Goal: Transaction & Acquisition: Purchase product/service

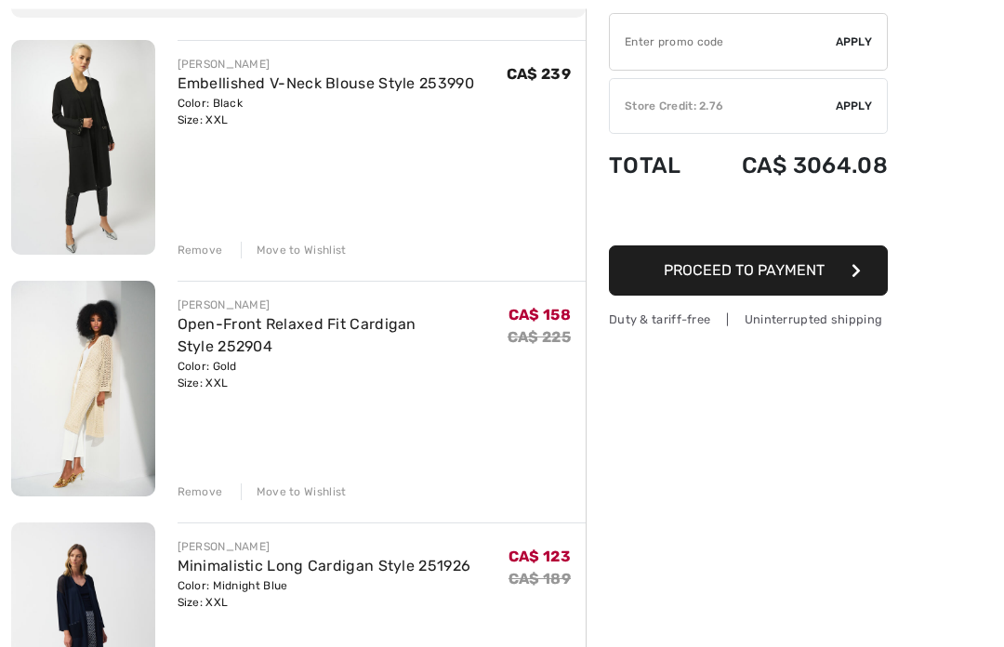
scroll to position [204, 0]
click at [324, 253] on div "Move to Wishlist" at bounding box center [294, 250] width 106 height 17
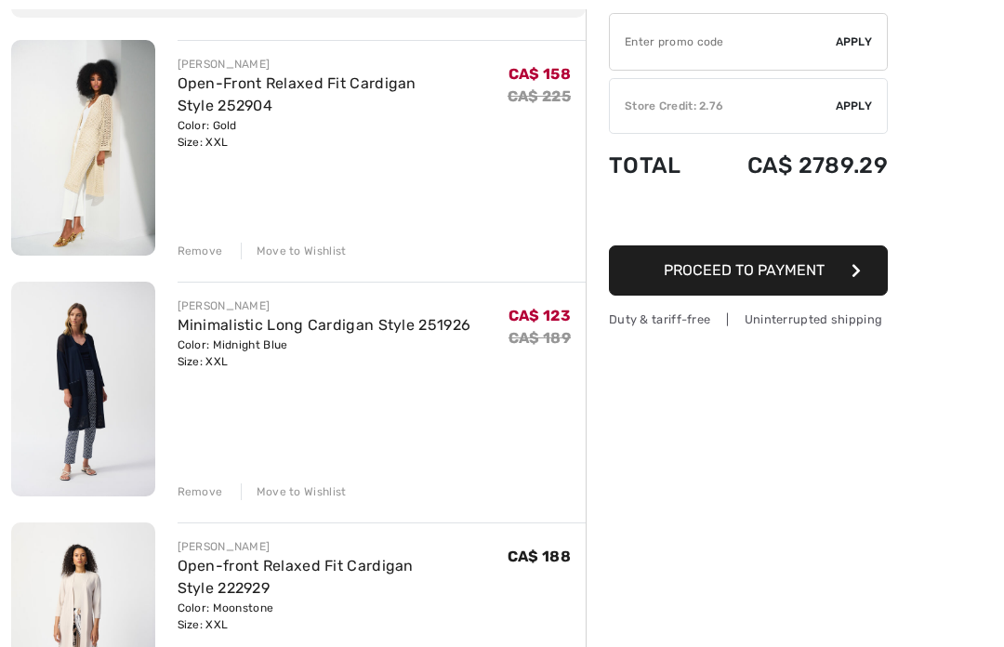
click at [104, 132] on img at bounding box center [83, 148] width 144 height 216
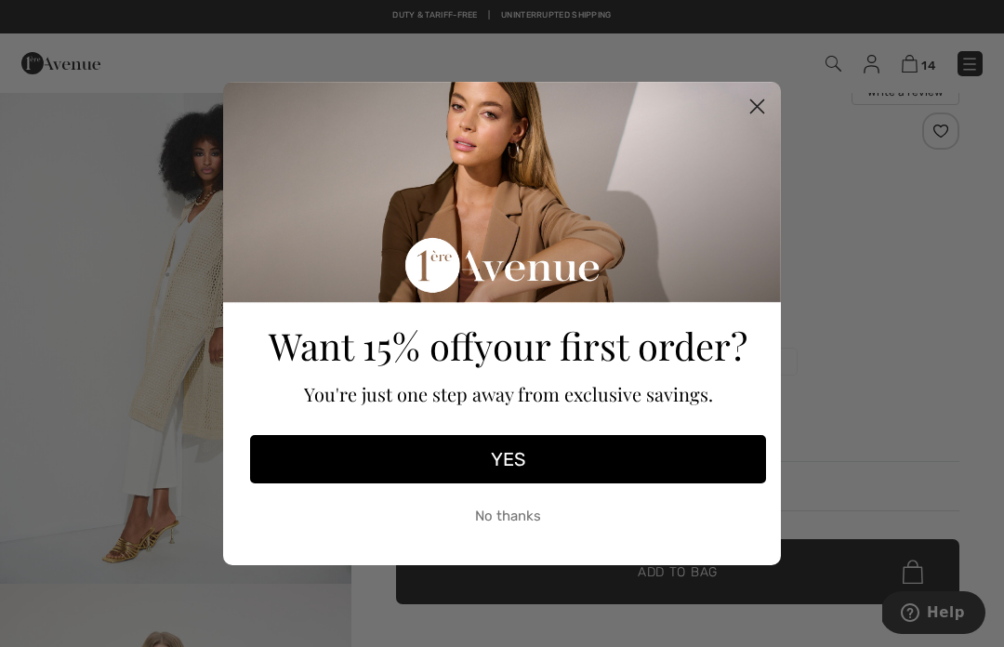
click at [748, 111] on circle "Close dialog" at bounding box center [757, 106] width 31 height 31
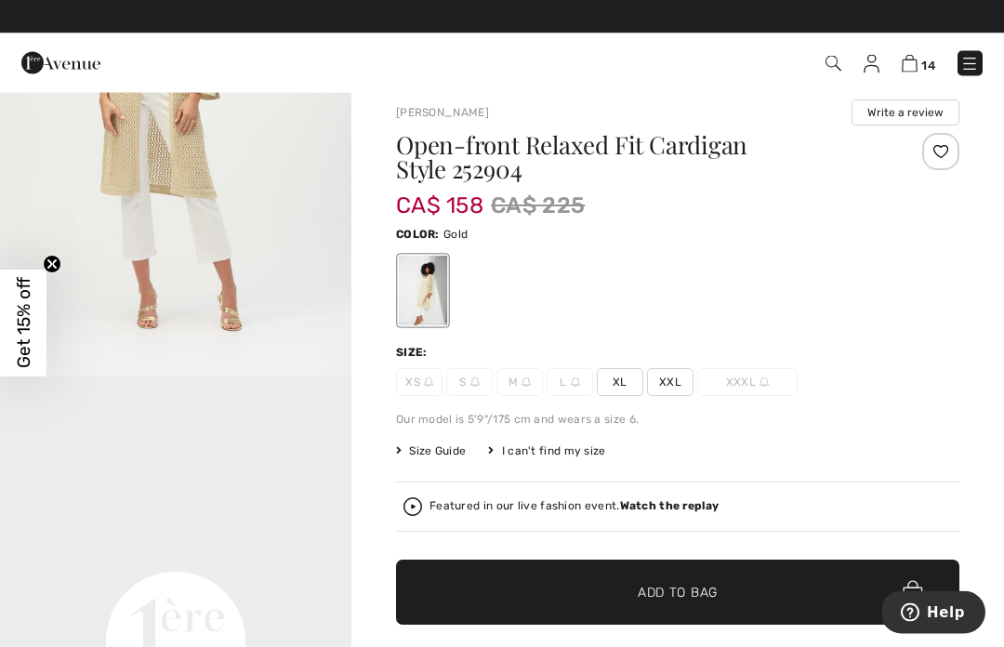
scroll to position [14, 0]
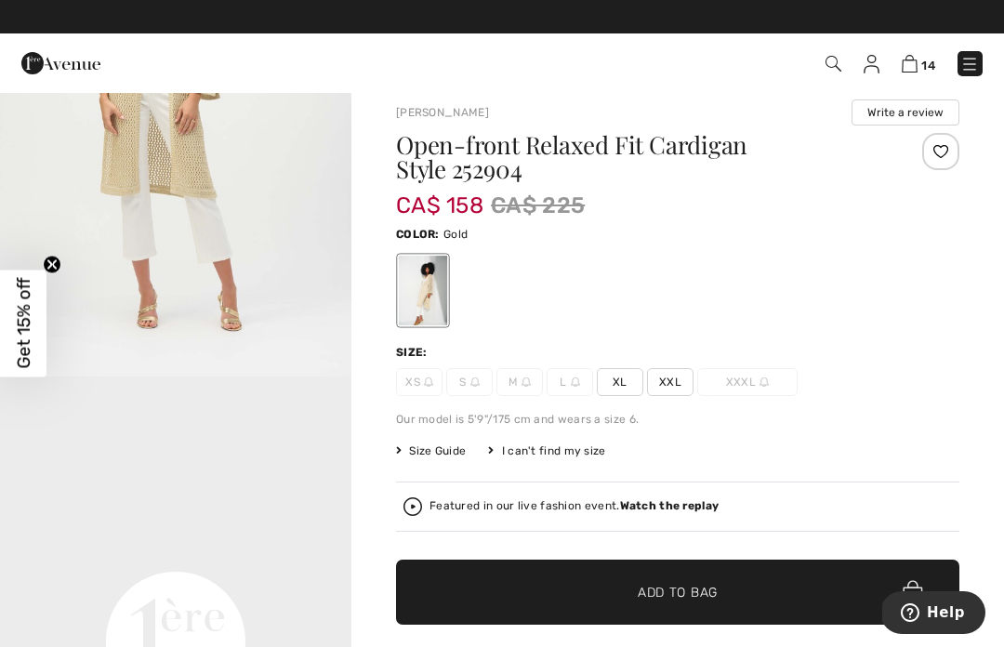
click at [450, 455] on span "Size Guide" at bounding box center [431, 451] width 70 height 17
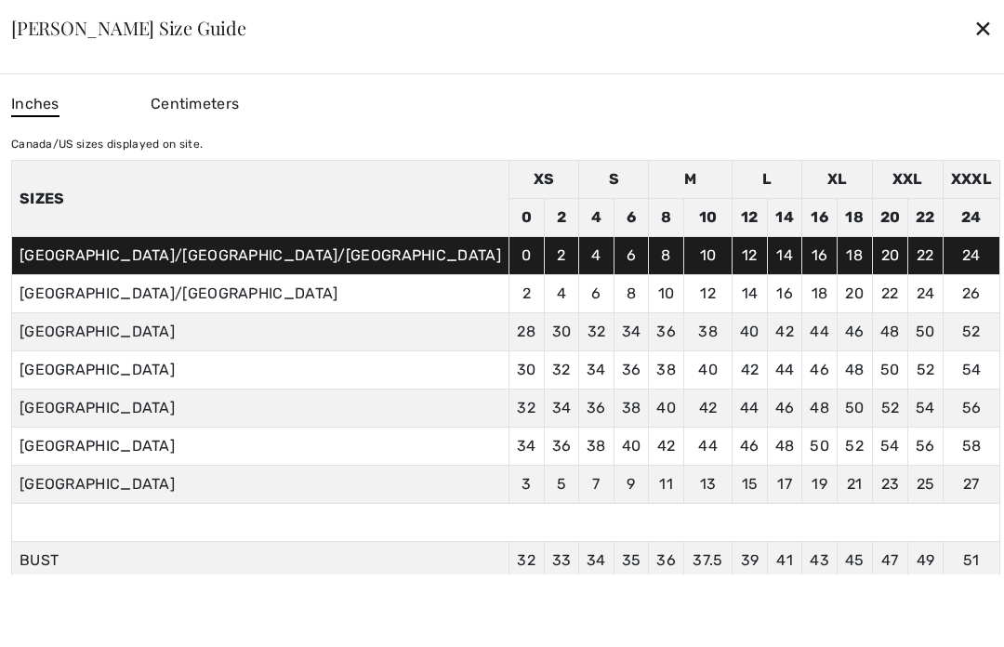
click at [973, 47] on div "✕" at bounding box center [983, 27] width 20 height 39
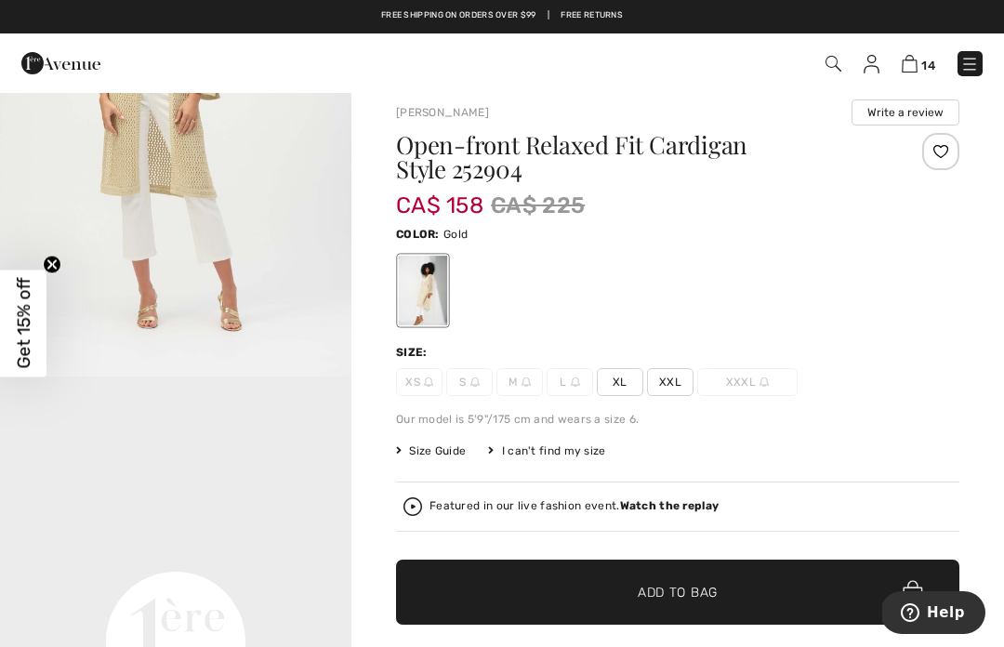
click at [910, 66] on img at bounding box center [910, 64] width 16 height 18
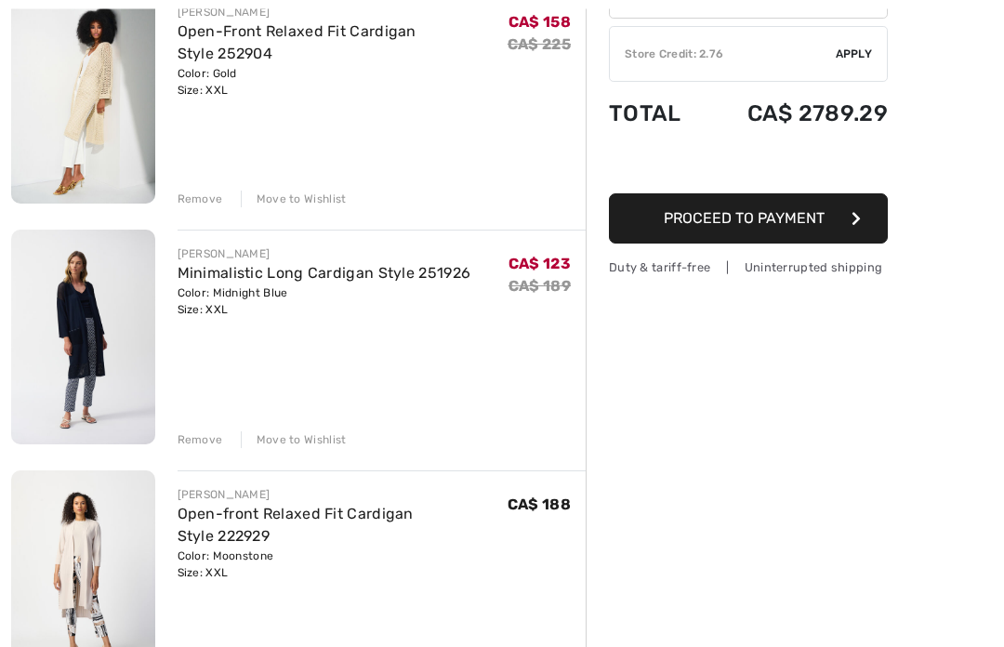
scroll to position [256, 0]
click at [88, 342] on img at bounding box center [83, 337] width 144 height 215
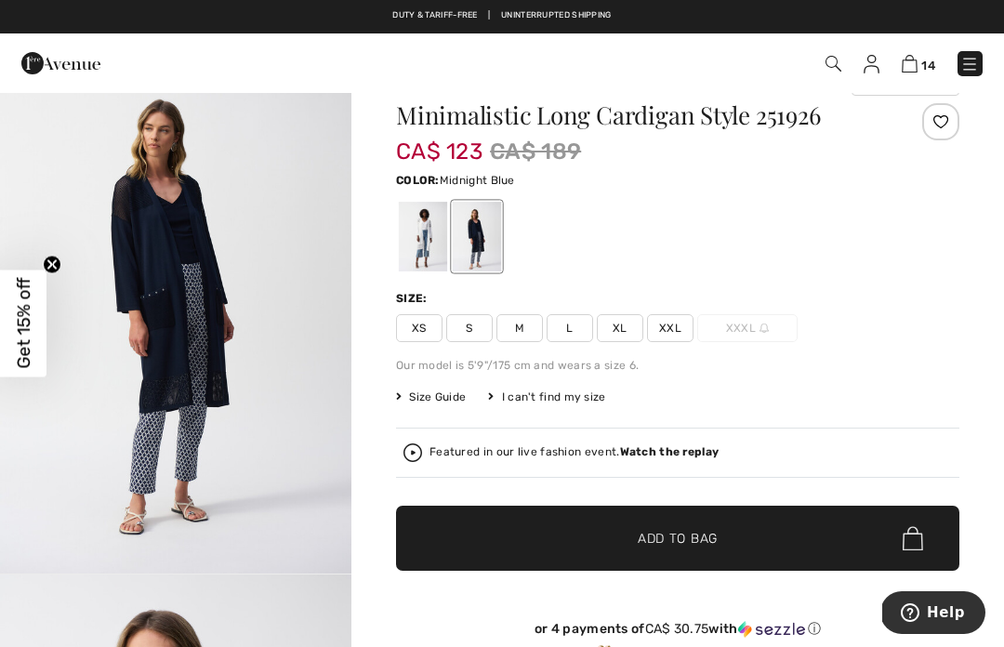
click at [268, 332] on img "1 / 7" at bounding box center [175, 310] width 351 height 526
click at [627, 328] on span "XL" at bounding box center [620, 328] width 46 height 28
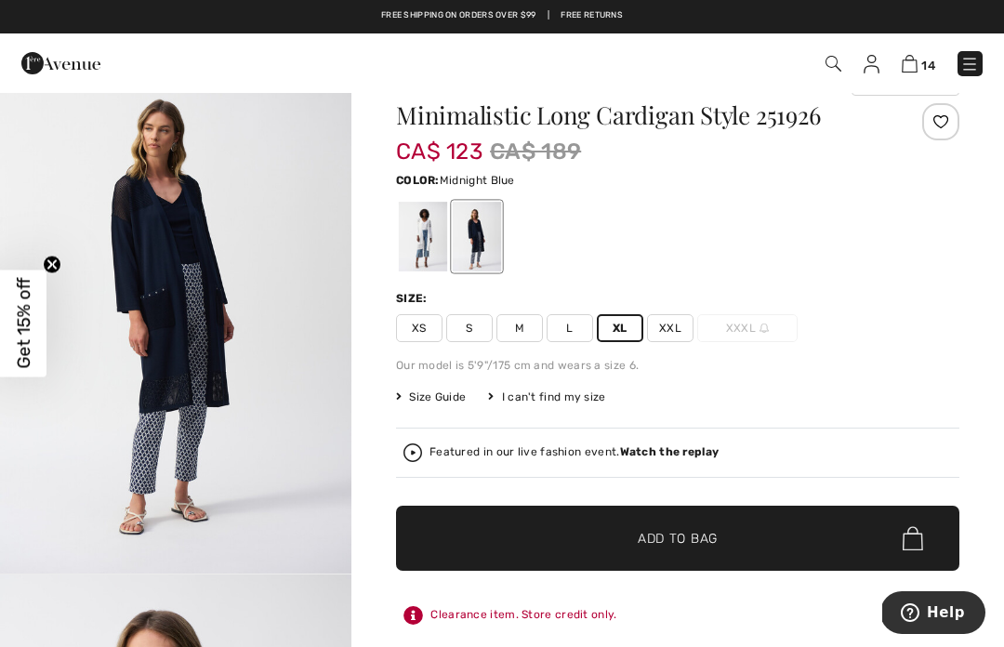
click at [854, 531] on span "✔ Added to Bag Add to Bag" at bounding box center [677, 538] width 563 height 65
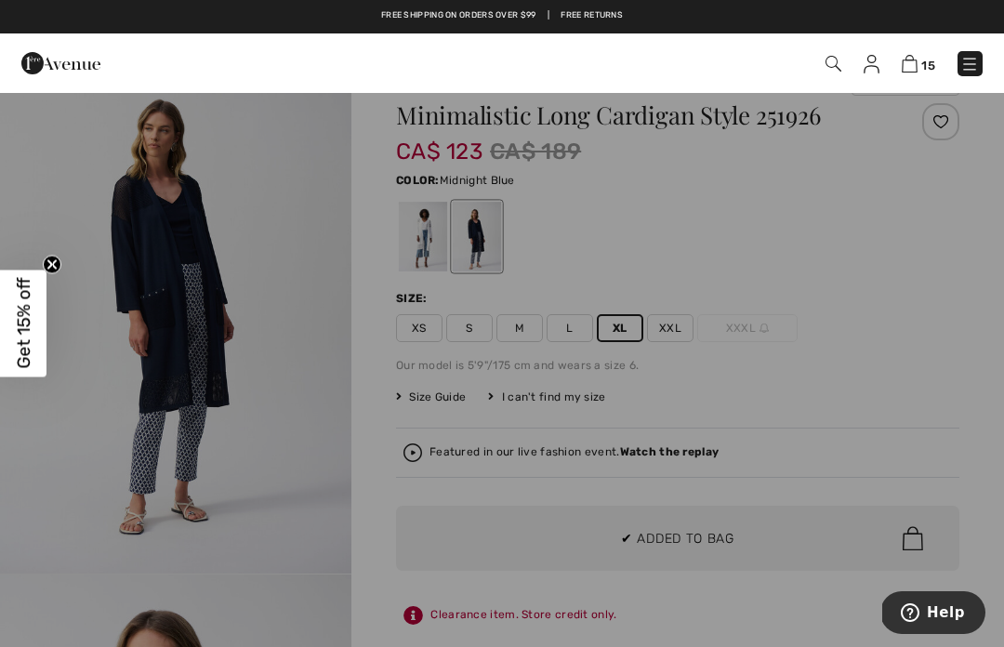
click at [374, 376] on div at bounding box center [502, 323] width 1004 height 647
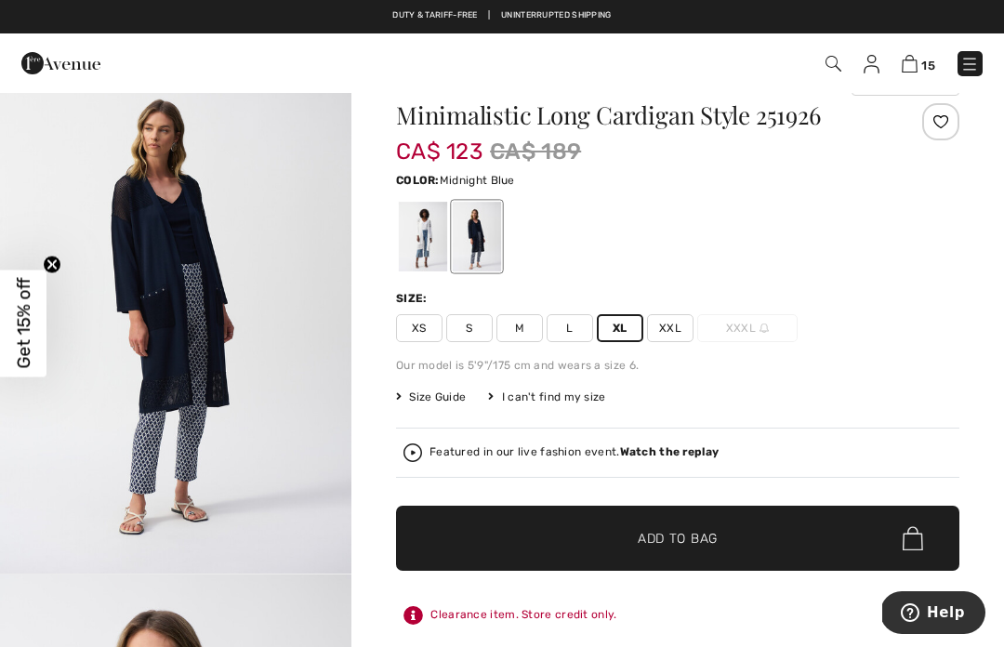
click at [925, 63] on span "15" at bounding box center [928, 66] width 14 height 14
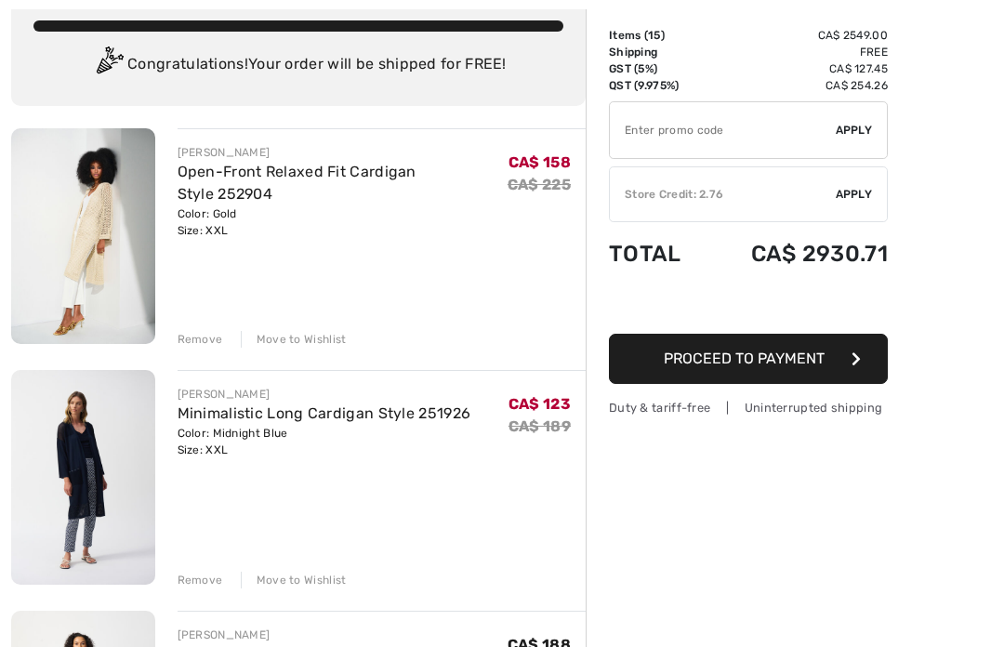
scroll to position [118, 0]
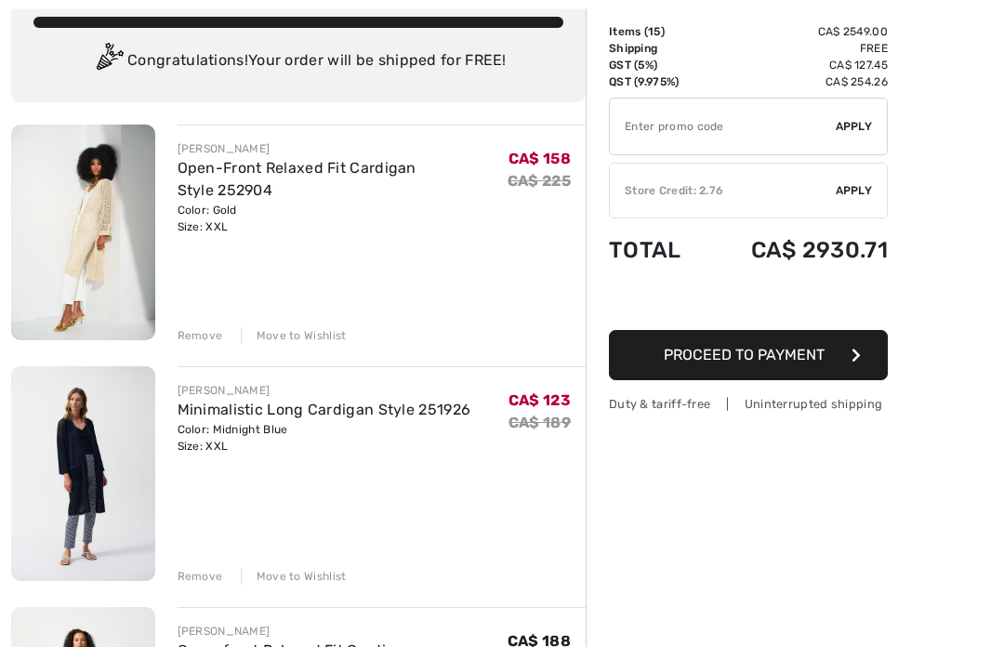
click at [417, 165] on link "Open-Front Relaxed Fit Cardigan Style 252904" at bounding box center [297, 180] width 239 height 40
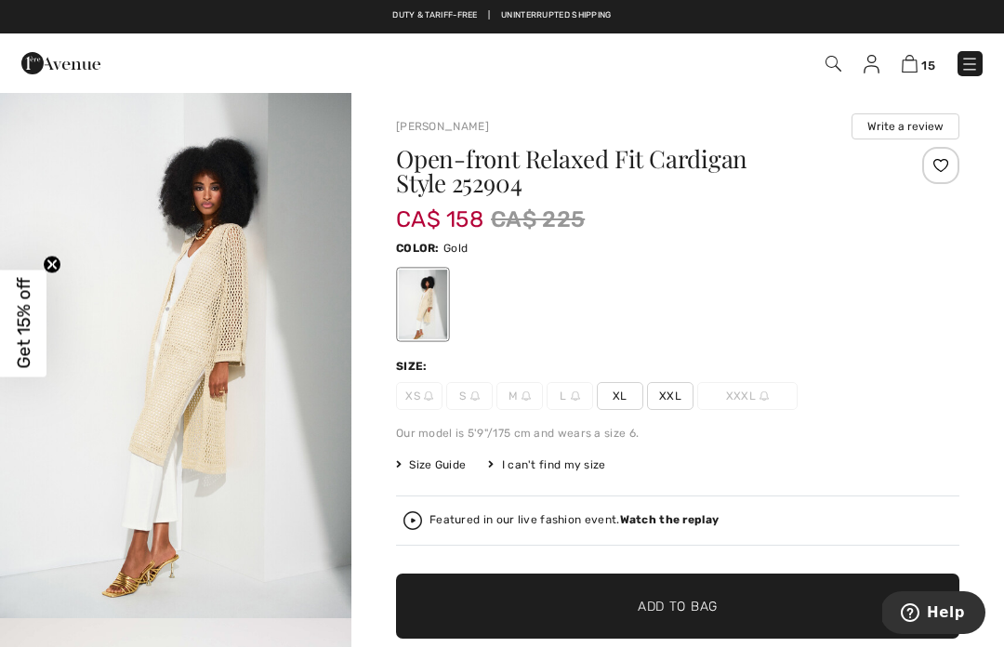
click at [623, 396] on span "XL" at bounding box center [620, 396] width 46 height 28
click at [574, 608] on span "✔ Added to Bag Add to Bag" at bounding box center [677, 606] width 563 height 65
click at [915, 64] on img at bounding box center [910, 64] width 16 height 18
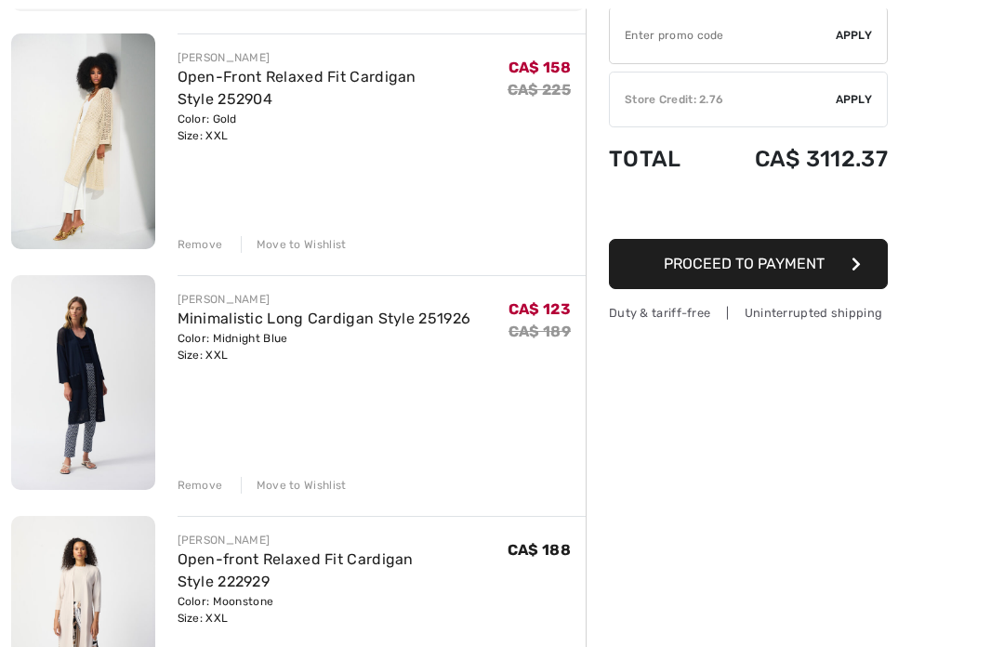
scroll to position [211, 0]
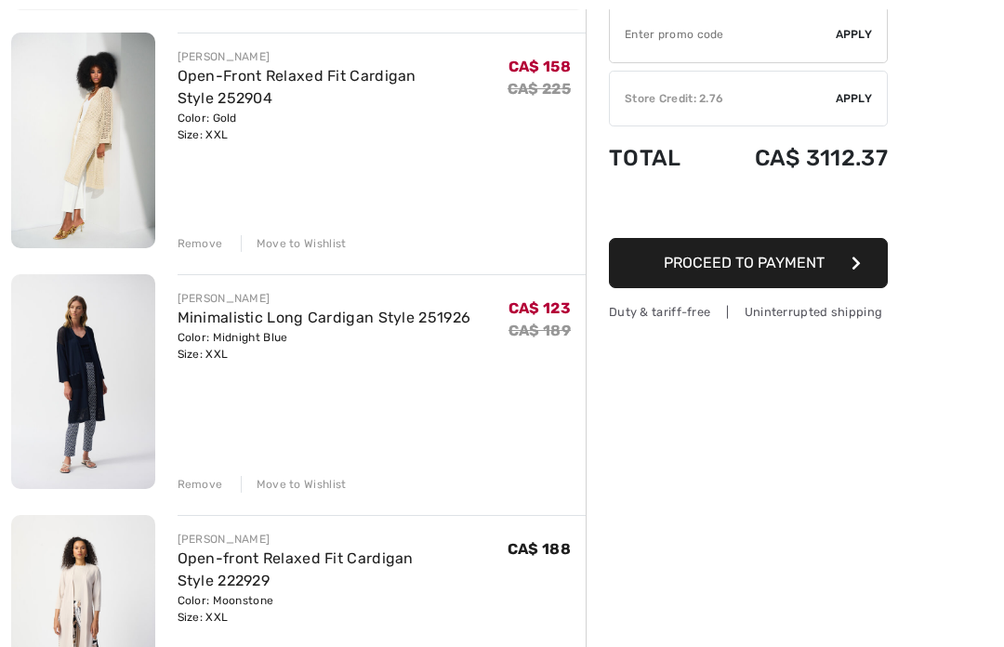
click at [209, 486] on div "Remove" at bounding box center [201, 484] width 46 height 17
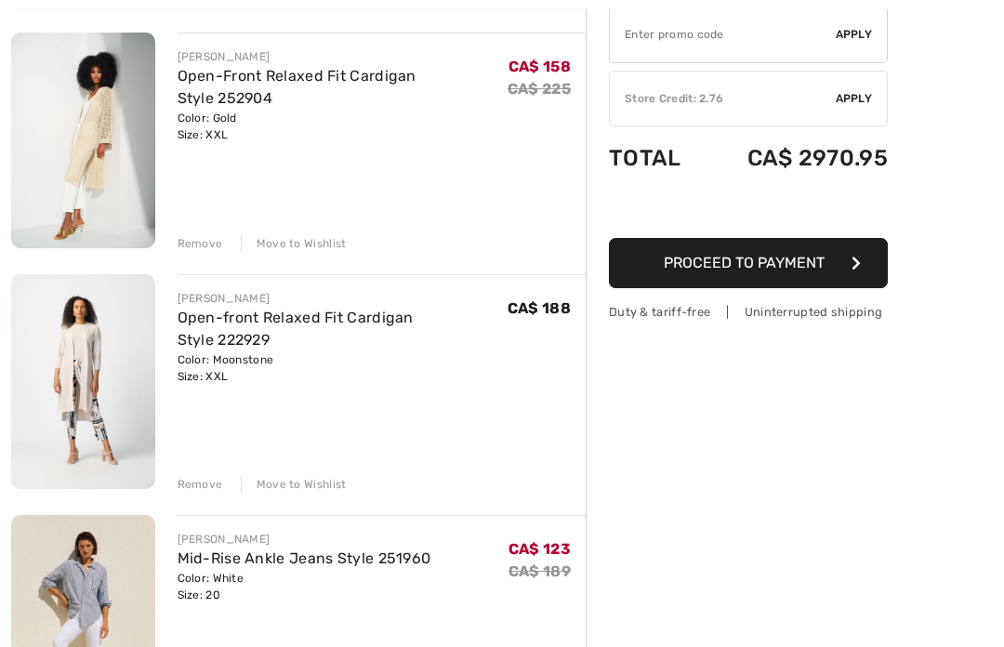
click at [205, 241] on div "Remove" at bounding box center [201, 243] width 46 height 17
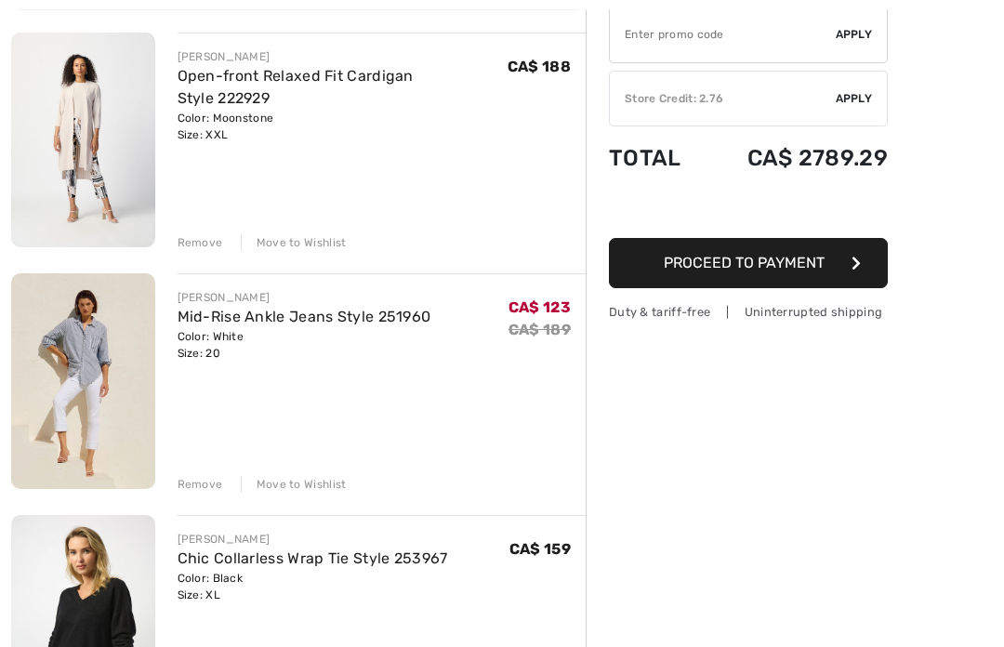
click at [402, 82] on link "Open-front Relaxed Fit Cardigan Style 222929" at bounding box center [296, 87] width 236 height 40
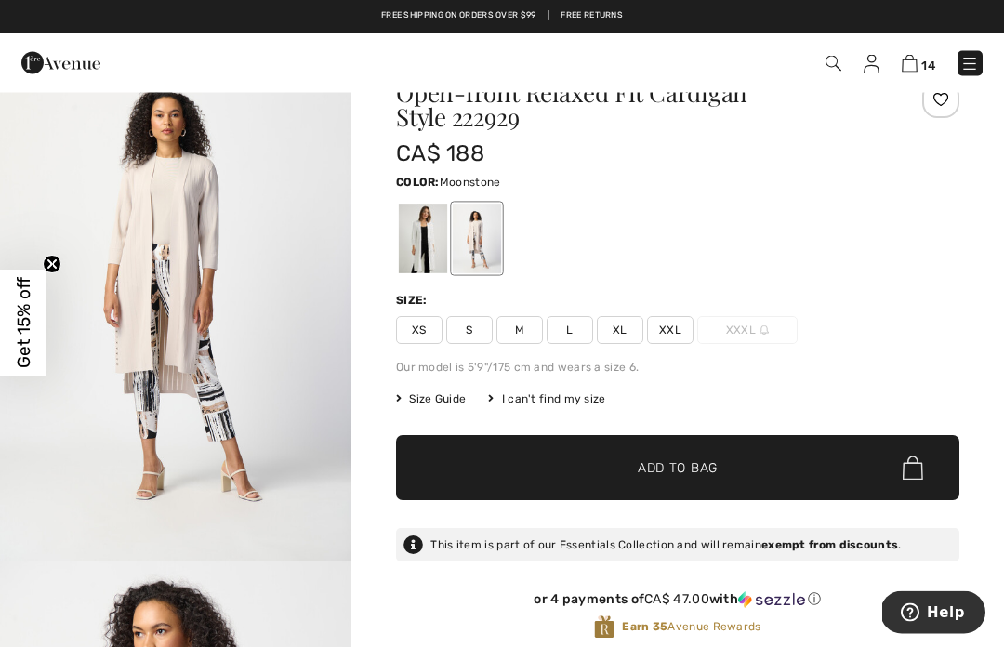
scroll to position [57, 0]
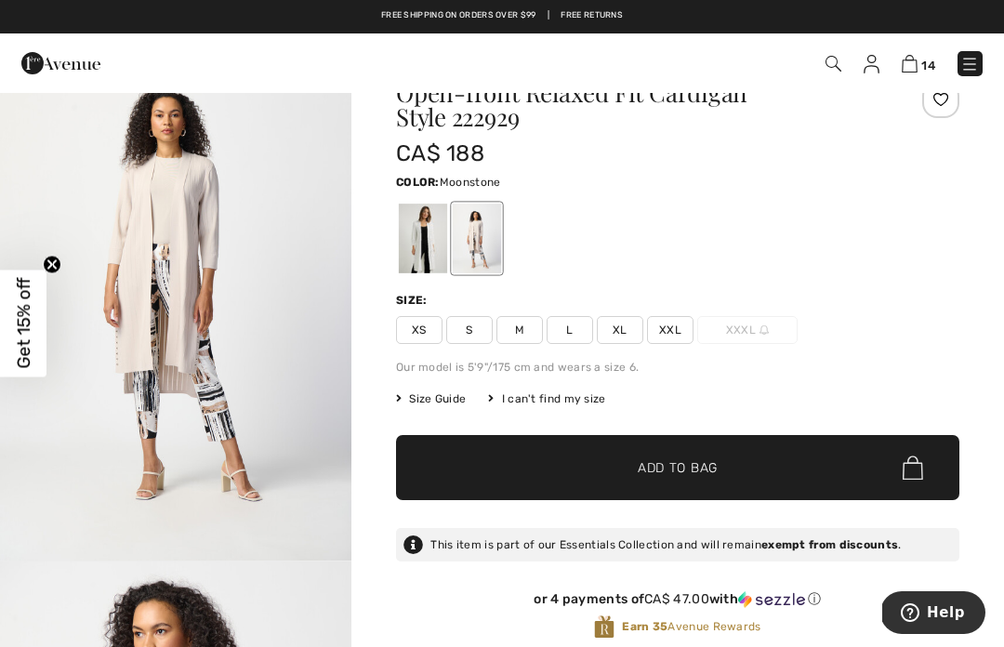
click at [436, 238] on div at bounding box center [423, 239] width 48 height 70
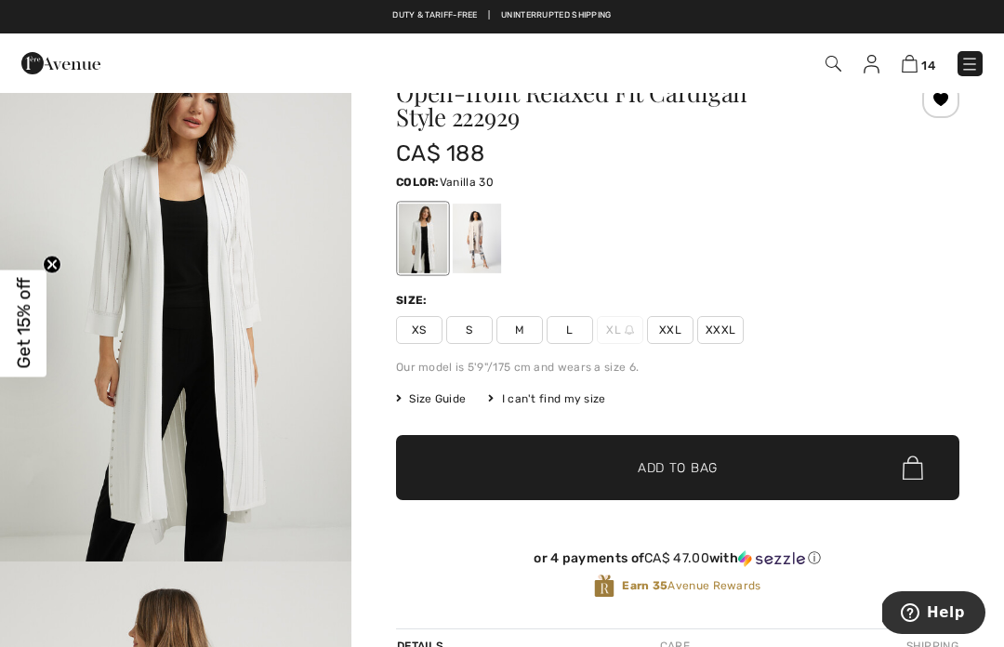
click at [485, 233] on div at bounding box center [477, 239] width 48 height 70
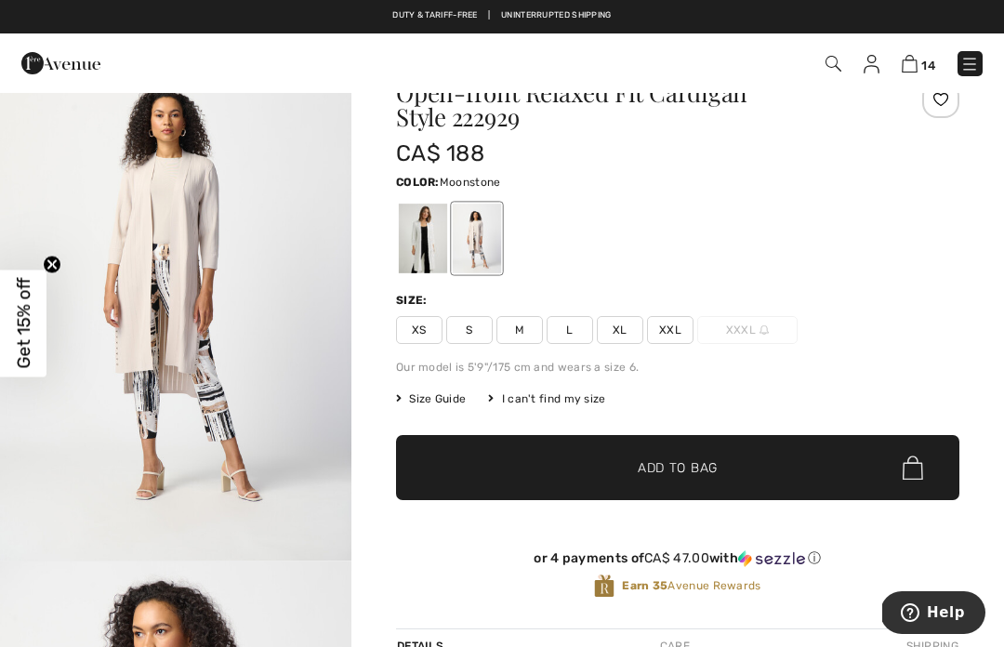
click at [628, 336] on span "XL" at bounding box center [620, 330] width 46 height 28
click at [545, 469] on span "✔ Added to Bag Add to Bag" at bounding box center [677, 467] width 563 height 65
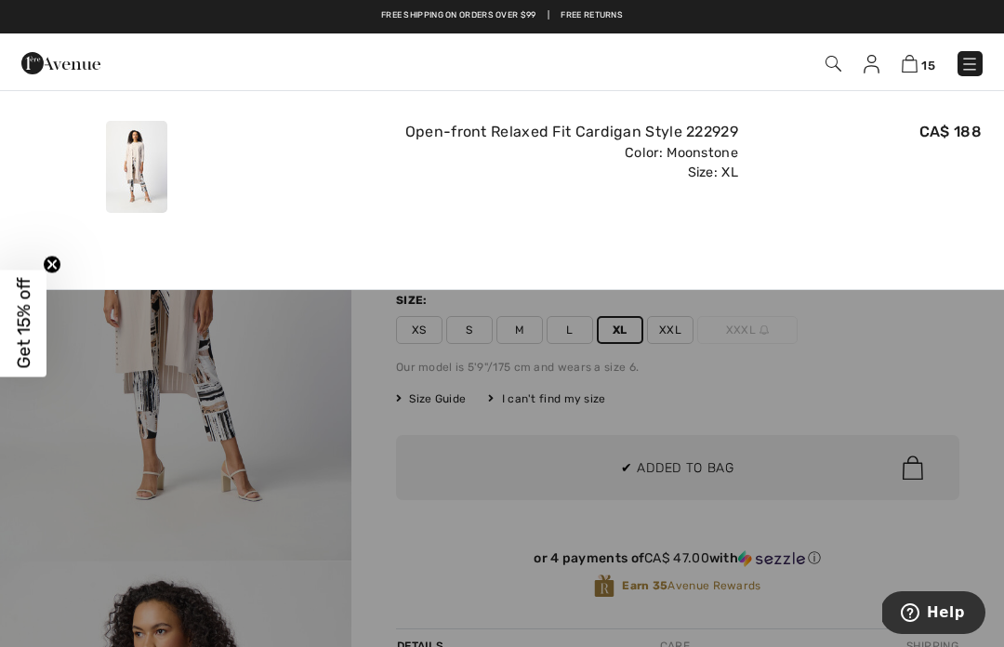
scroll to position [0, 0]
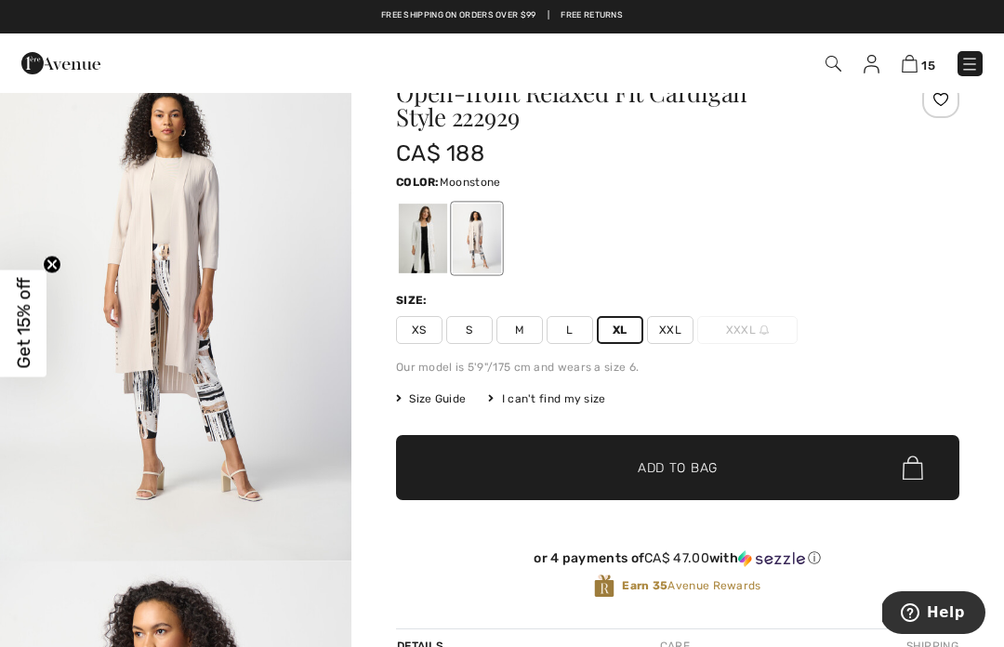
click at [444, 404] on span "Size Guide" at bounding box center [431, 398] width 70 height 17
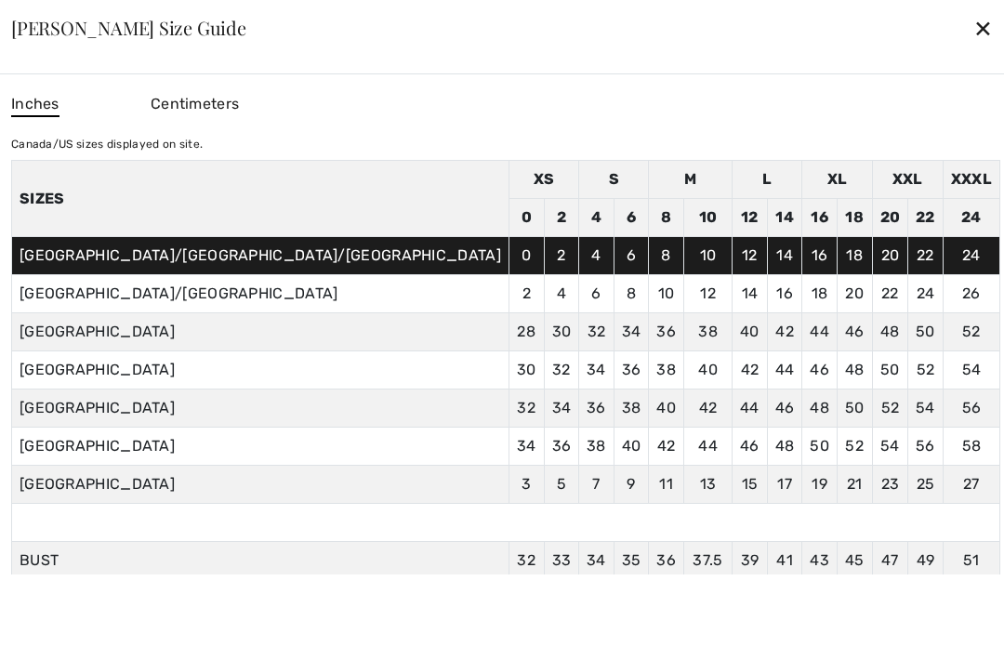
click at [973, 47] on div "✕" at bounding box center [983, 27] width 20 height 39
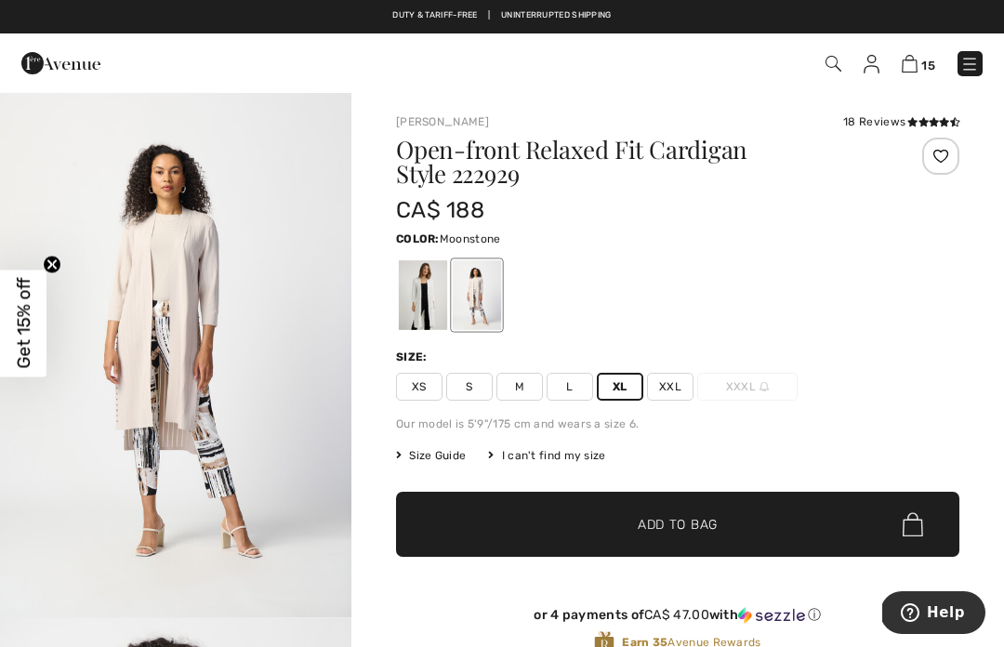
click at [884, 130] on div "[PERSON_NAME] 18 Reviews 18 Reviews Open-front Relaxed Fit Cardigan Style 22292…" at bounding box center [677, 399] width 563 height 572
click at [896, 118] on div "18 Reviews" at bounding box center [901, 121] width 116 height 17
click at [884, 128] on div "18 Reviews" at bounding box center [901, 121] width 116 height 17
click at [894, 121] on div "18 Reviews" at bounding box center [901, 121] width 116 height 17
click at [896, 131] on div "[PERSON_NAME] 18 Reviews 18 Reviews Open-front Relaxed Fit Cardigan Style 22292…" at bounding box center [677, 399] width 563 height 572
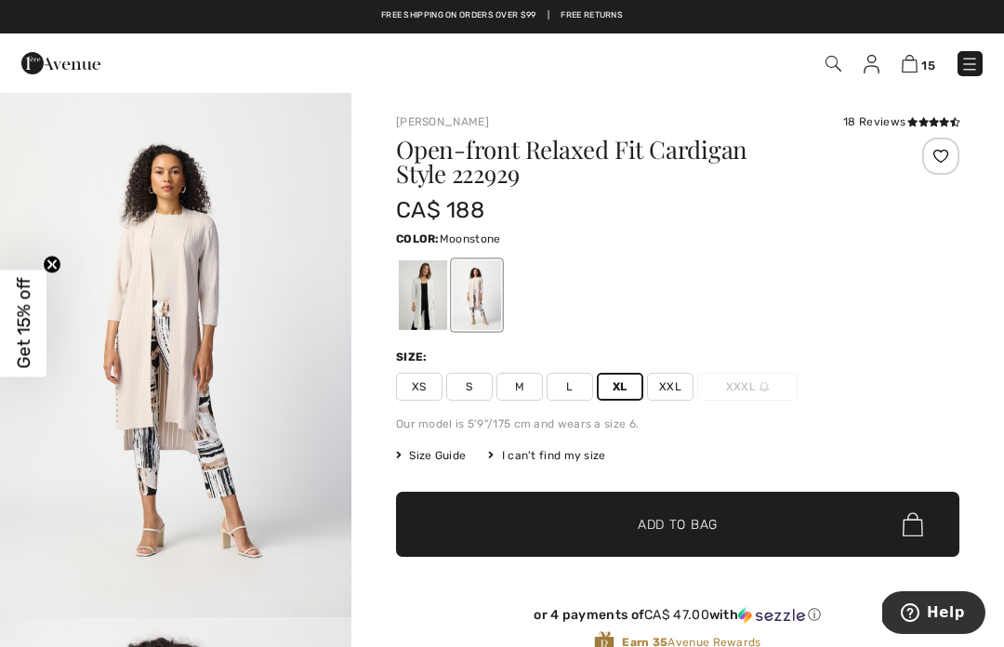
click at [895, 122] on div "18 Reviews" at bounding box center [901, 121] width 116 height 17
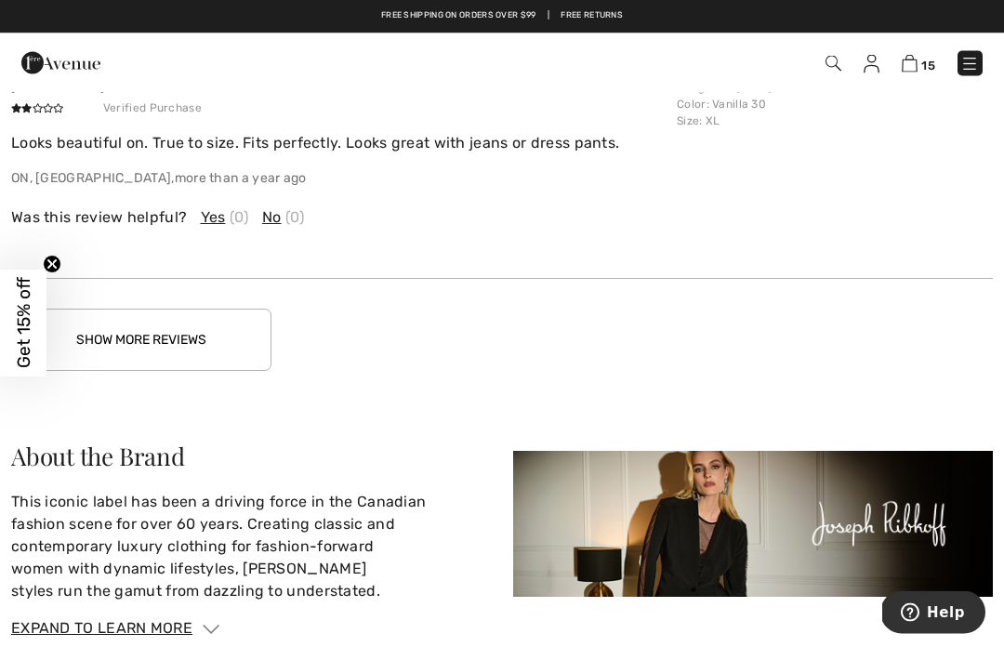
scroll to position [2925, 0]
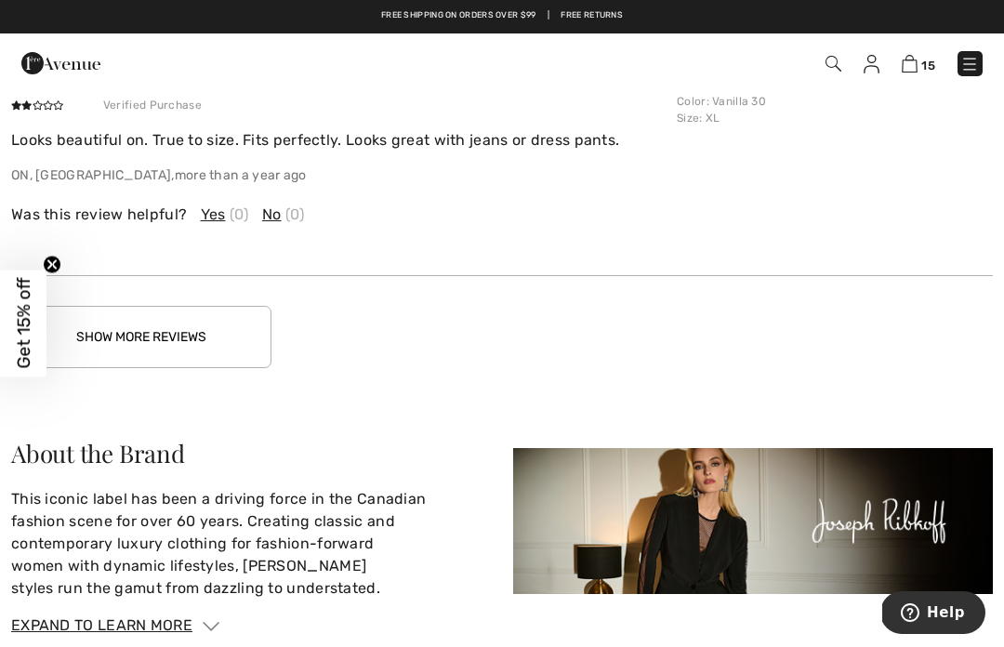
click at [729, 371] on div "Show More Reviews" at bounding box center [502, 336] width 982 height 121
click at [205, 342] on button "Show More Reviews" at bounding box center [141, 337] width 260 height 62
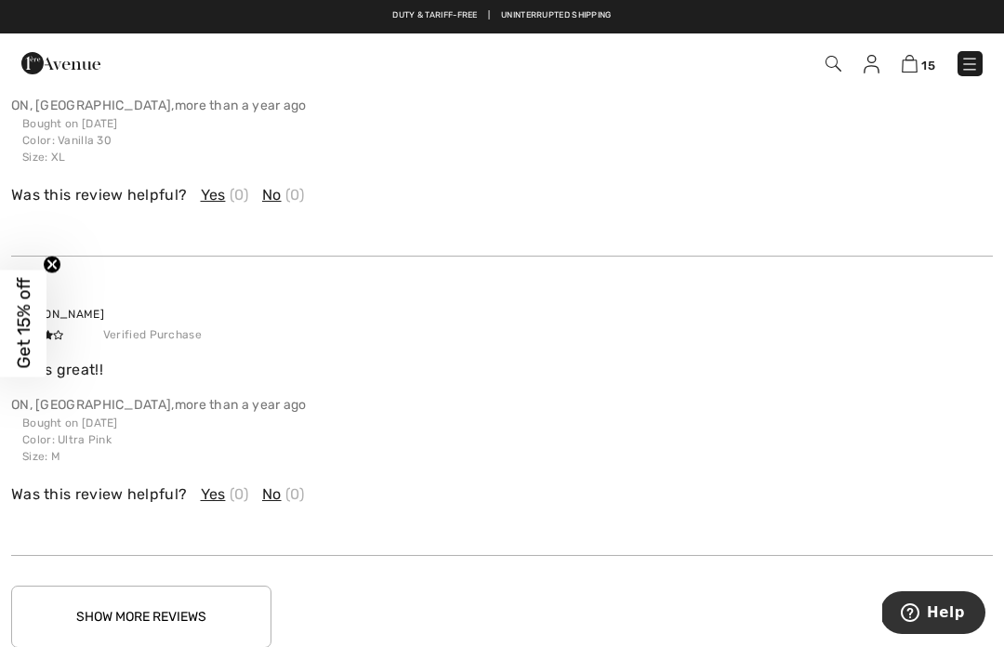
scroll to position [3570, 0]
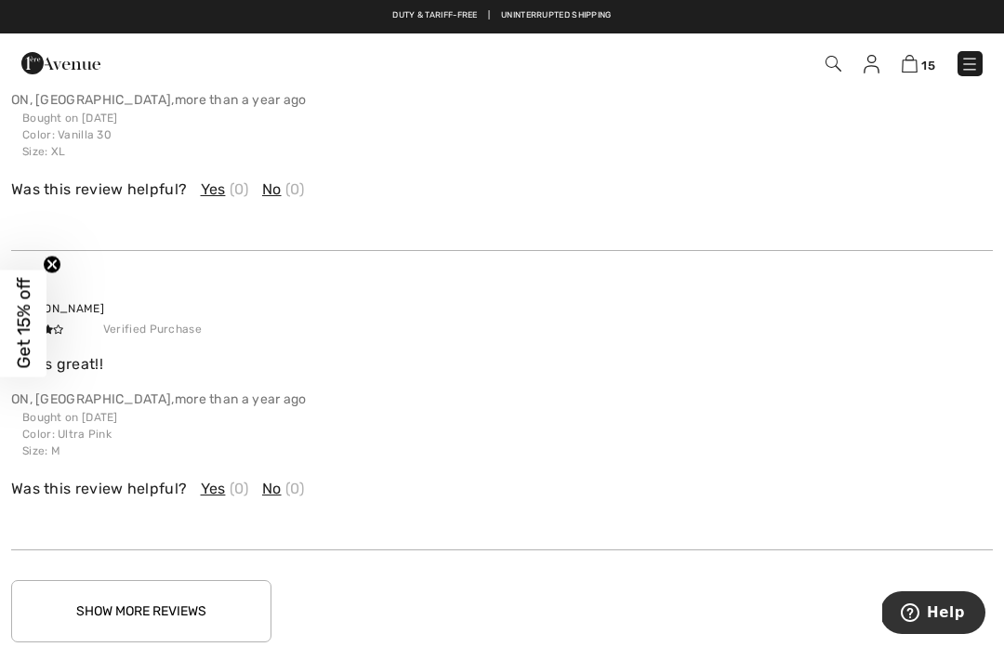
click at [211, 599] on button "Show More Reviews" at bounding box center [141, 611] width 260 height 62
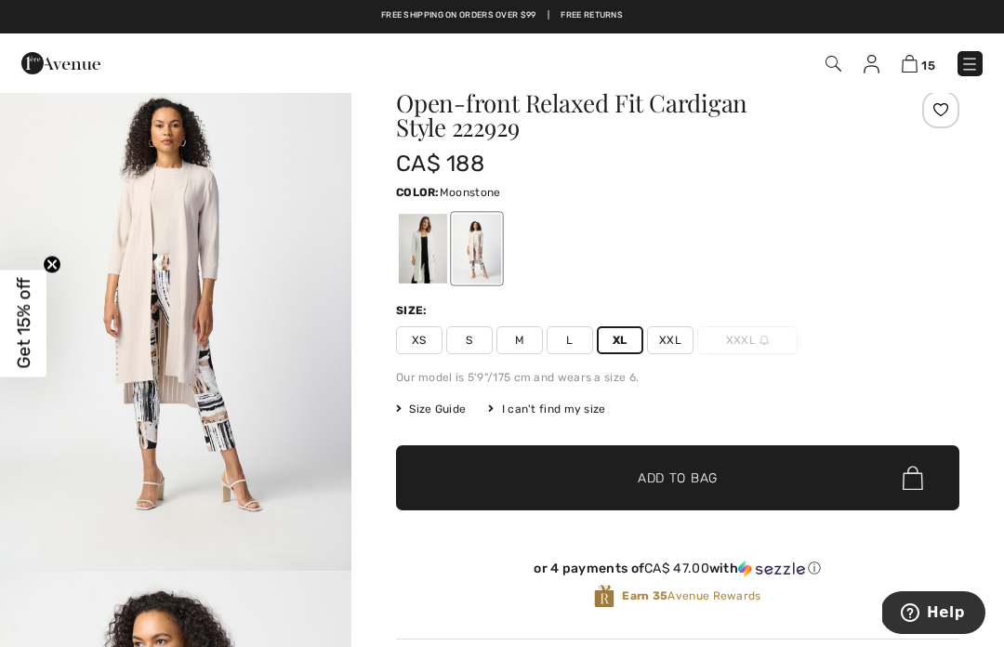
scroll to position [46, 0]
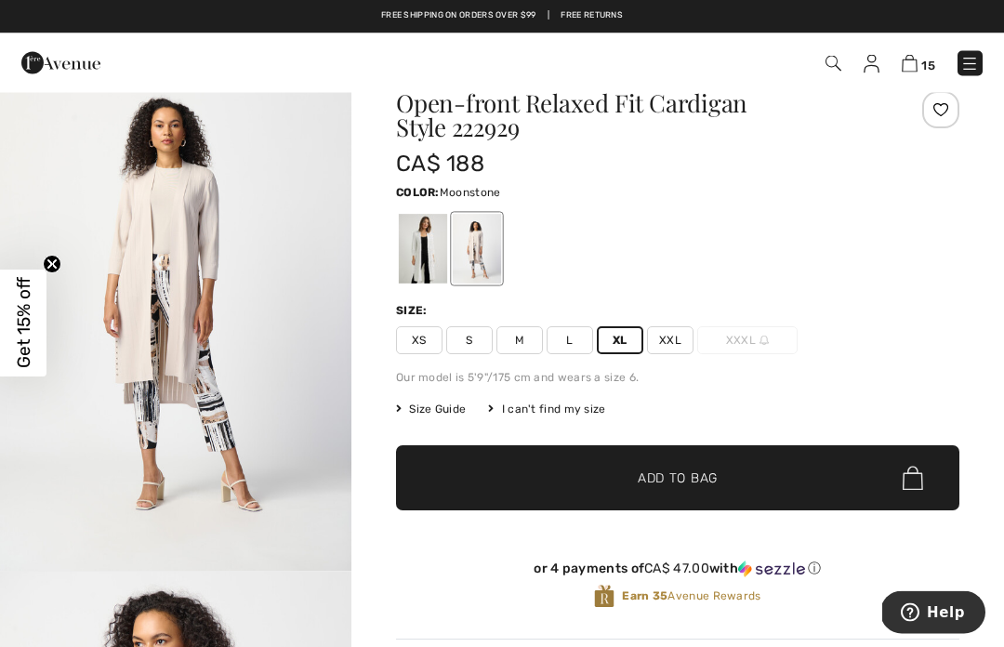
click at [814, 482] on span "✔ Added to Bag Add to Bag" at bounding box center [677, 478] width 563 height 65
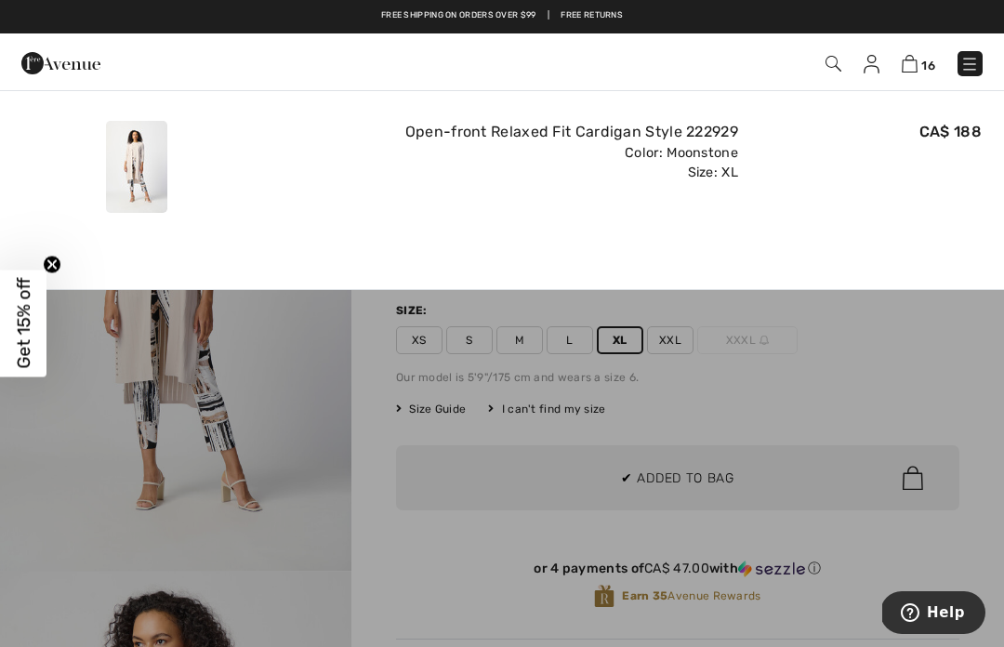
scroll to position [0, 0]
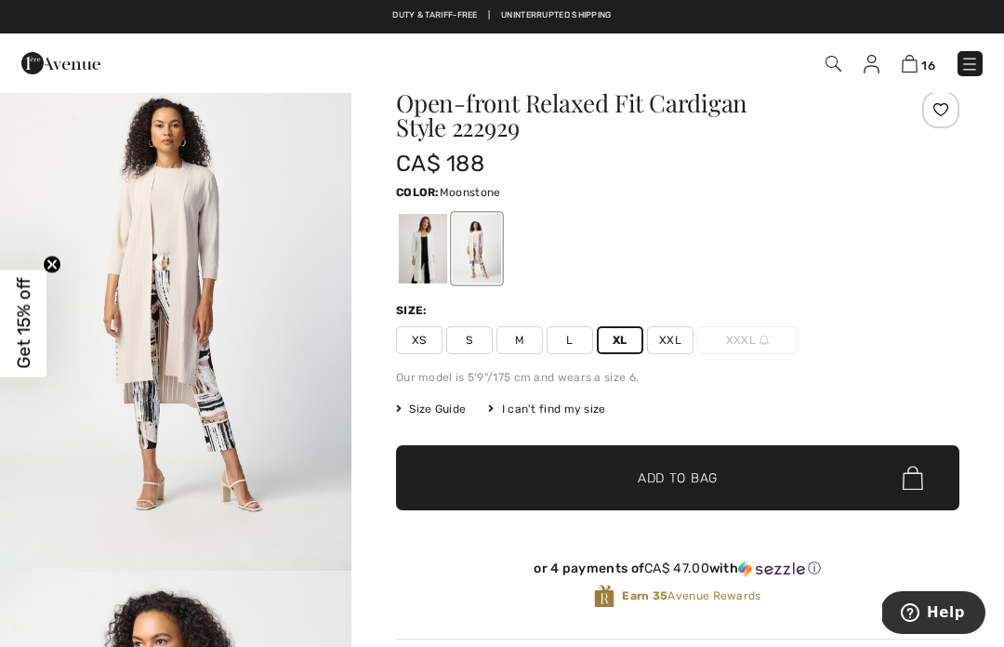
click at [917, 59] on img at bounding box center [910, 64] width 16 height 18
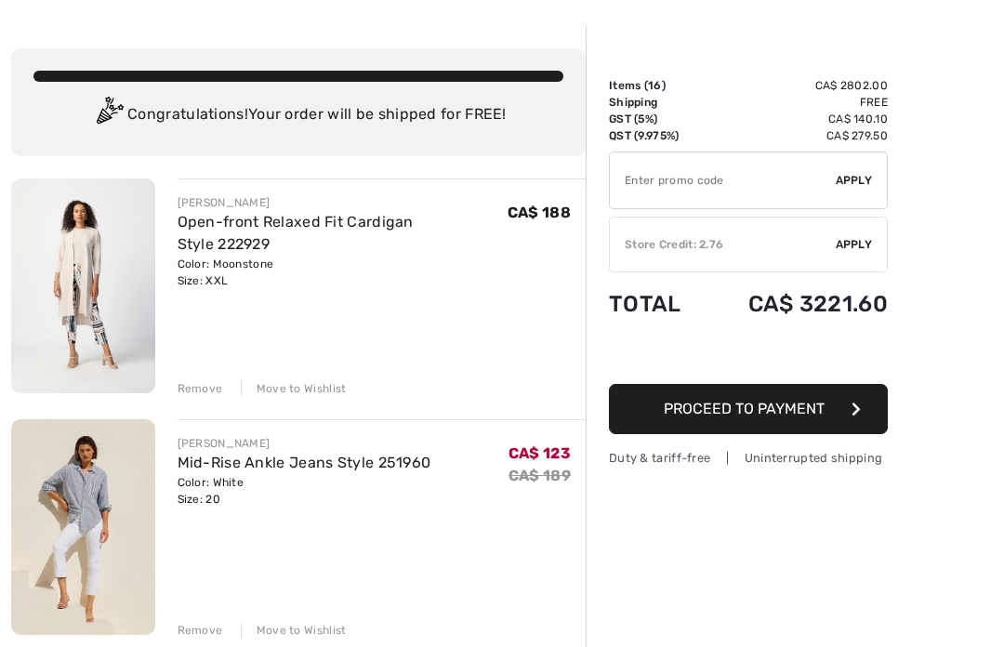
scroll to position [66, 0]
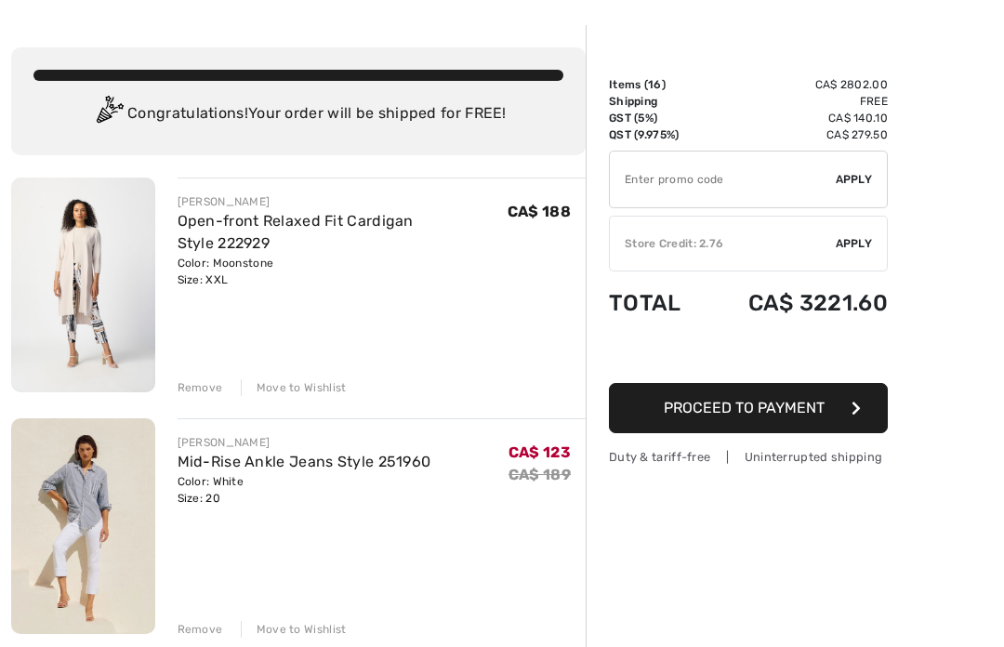
click at [205, 387] on div "Remove" at bounding box center [201, 387] width 46 height 17
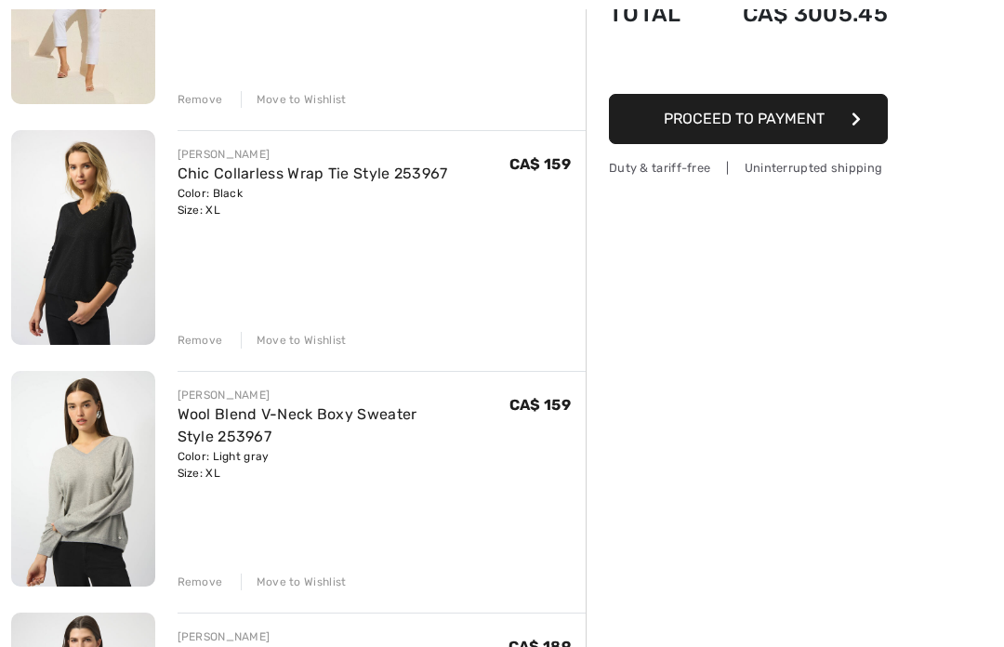
scroll to position [359, 0]
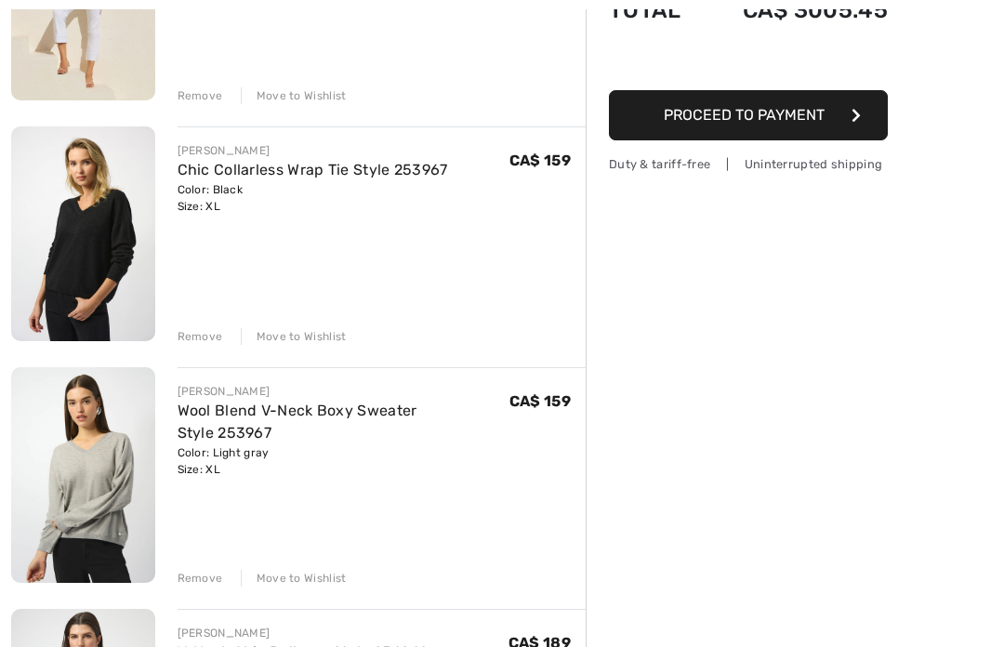
click at [324, 570] on div "Move to Wishlist" at bounding box center [294, 578] width 106 height 17
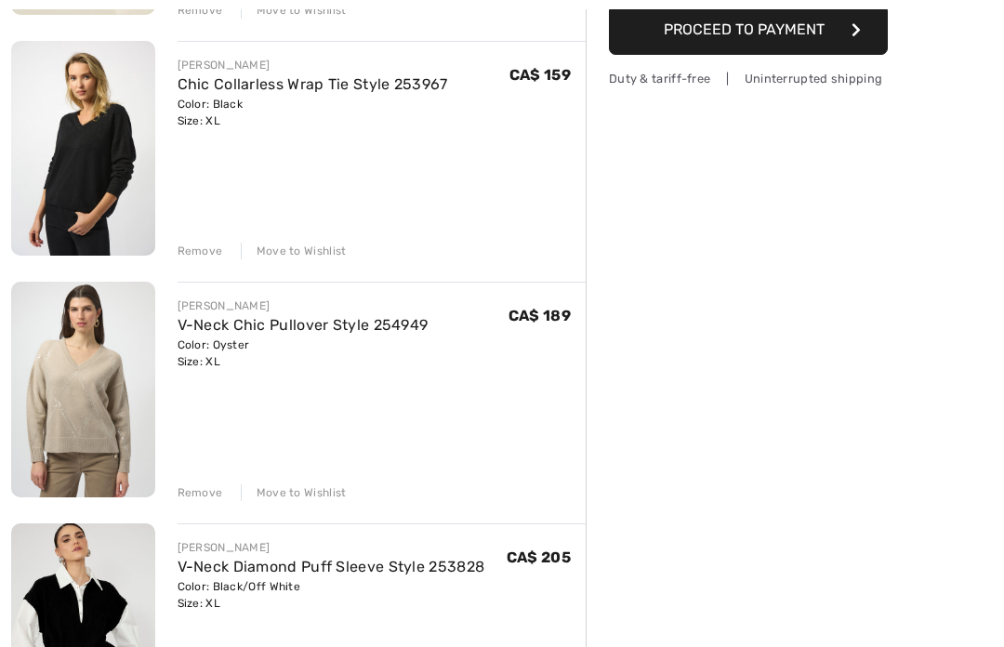
scroll to position [466, 0]
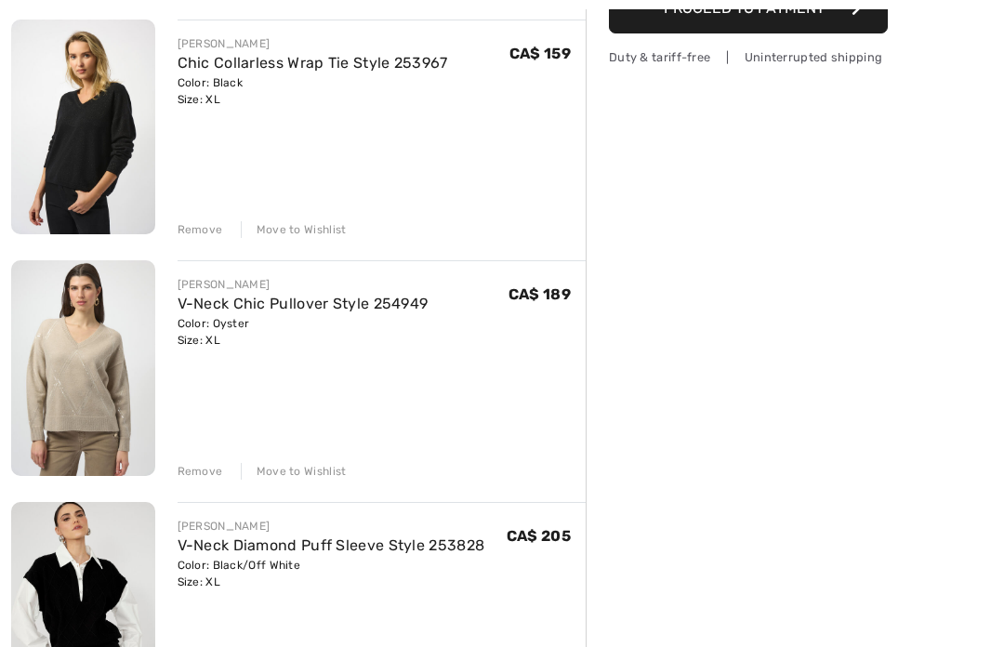
click at [320, 479] on div "Move to Wishlist" at bounding box center [294, 471] width 106 height 17
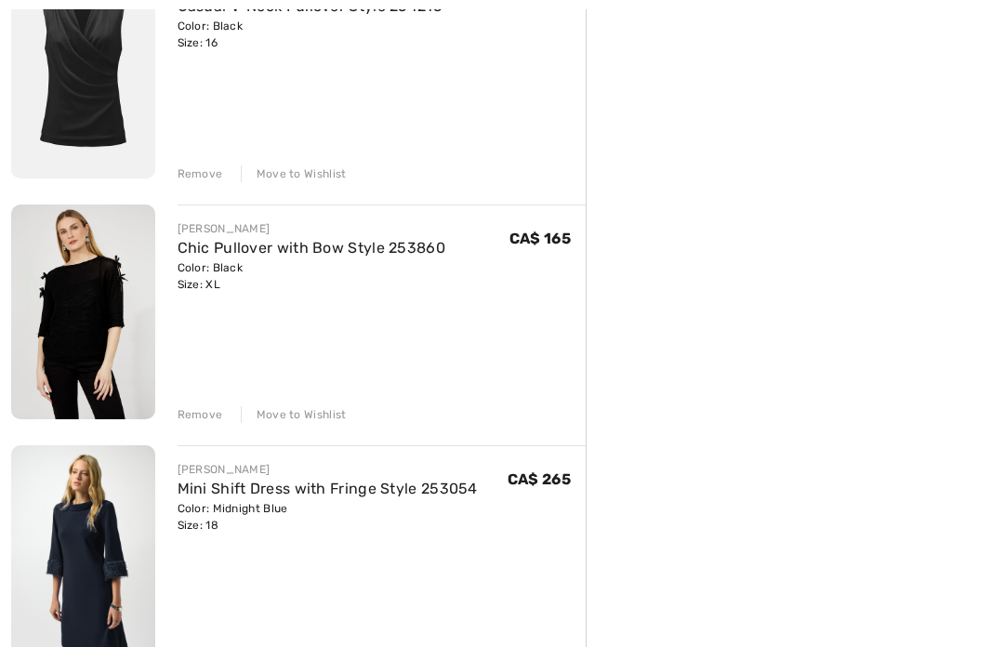
scroll to position [1246, 0]
click at [334, 414] on div "Move to Wishlist" at bounding box center [294, 414] width 106 height 17
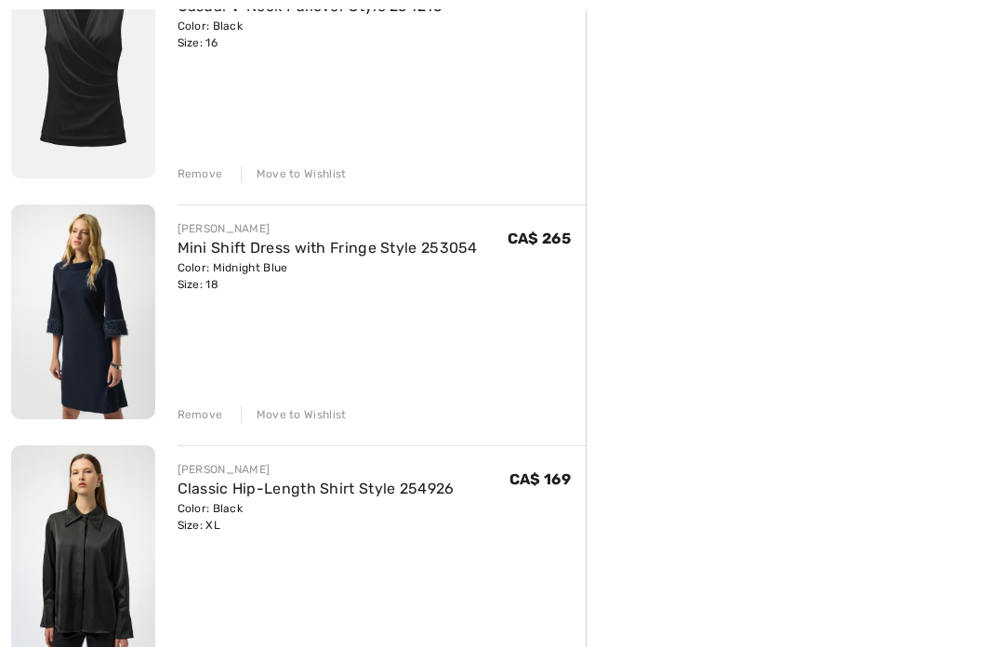
click at [338, 423] on div "Move to Wishlist" at bounding box center [294, 414] width 106 height 17
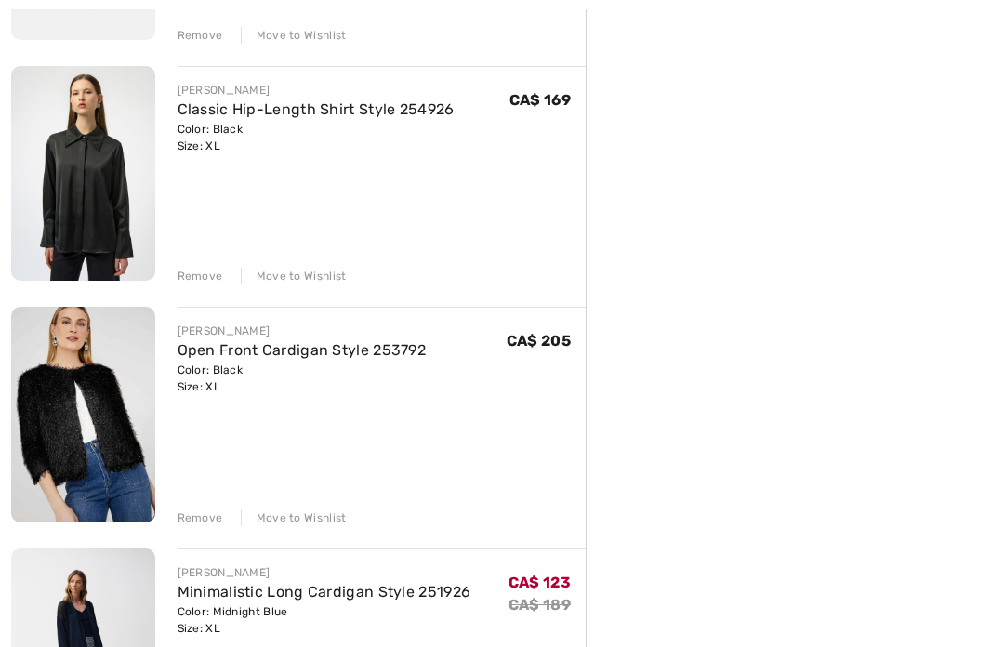
scroll to position [1422, 0]
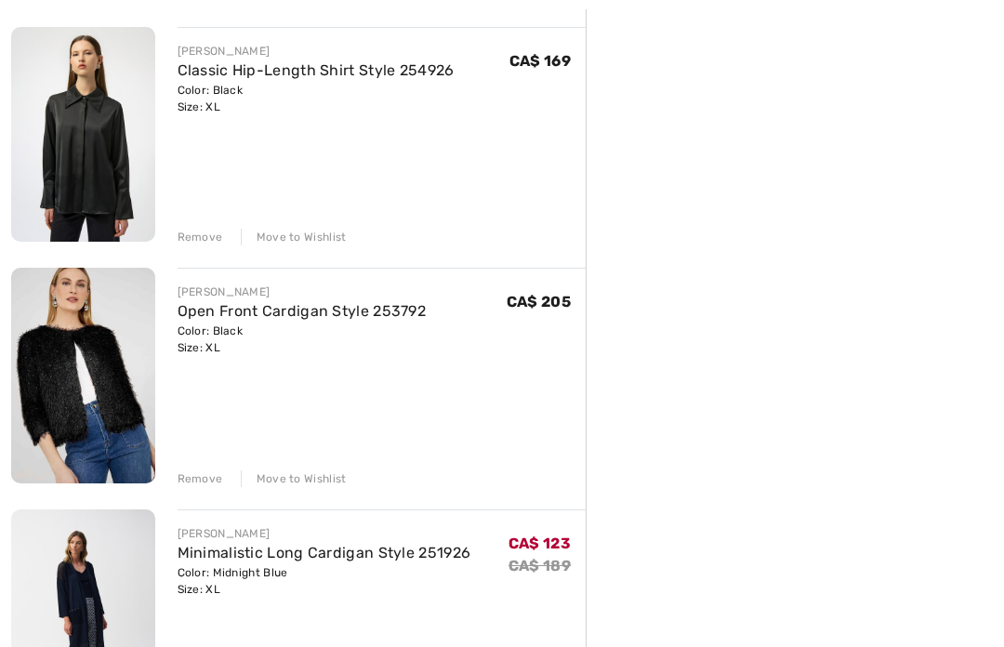
click at [323, 490] on div "JOSEPH RIBKOFF Mid-Rise Ankle Jeans Style 251960 Color: White Size: 20 Final Sa…" at bounding box center [298, 383] width 575 height 3125
click at [330, 484] on div "Move to Wishlist" at bounding box center [294, 479] width 106 height 17
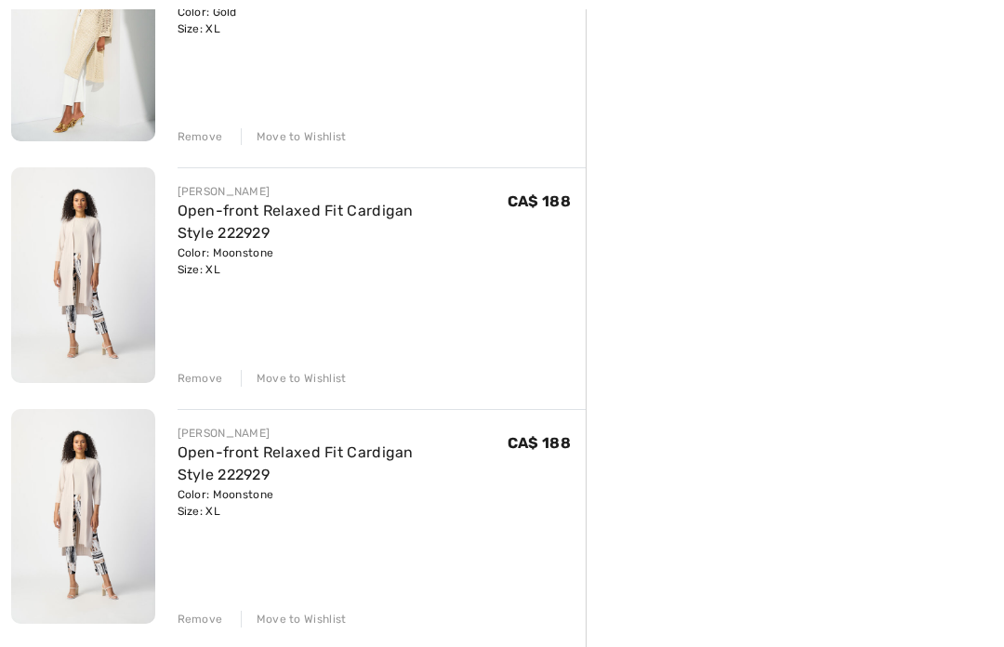
scroll to position [2006, 0]
click at [221, 372] on div "Remove Move to Wishlist" at bounding box center [382, 376] width 409 height 20
click at [217, 376] on div "Remove" at bounding box center [201, 377] width 46 height 17
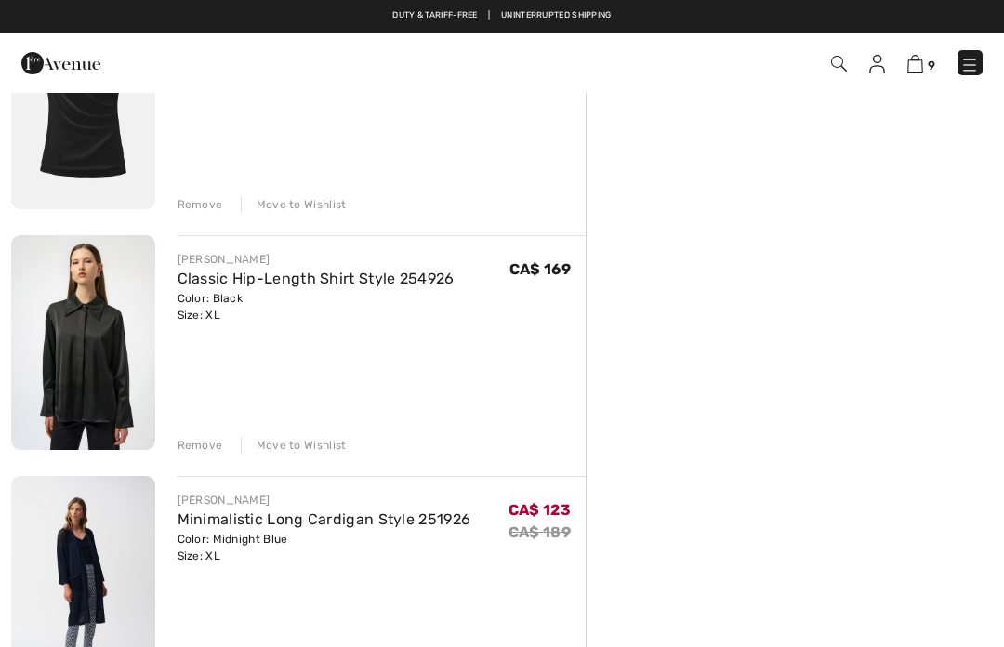
scroll to position [1204, 0]
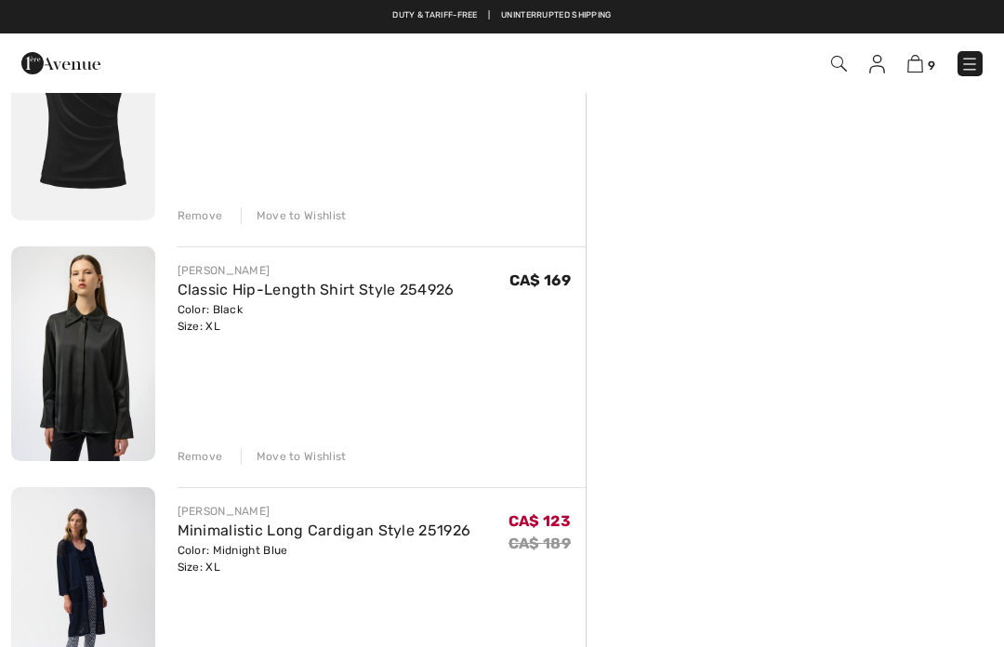
click at [313, 459] on div "Move to Wishlist" at bounding box center [294, 456] width 106 height 17
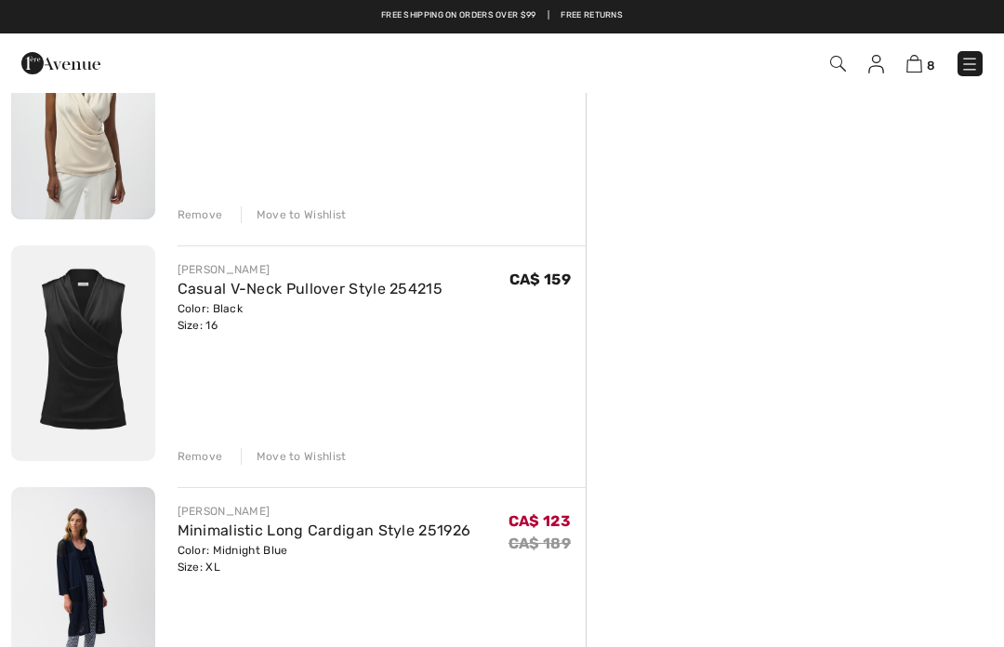
scroll to position [962, 0]
click at [316, 456] on div "Move to Wishlist" at bounding box center [294, 457] width 106 height 17
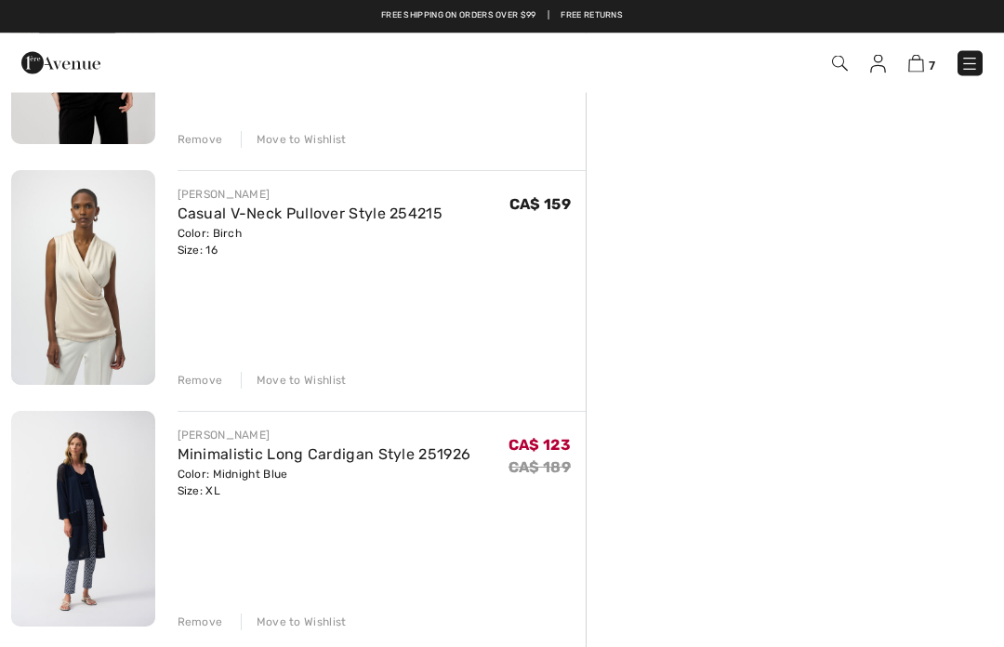
scroll to position [743, 0]
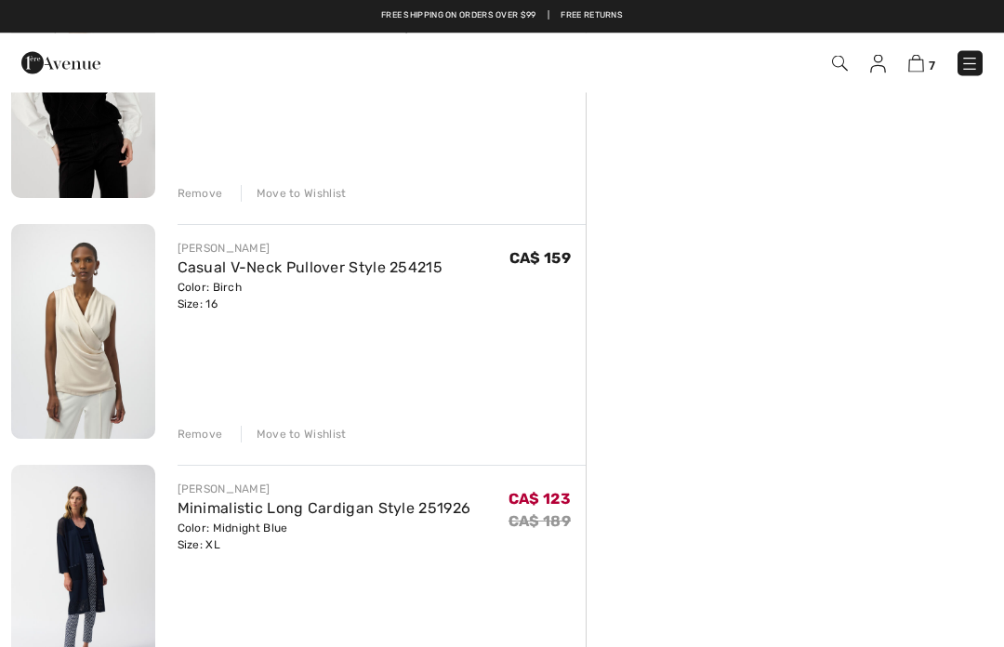
click at [327, 432] on div "Move to Wishlist" at bounding box center [294, 435] width 106 height 17
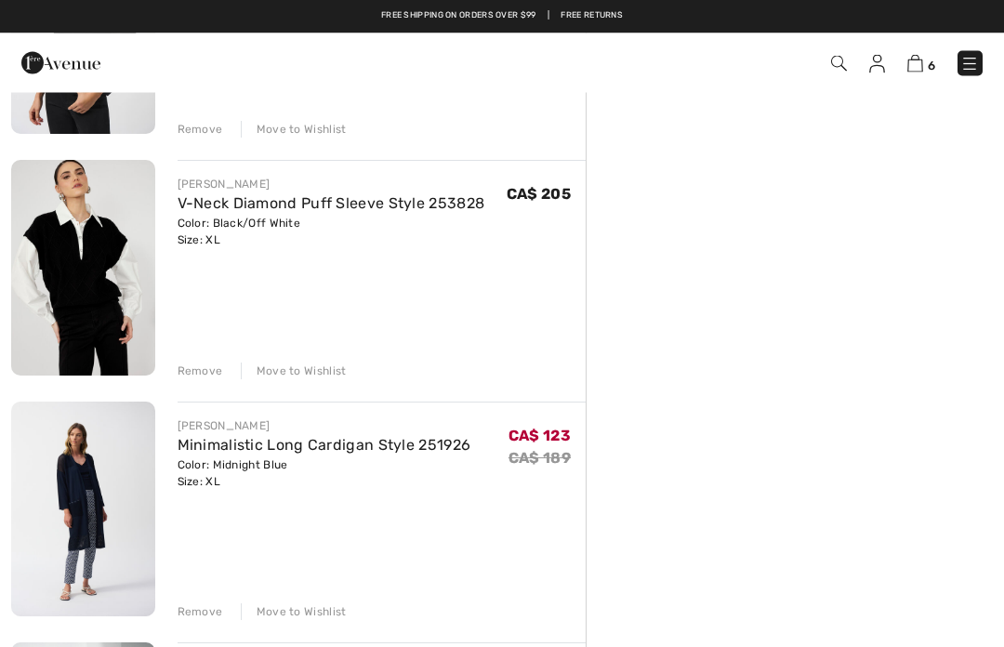
scroll to position [557, 0]
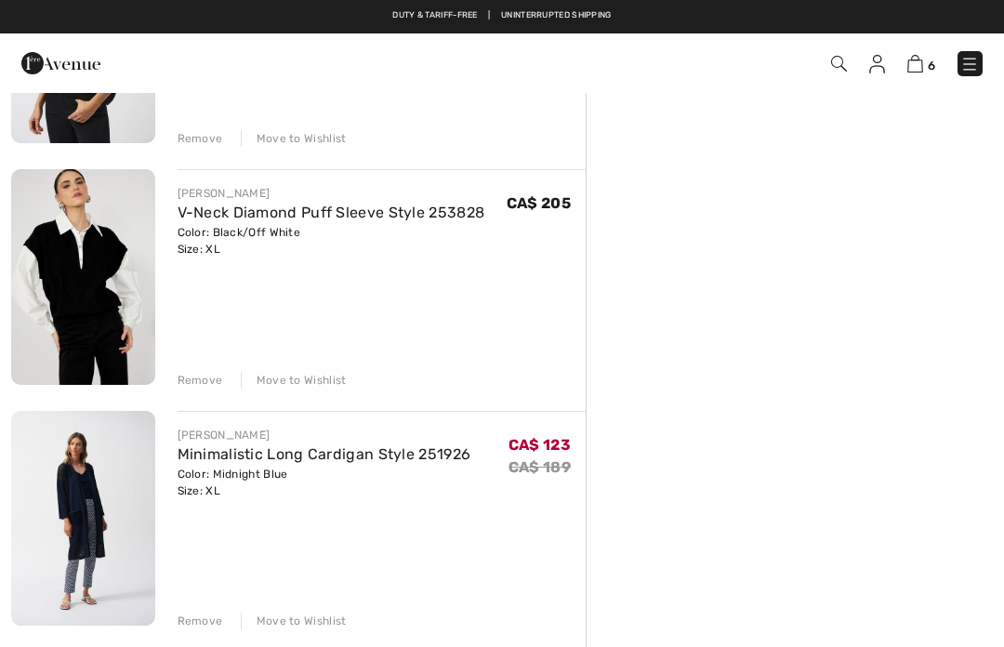
click at [417, 220] on link "V-Neck Diamond Puff Sleeve Style 253828" at bounding box center [332, 213] width 308 height 18
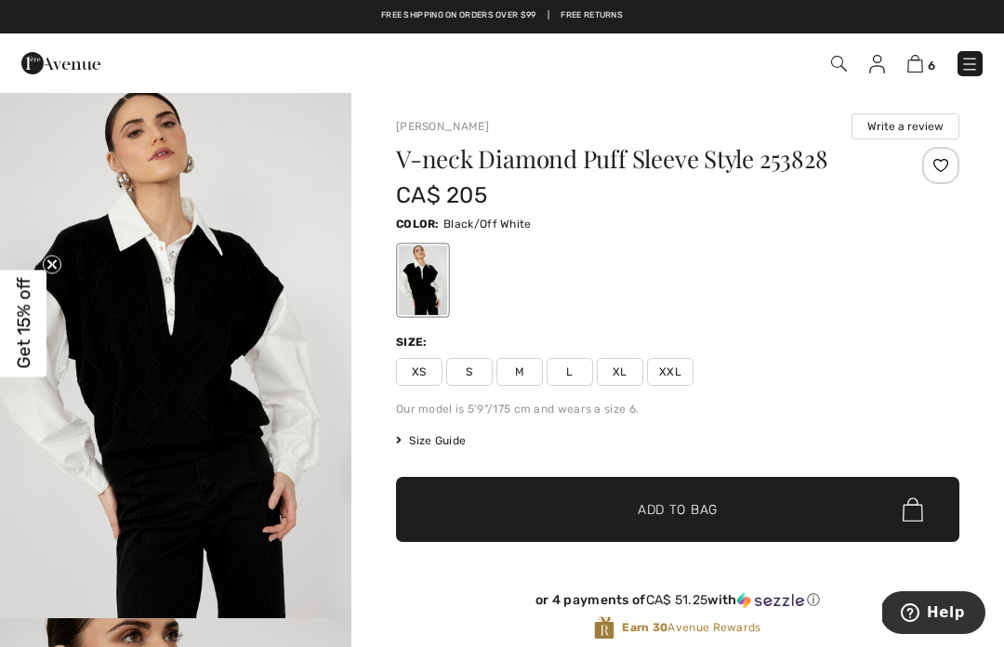
click at [285, 403] on img "1 / 4" at bounding box center [175, 354] width 351 height 527
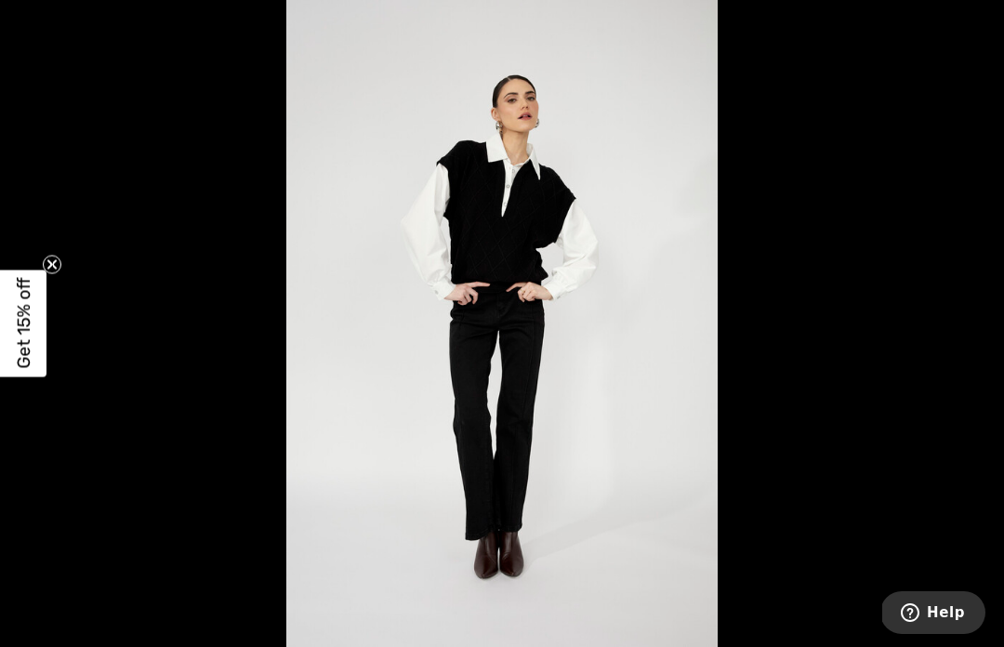
click at [60, 270] on circle "Close teaser" at bounding box center [53, 265] width 18 height 18
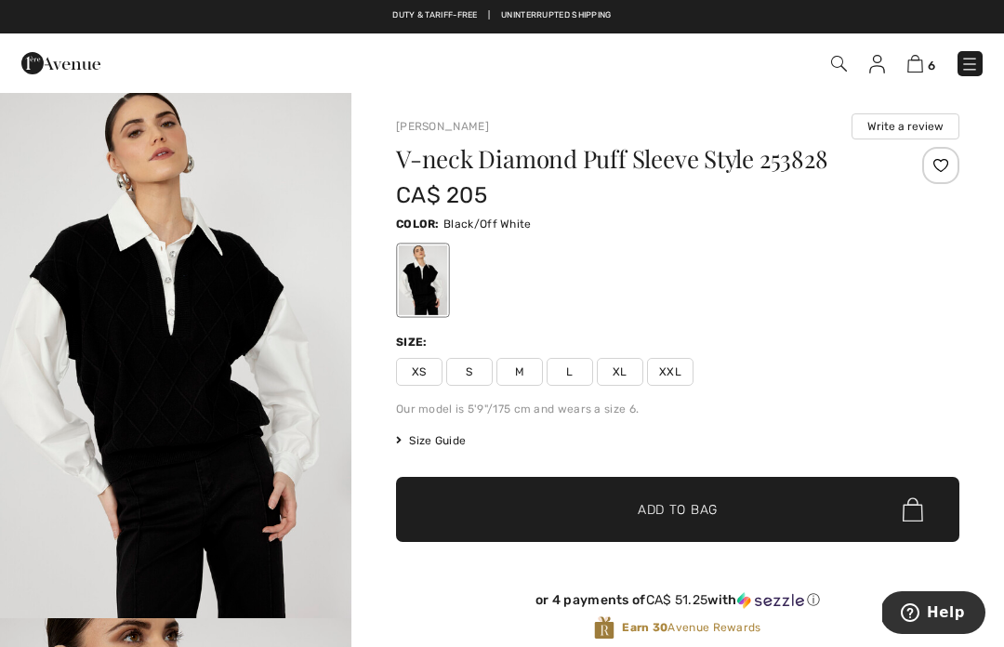
click at [923, 65] on img at bounding box center [915, 64] width 16 height 18
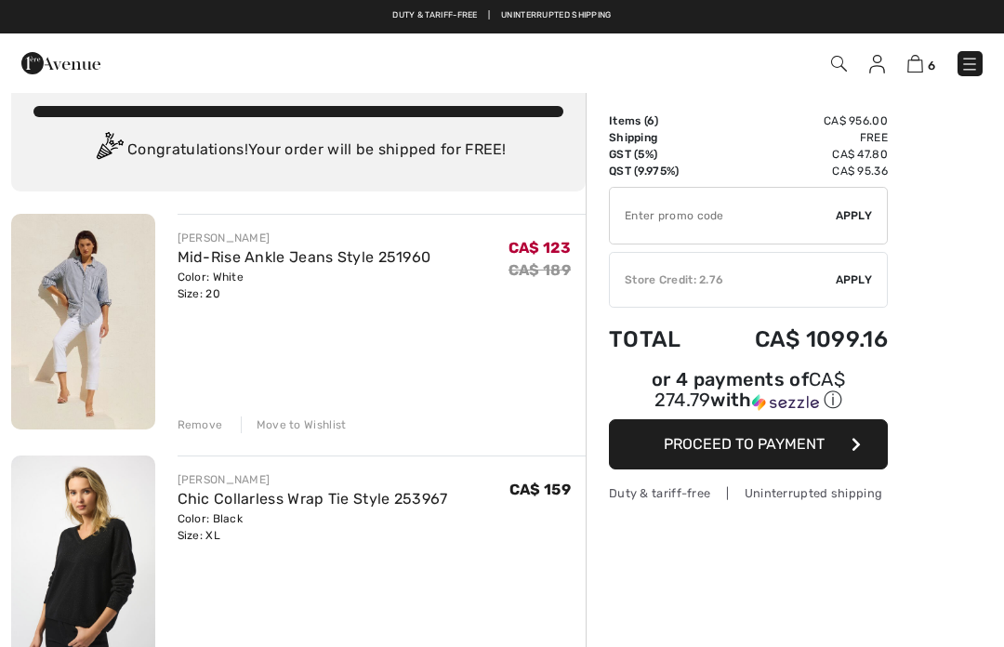
scroll to position [31, 0]
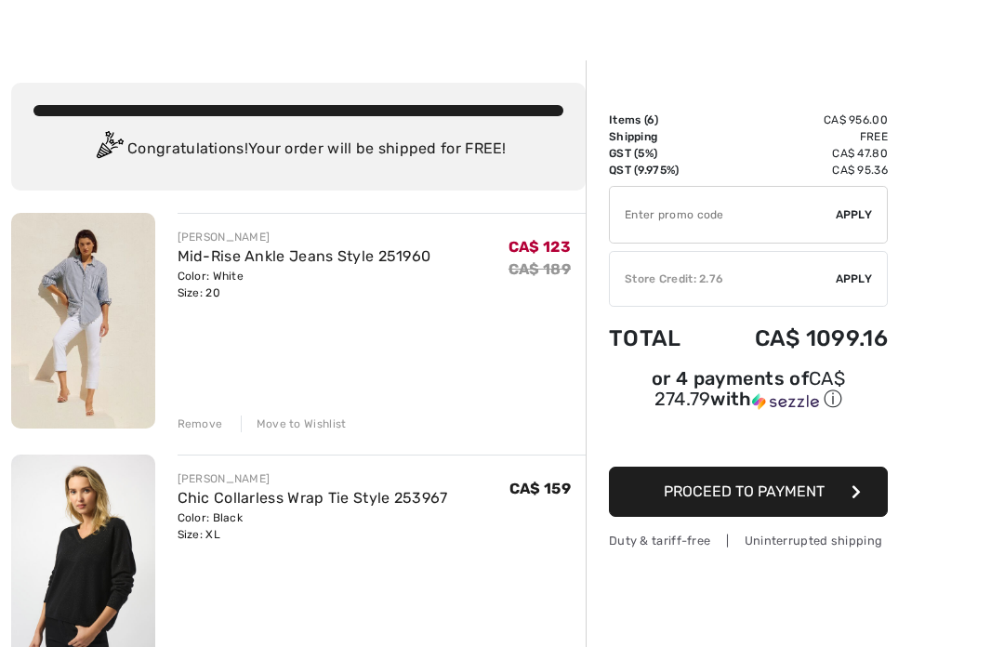
click at [383, 261] on link "Mid-Rise Ankle Jeans Style 251960" at bounding box center [305, 256] width 254 height 18
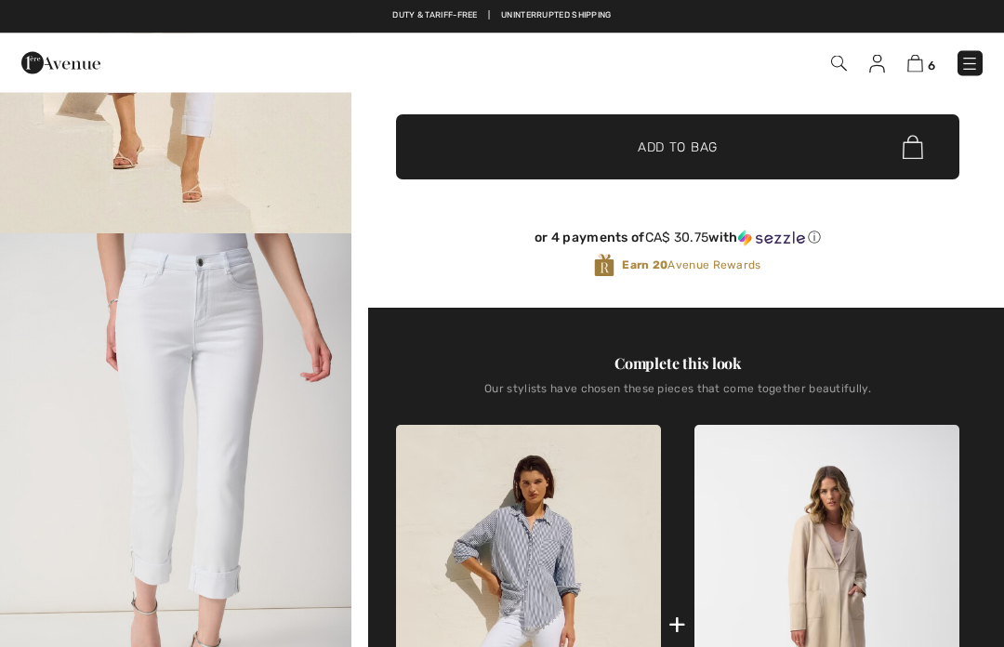
checkbox input "true"
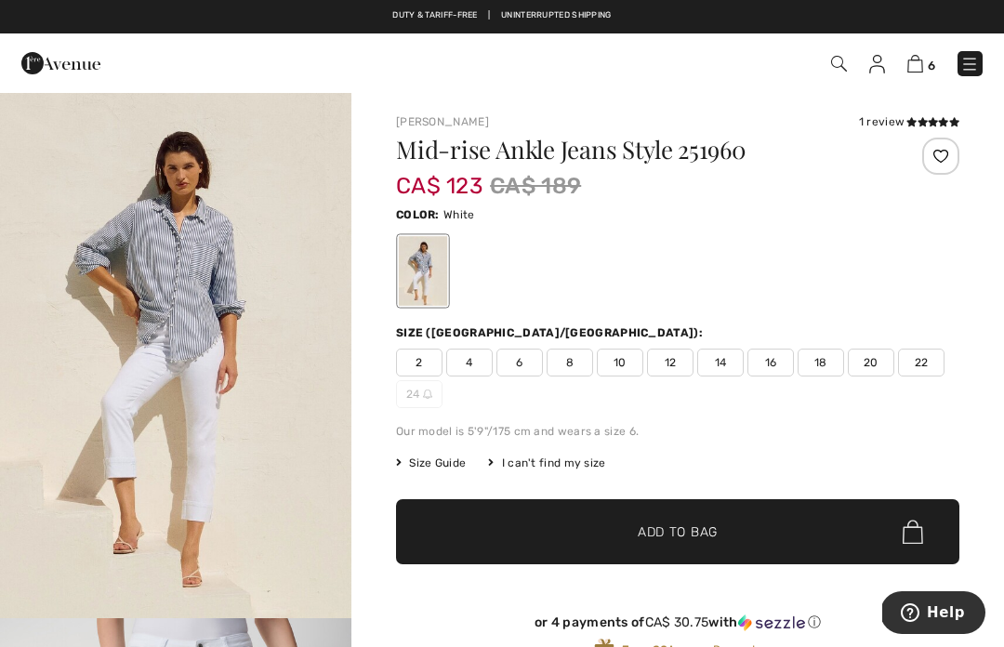
click at [896, 132] on div "Joseph Ribkoff 1 review 1 review Mid-rise Ankle Jeans Style 251960 CA$ 123 CA$ …" at bounding box center [677, 402] width 563 height 579
click at [958, 120] on icon at bounding box center [954, 121] width 10 height 9
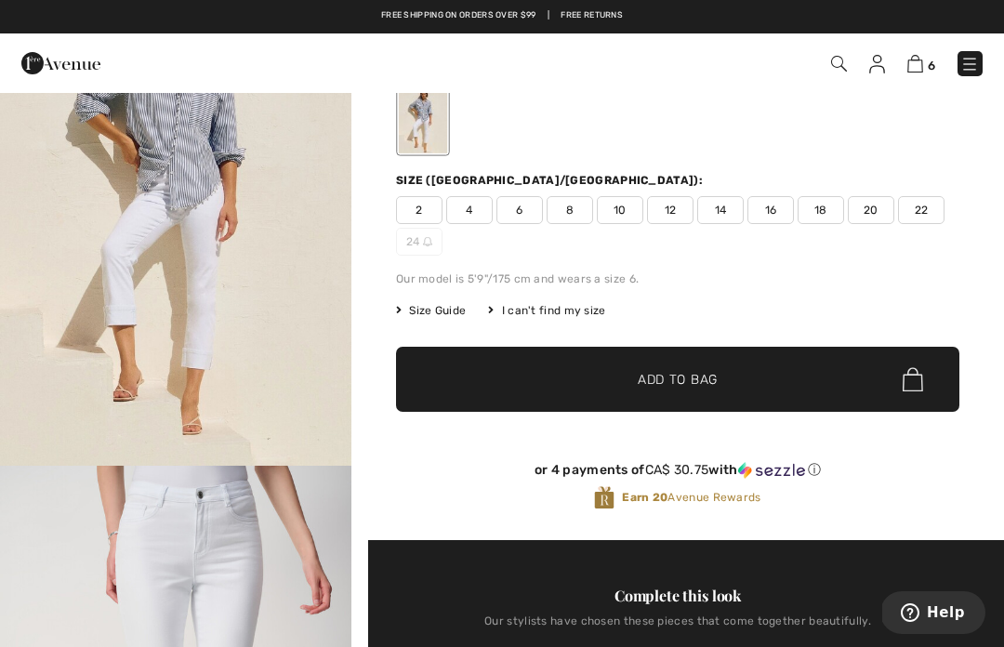
scroll to position [126, 0]
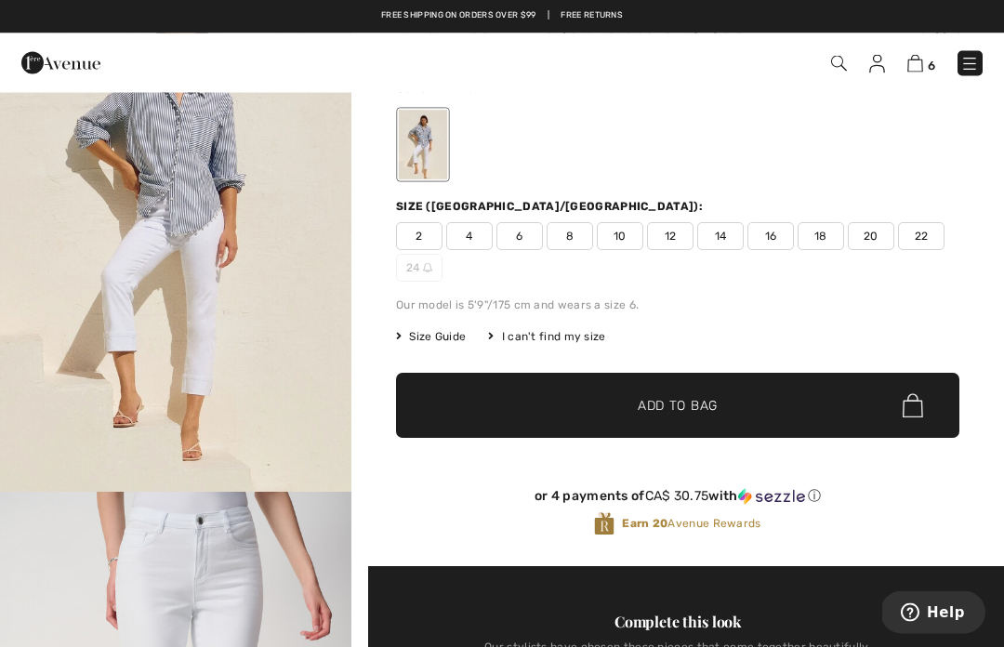
click at [870, 234] on span "20" at bounding box center [871, 237] width 46 height 28
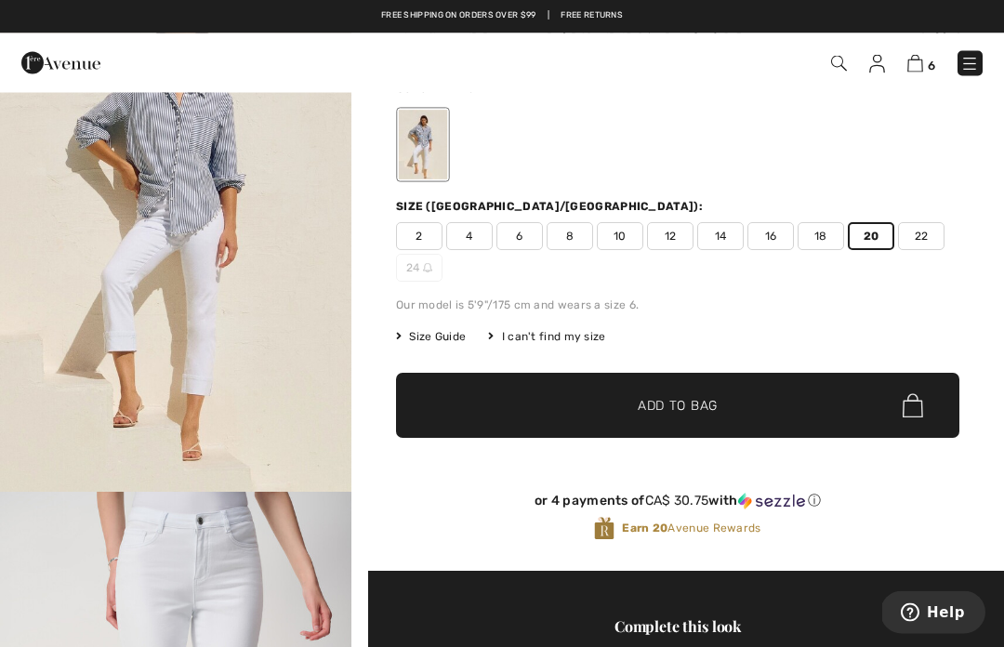
scroll to position [126, 0]
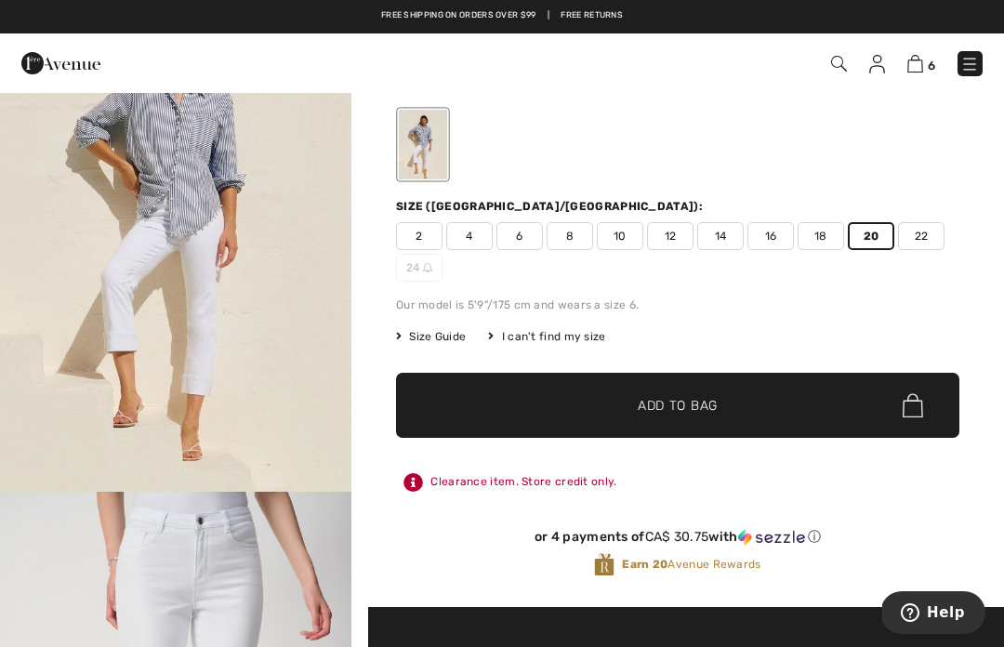
click at [870, 404] on span "✔ Added to Bag Add to Bag" at bounding box center [677, 405] width 563 height 65
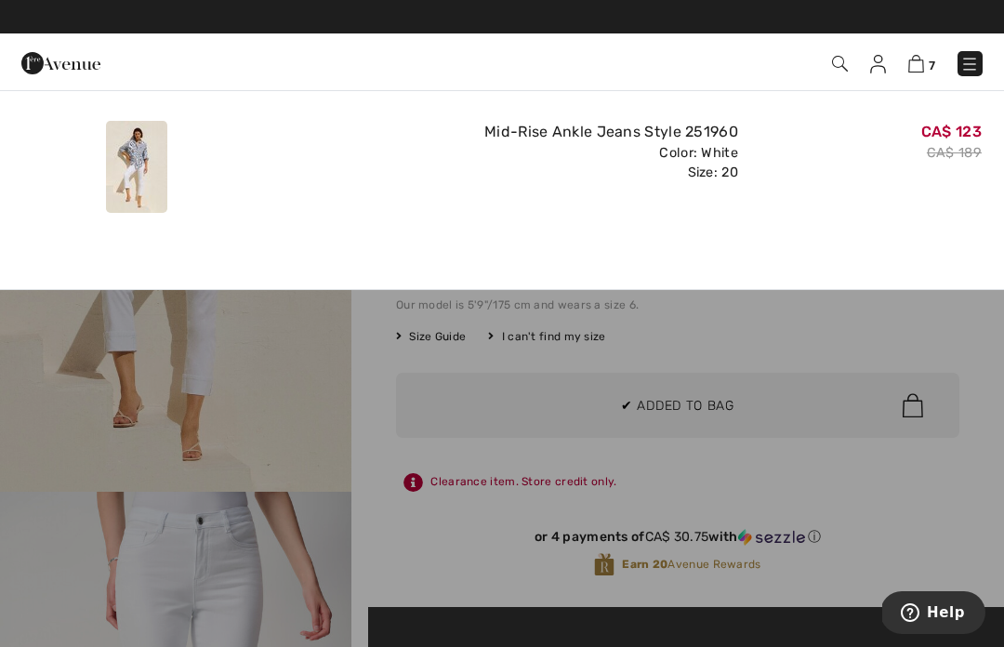
scroll to position [0, 0]
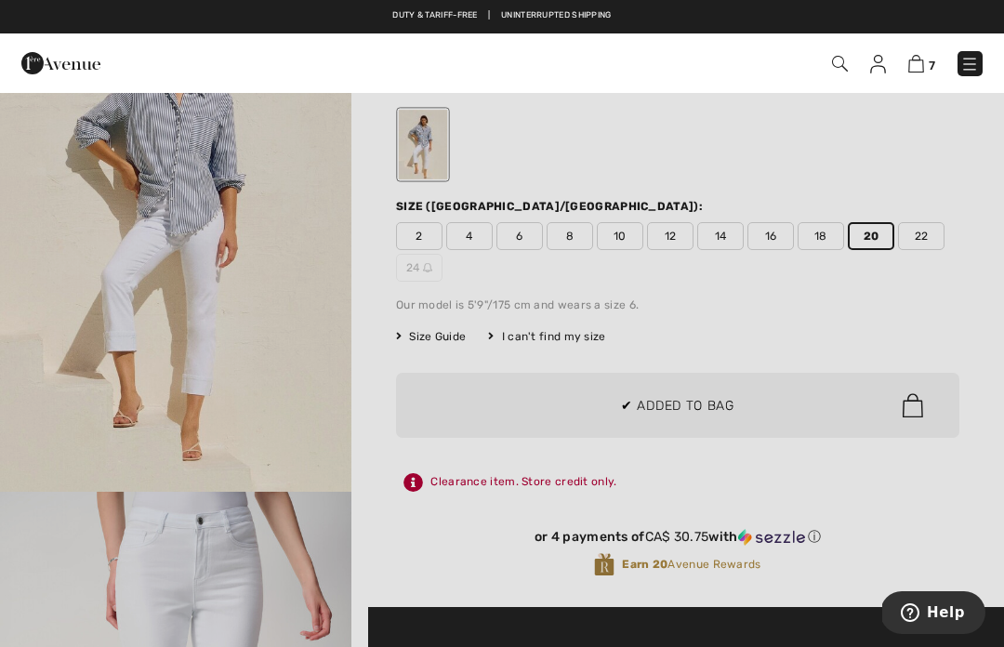
click at [955, 335] on div at bounding box center [502, 323] width 1004 height 647
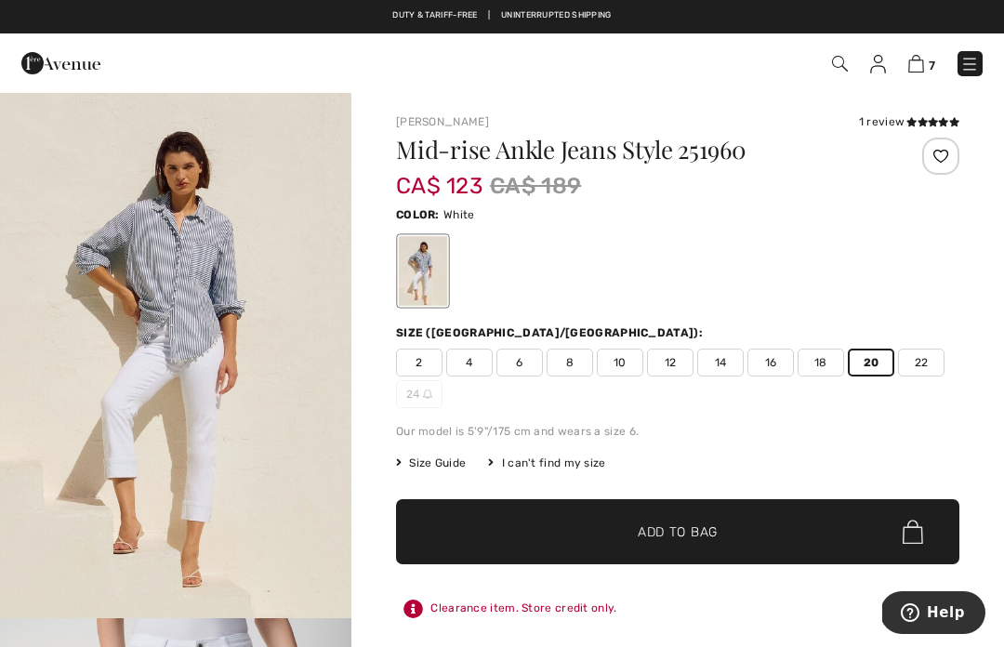
click at [909, 71] on img at bounding box center [916, 64] width 16 height 18
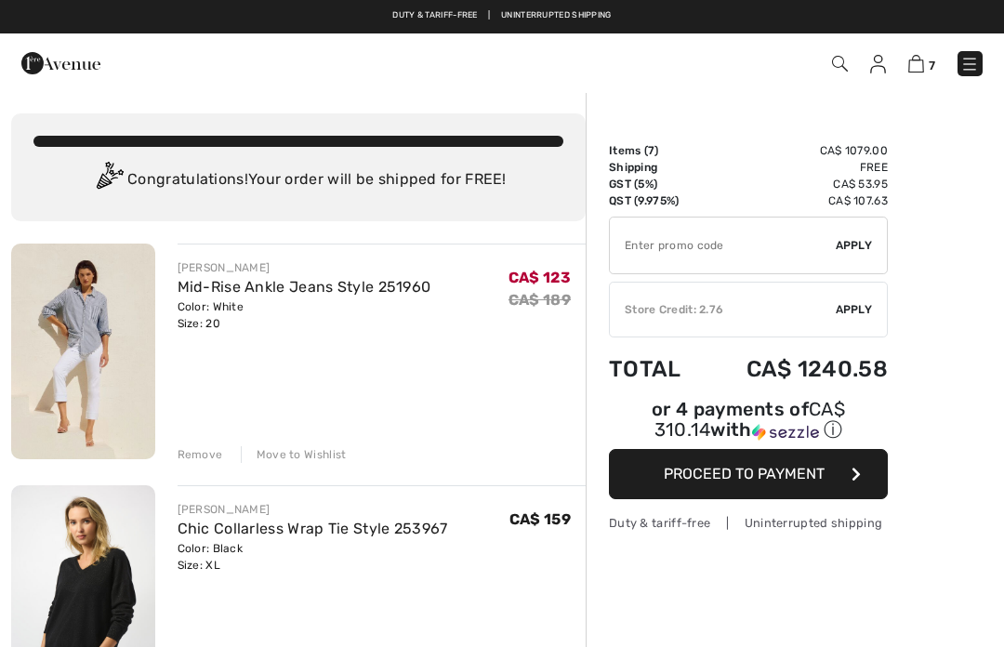
checkbox input "true"
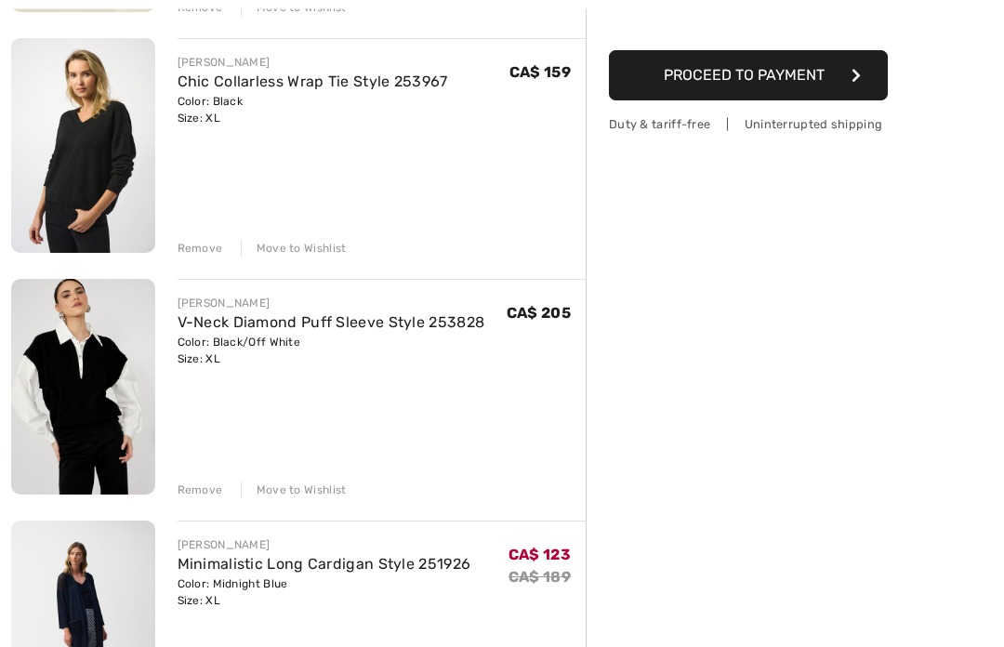
scroll to position [449, 0]
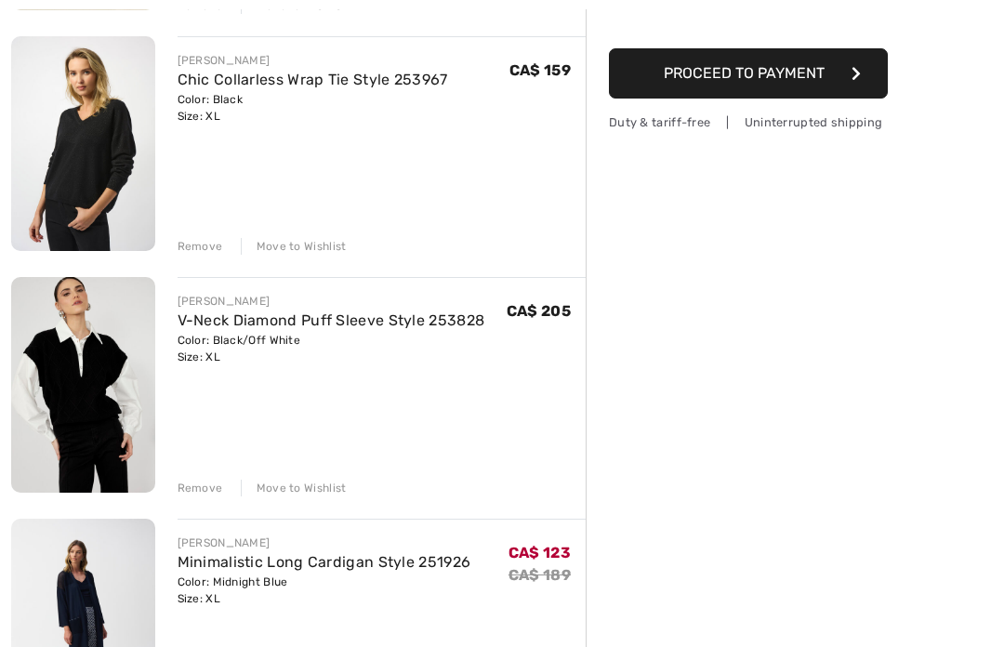
click at [320, 490] on div "Move to Wishlist" at bounding box center [294, 488] width 106 height 17
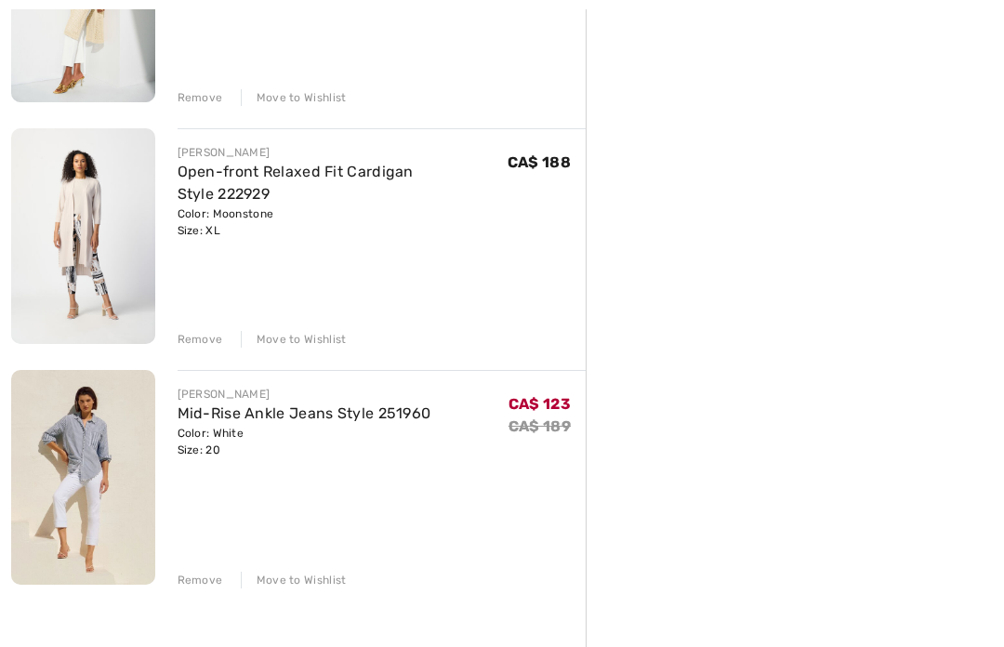
scroll to position [1190, 0]
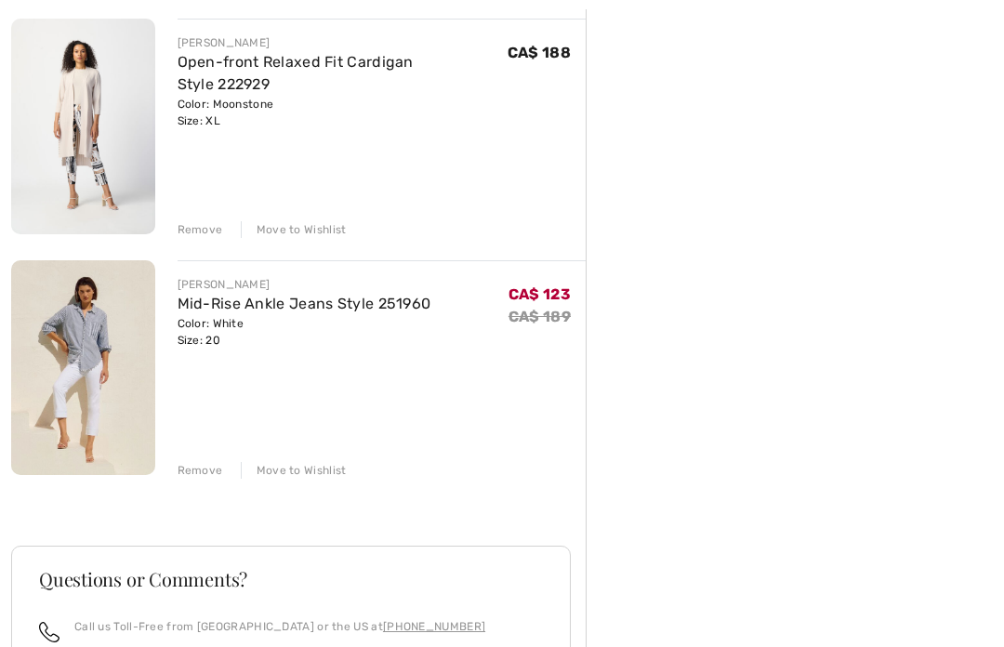
click at [224, 470] on div "Remove Move to Wishlist" at bounding box center [382, 468] width 409 height 20
click at [210, 472] on div "Remove" at bounding box center [201, 470] width 46 height 17
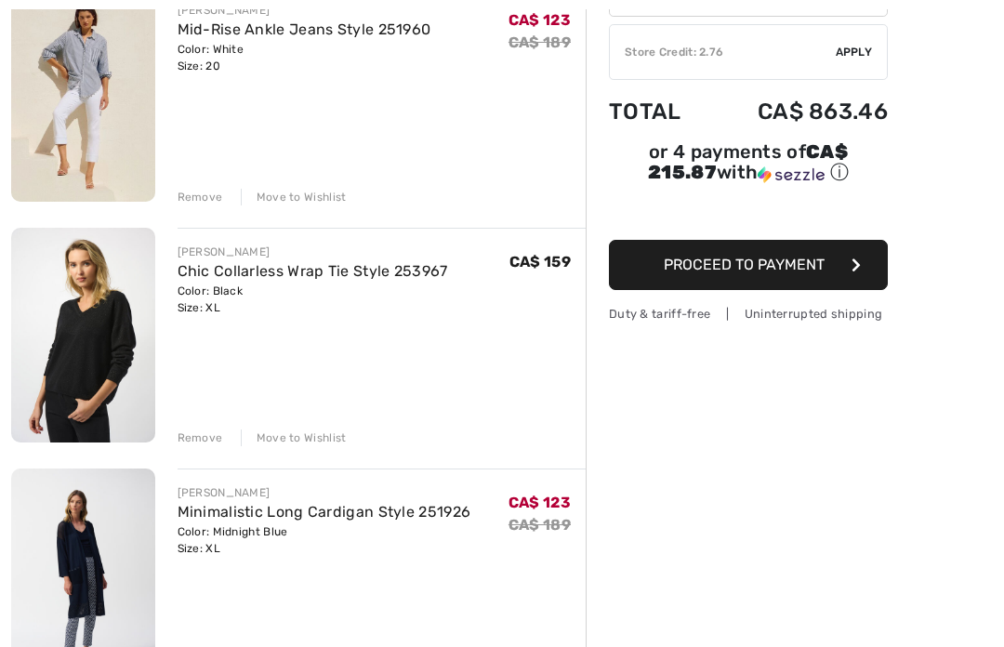
scroll to position [264, 0]
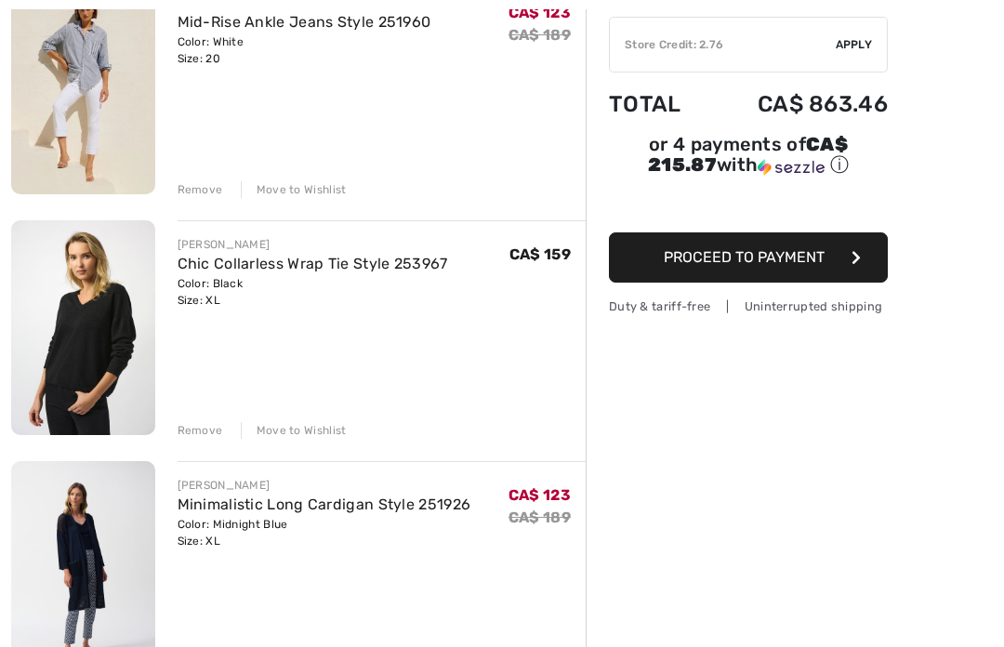
click at [314, 438] on div "Move to Wishlist" at bounding box center [294, 431] width 106 height 17
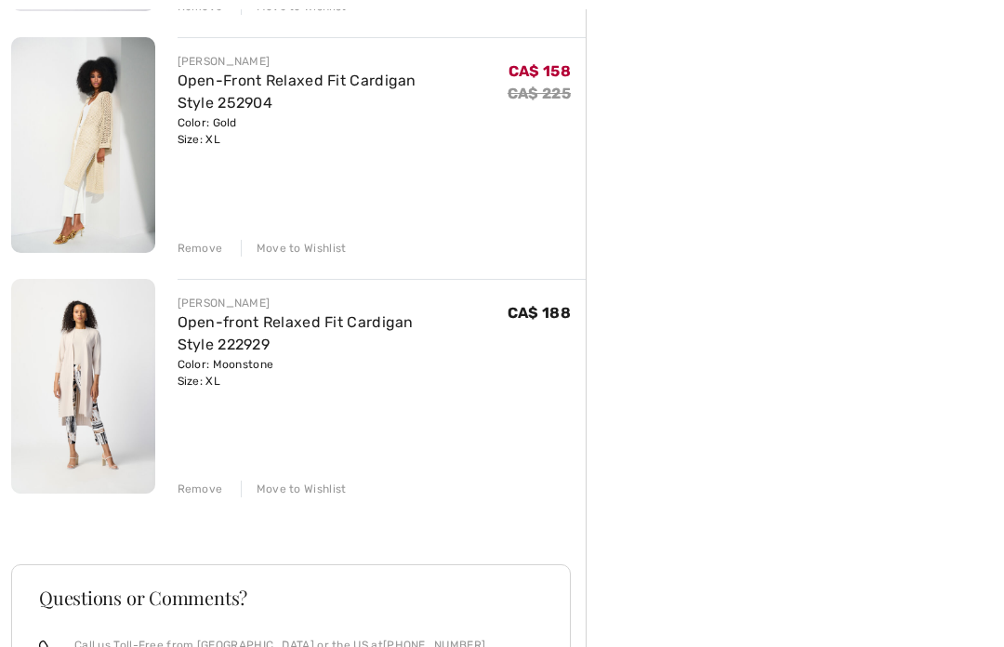
scroll to position [690, 0]
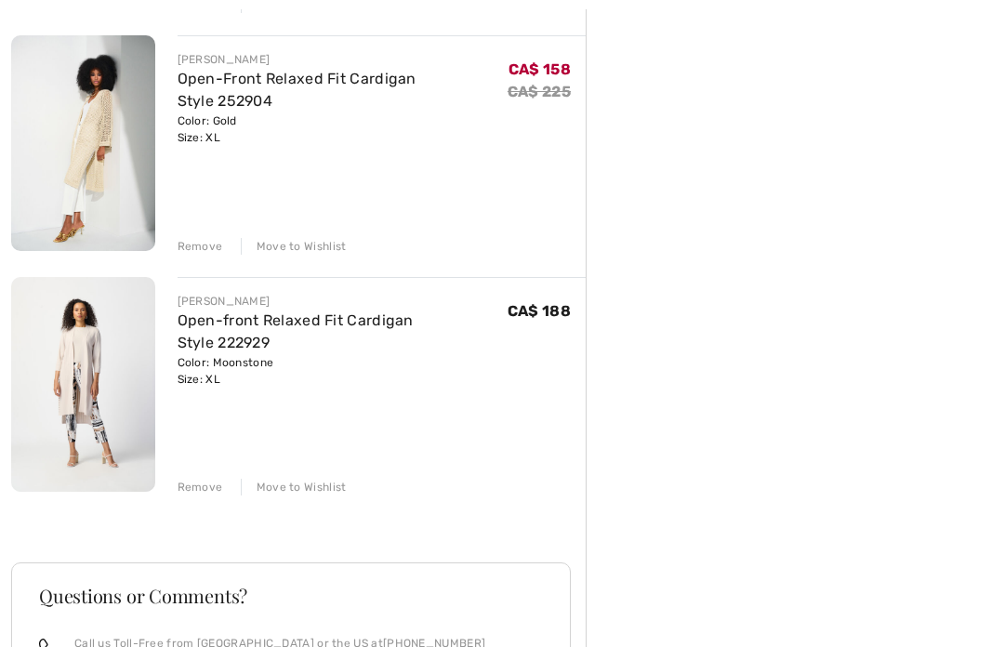
click at [296, 492] on div "Move to Wishlist" at bounding box center [294, 488] width 106 height 17
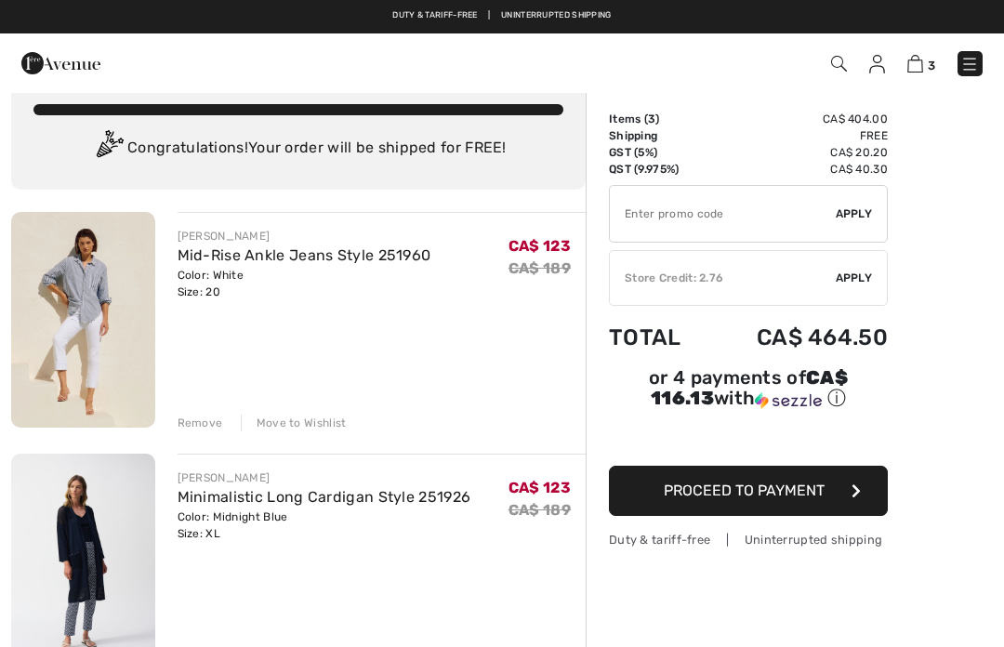
scroll to position [0, 0]
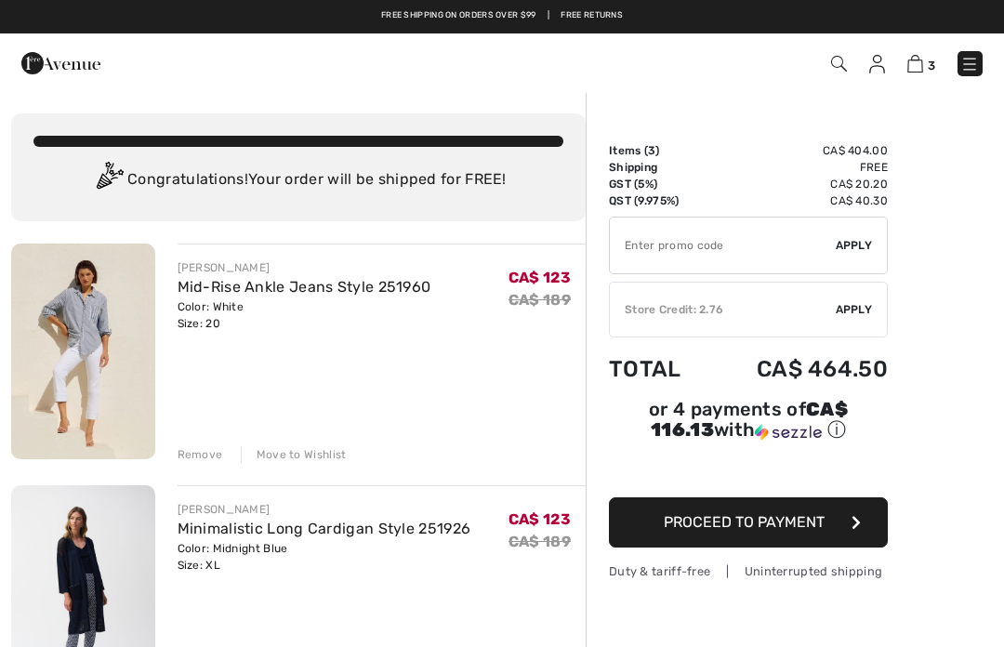
click at [969, 69] on img at bounding box center [969, 64] width 19 height 19
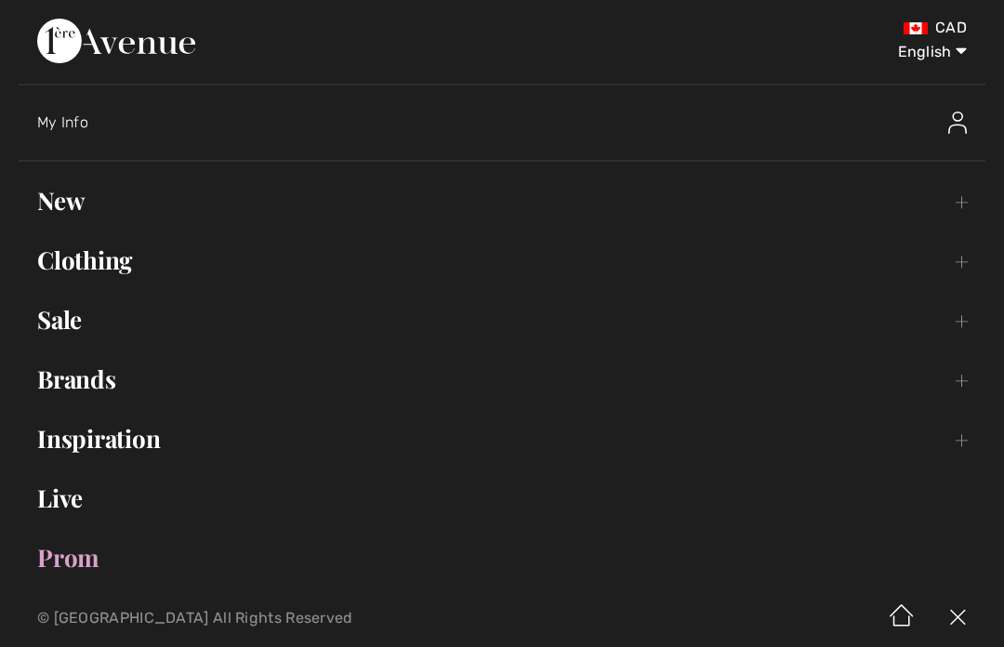
click at [63, 197] on link "New Toggle submenu" at bounding box center [502, 200] width 967 height 41
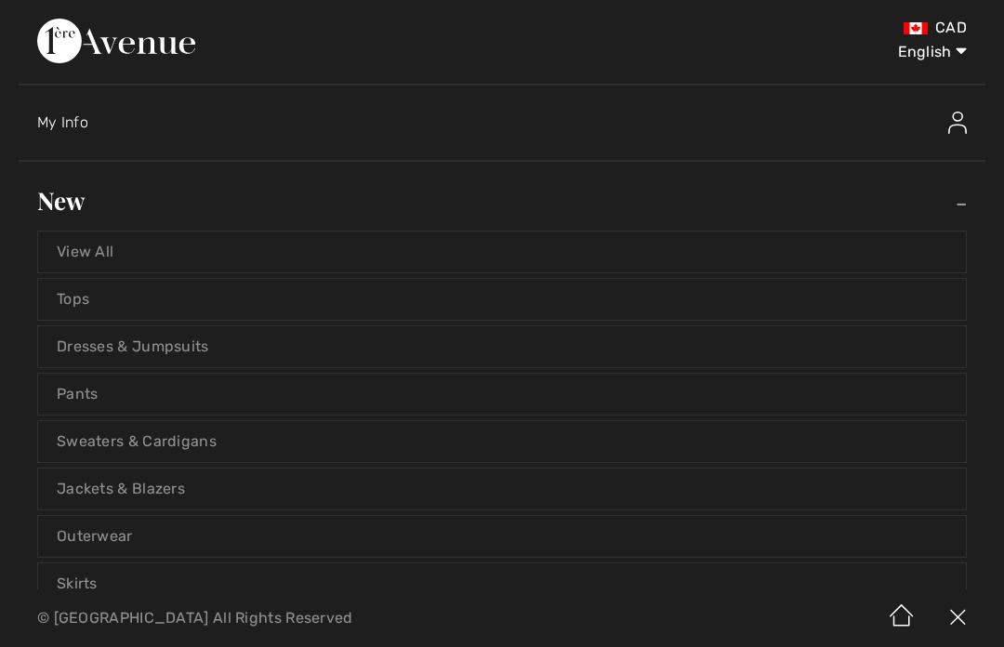
click at [395, 243] on link "View All" at bounding box center [502, 252] width 928 height 41
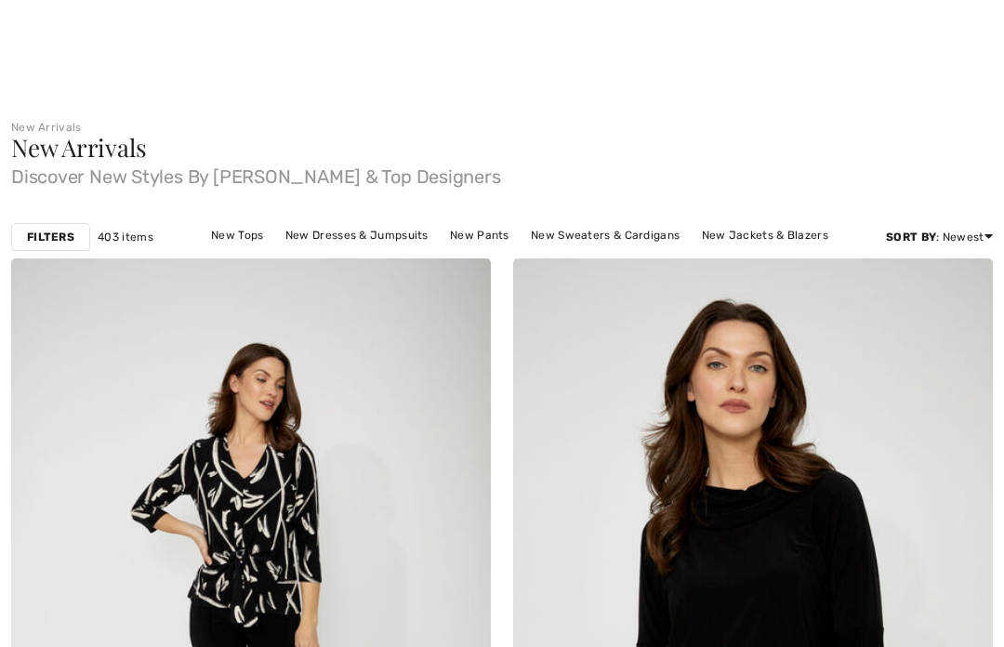
checkbox input "true"
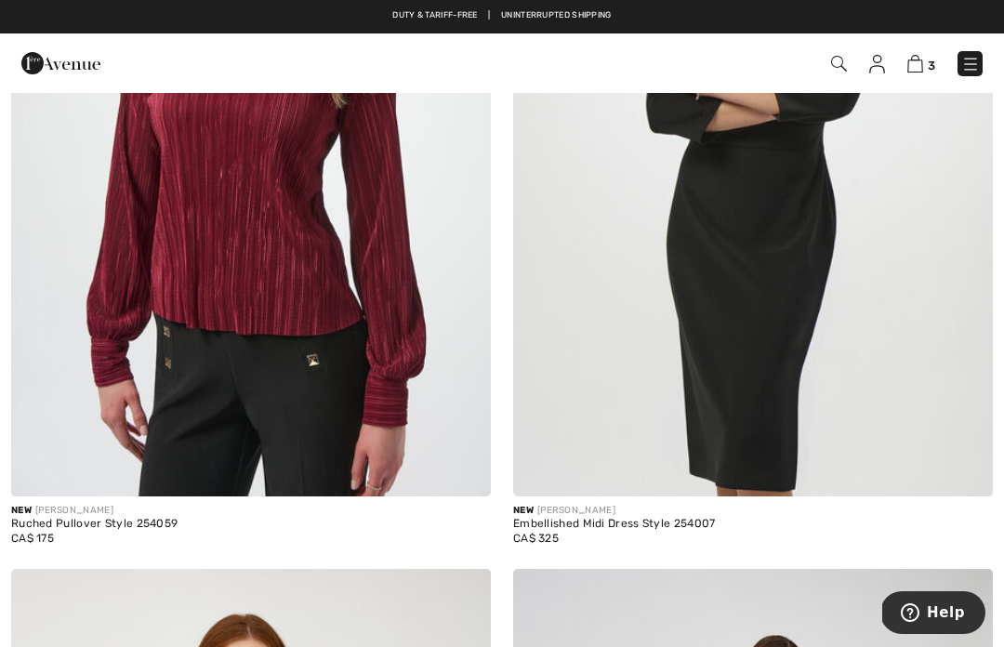
scroll to position [11929, 0]
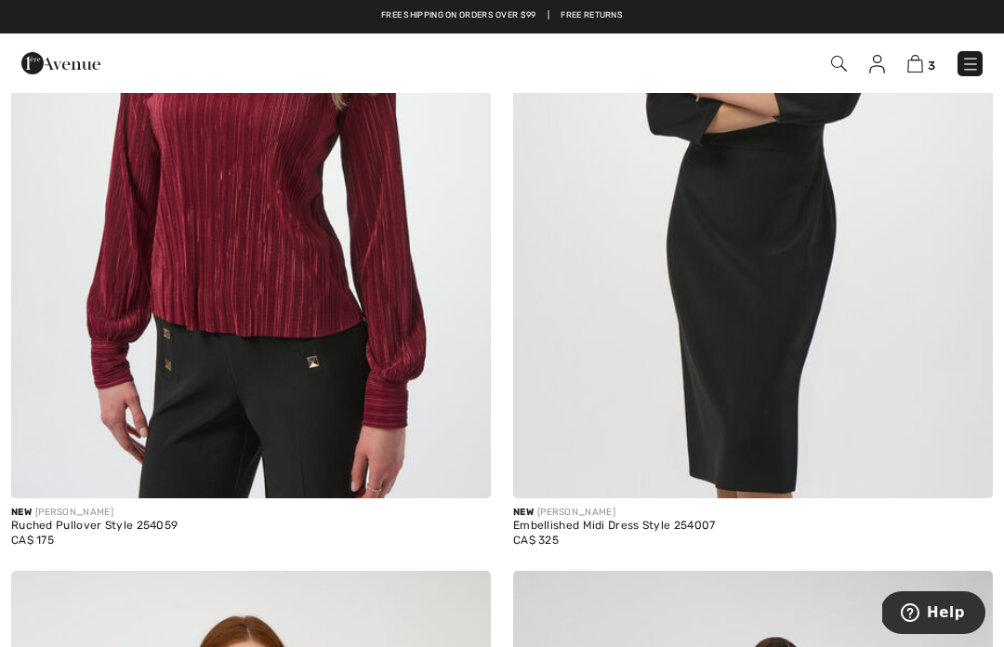
click at [919, 66] on img at bounding box center [915, 64] width 16 height 18
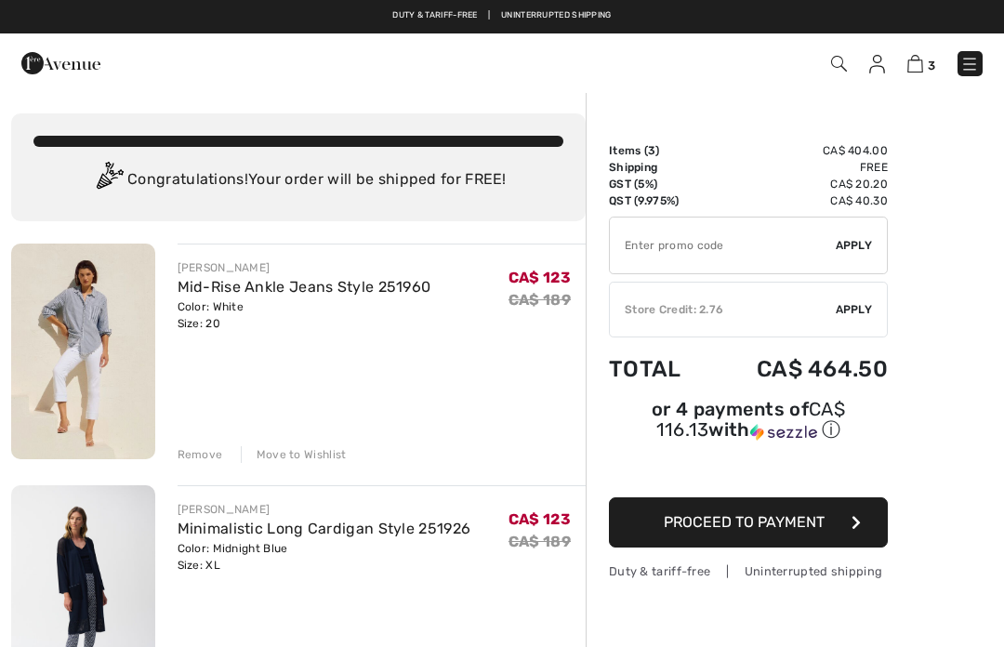
click at [968, 66] on img at bounding box center [969, 64] width 19 height 19
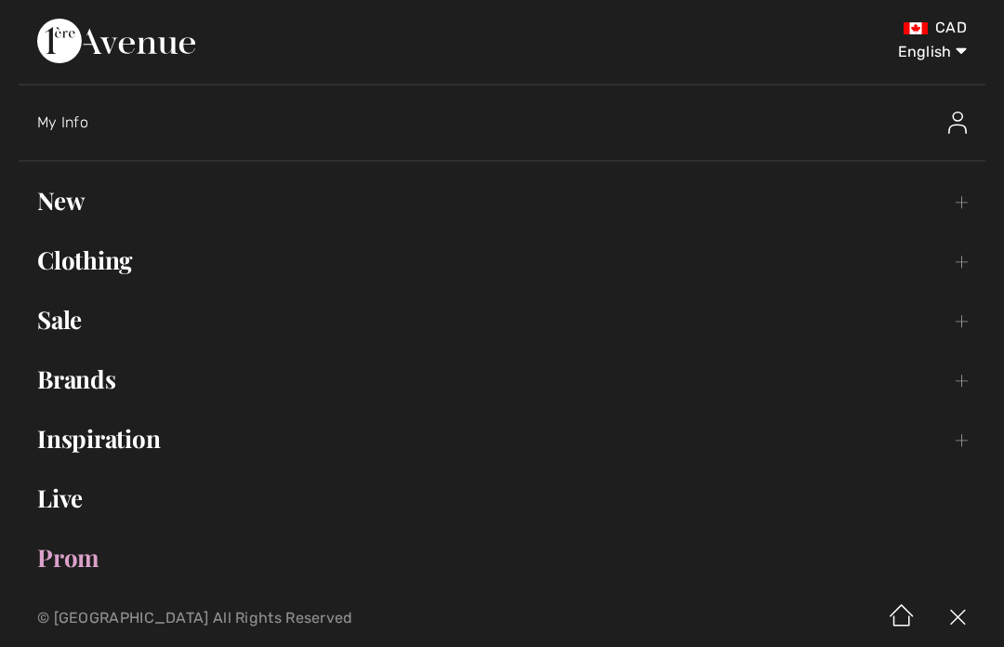
click at [107, 264] on link "Clothing Toggle submenu" at bounding box center [502, 260] width 967 height 41
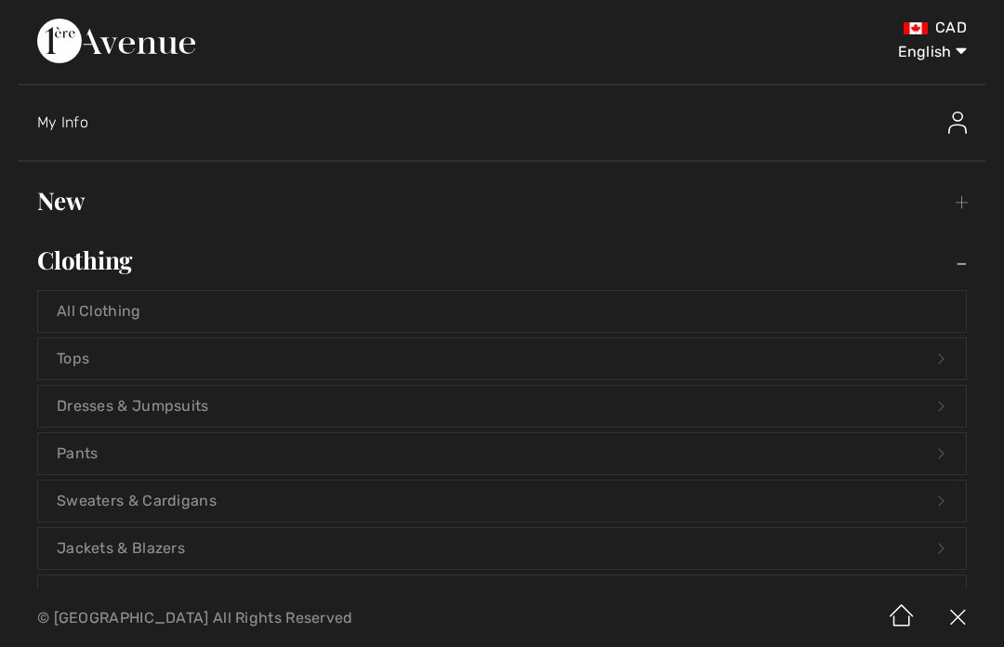
click at [255, 509] on link "Sweaters & Cardigans Open submenu" at bounding box center [502, 501] width 928 height 41
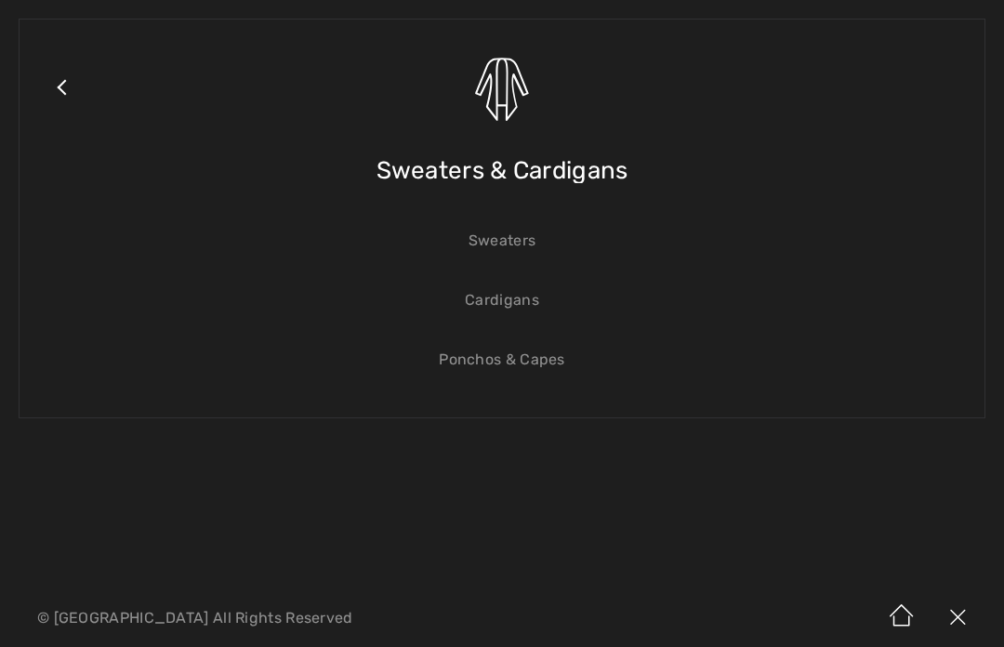
click at [605, 163] on span "Sweaters & Cardigans" at bounding box center [503, 171] width 252 height 66
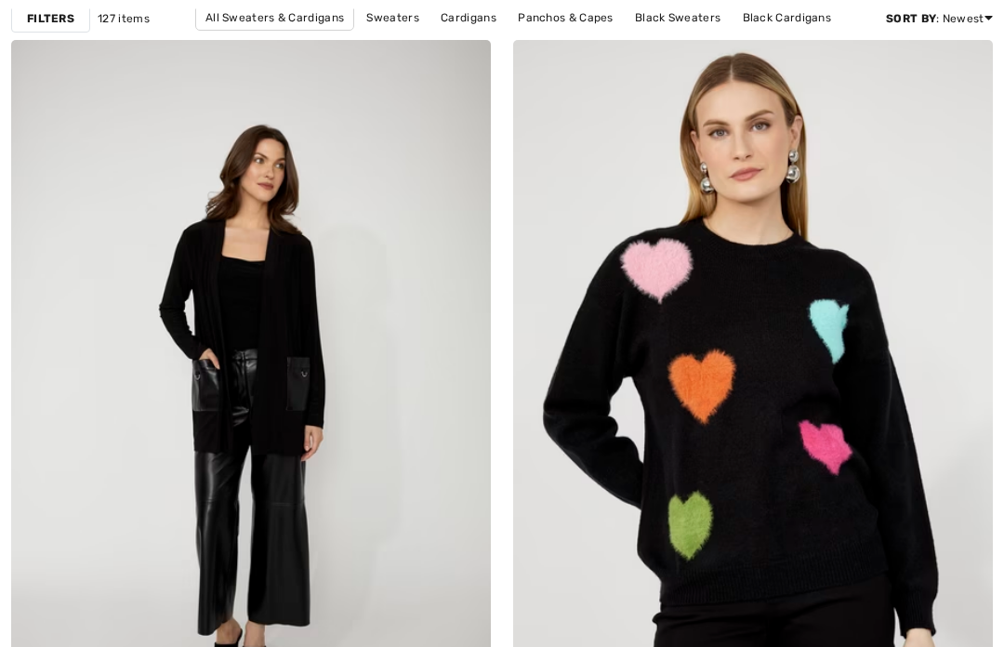
checkbox input "true"
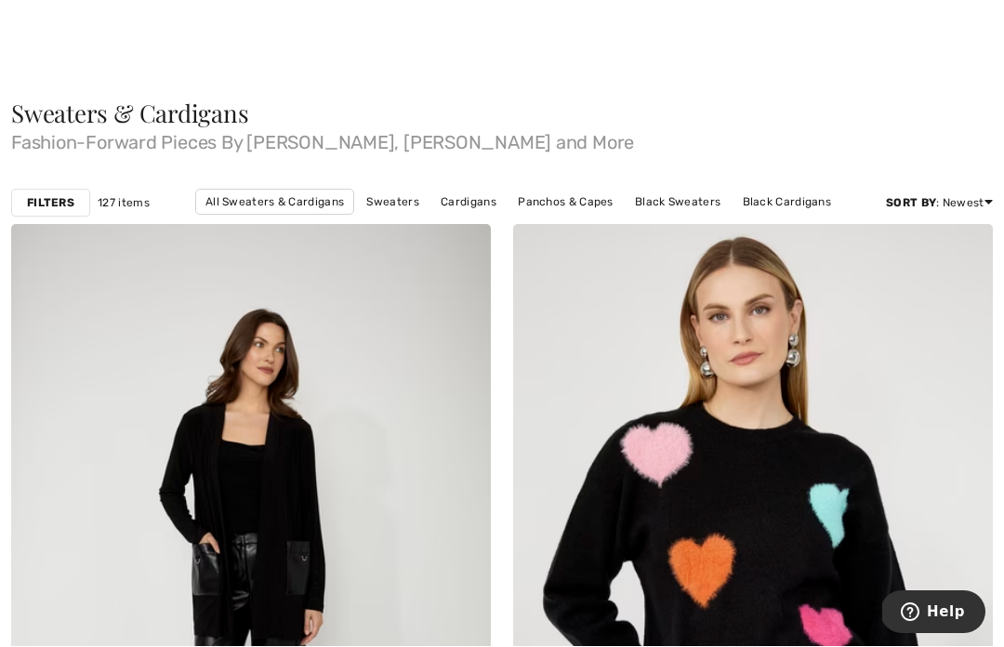
scroll to position [18, 0]
click at [60, 218] on div "Filters 127 items All Sweaters & Cardigans Sweaters Cardigans Panchos & Capes B…" at bounding box center [502, 202] width 1004 height 43
click at [58, 202] on strong "Filters" at bounding box center [50, 202] width 47 height 17
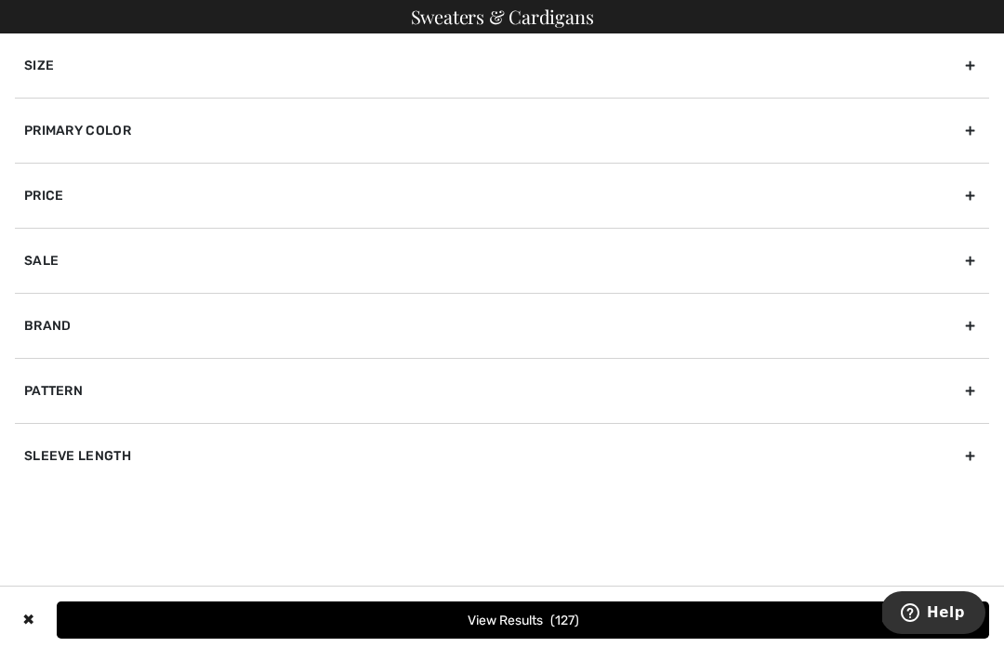
click at [289, 134] on div "Primary Color" at bounding box center [502, 130] width 974 height 65
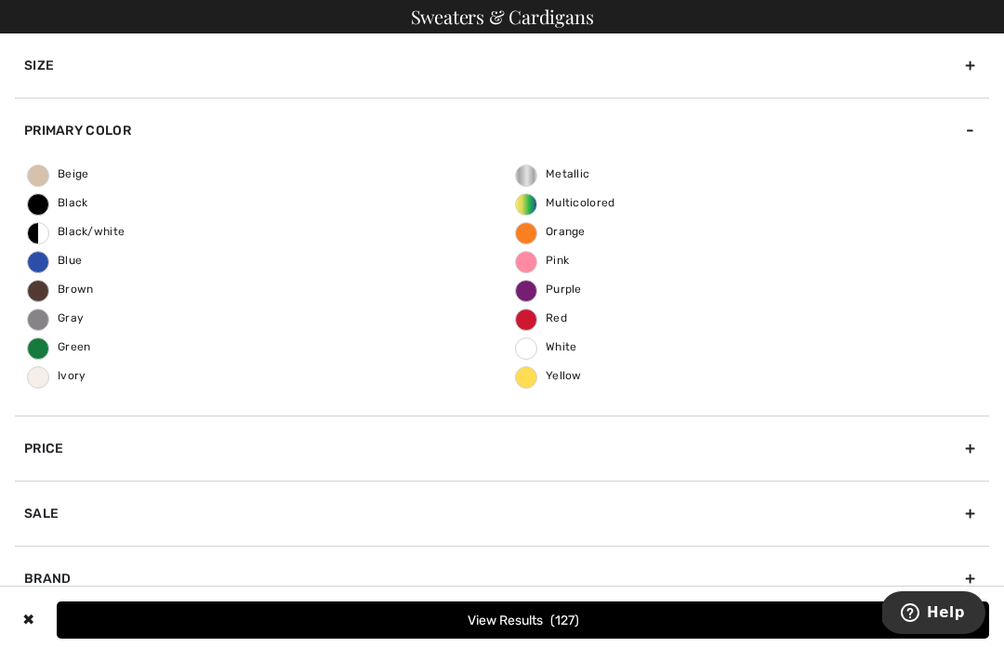
click at [84, 203] on span "Black" at bounding box center [58, 202] width 60 height 13
click at [0, 0] on input "Black" at bounding box center [0, 0] width 0 height 0
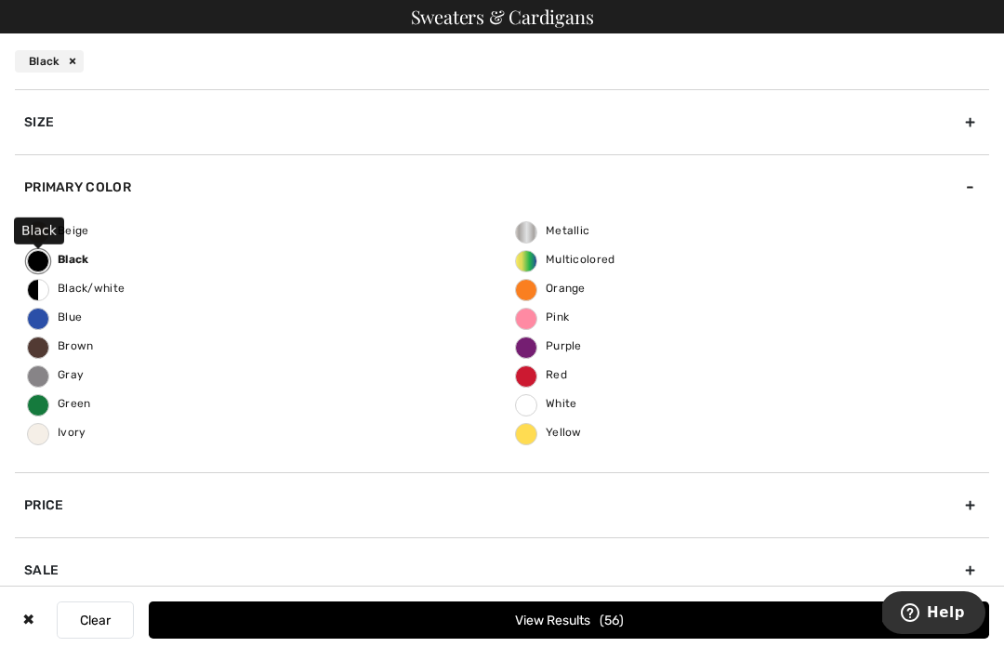
click at [613, 615] on button "View Results 56" at bounding box center [569, 620] width 840 height 37
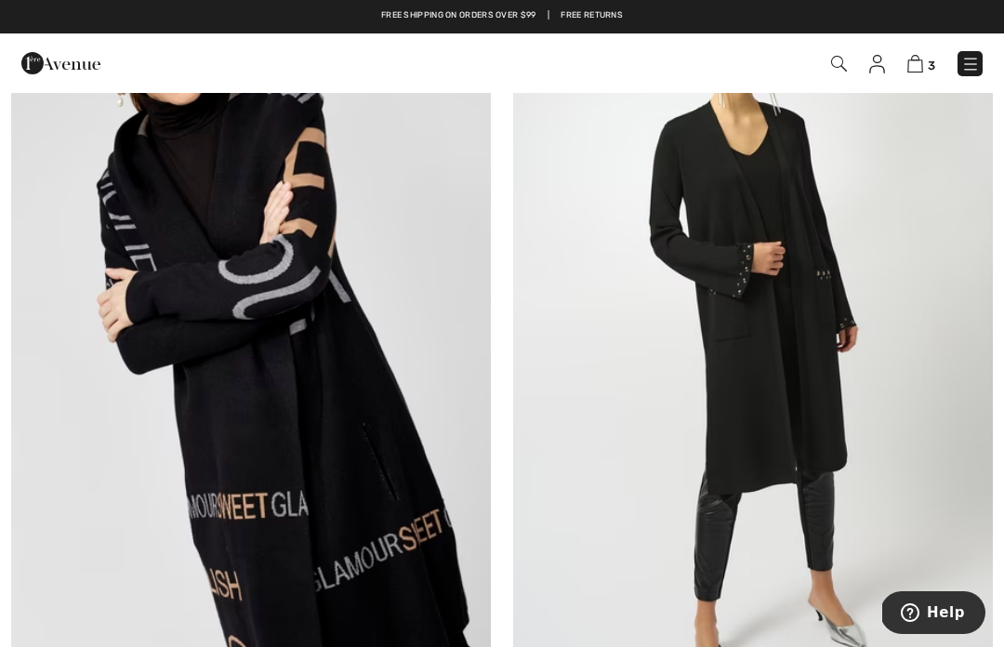
scroll to position [8526, 0]
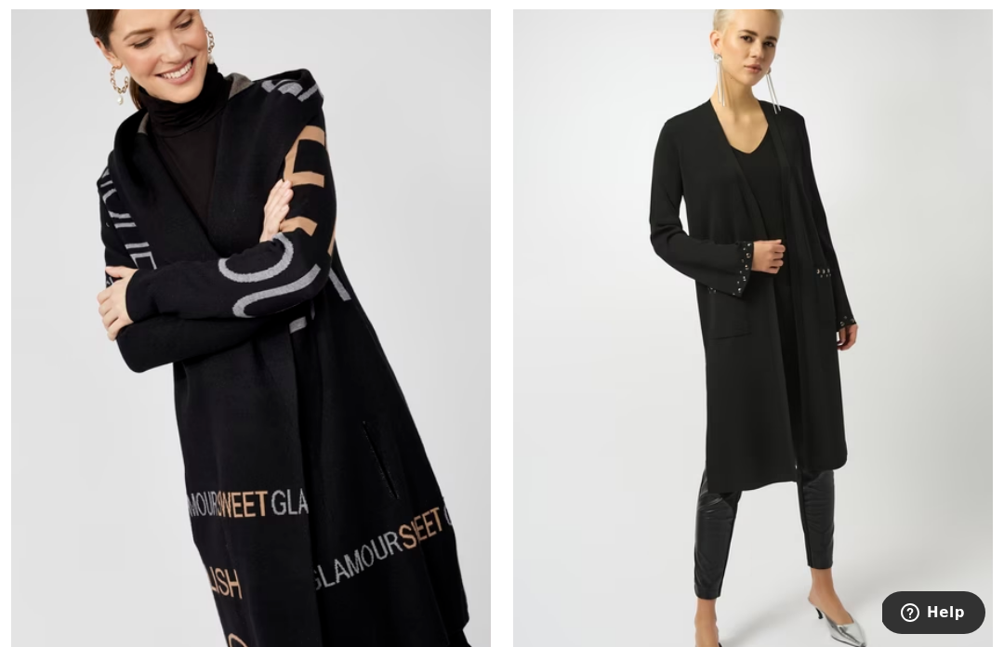
click at [795, 286] on img at bounding box center [753, 339] width 480 height 720
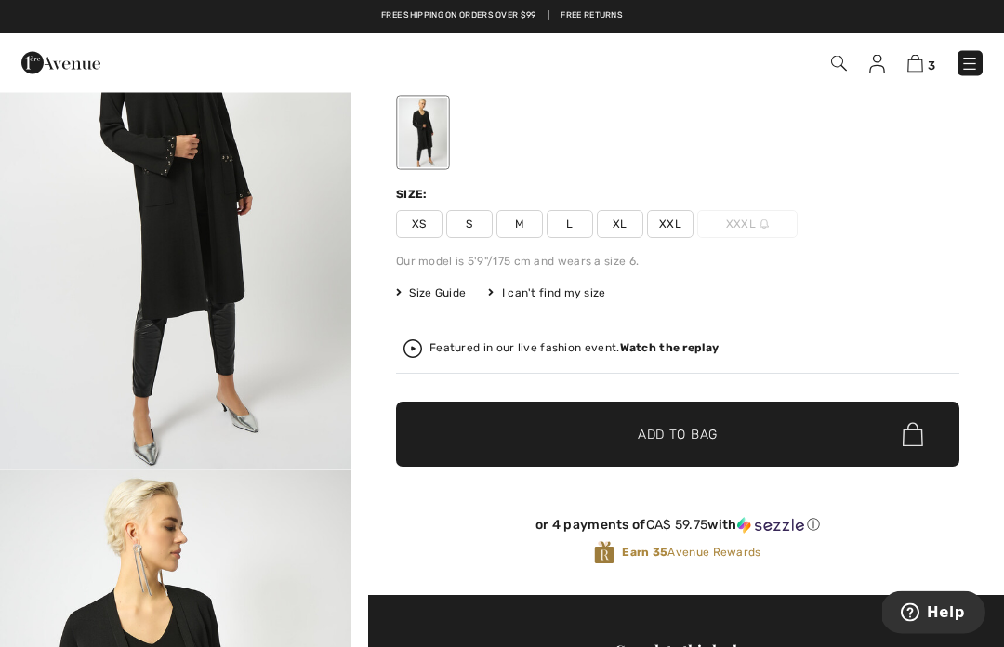
click at [630, 226] on span "XL" at bounding box center [620, 225] width 46 height 28
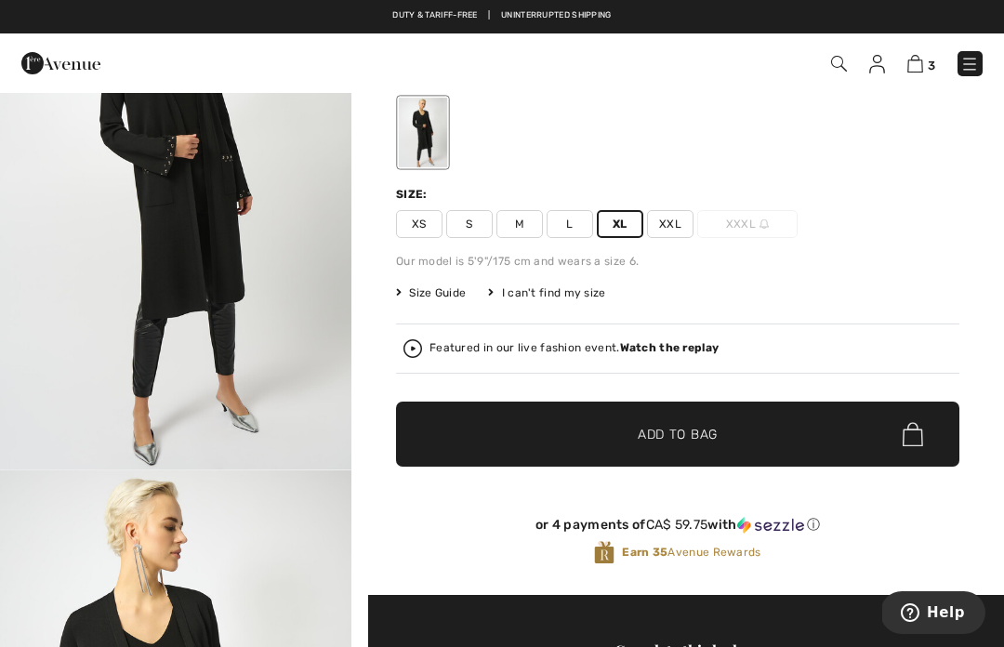
click at [602, 431] on span "✔ Added to Bag" at bounding box center [649, 435] width 113 height 20
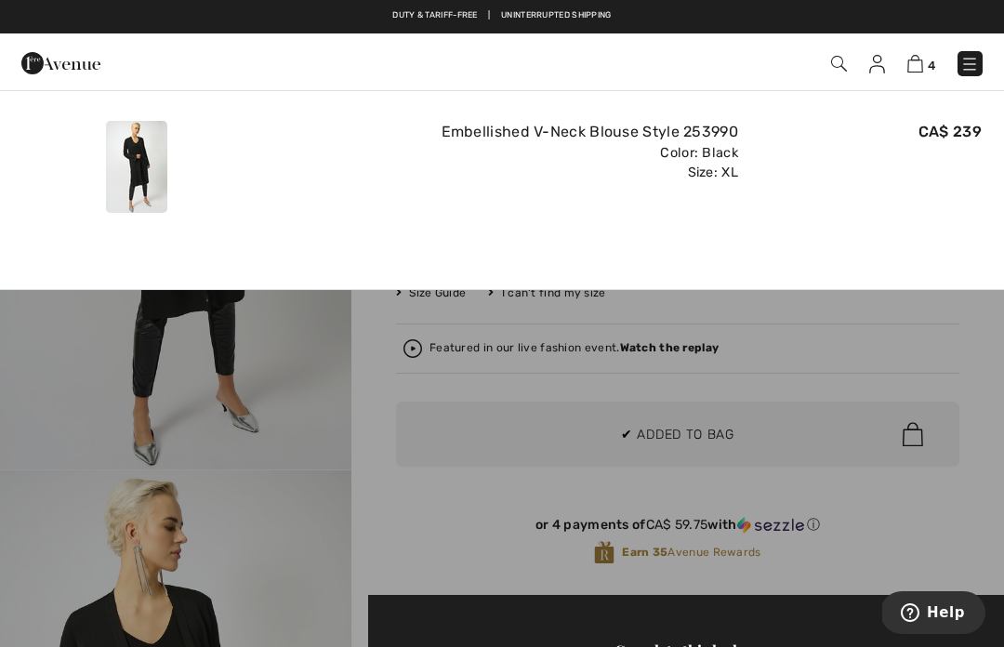
scroll to position [0, 0]
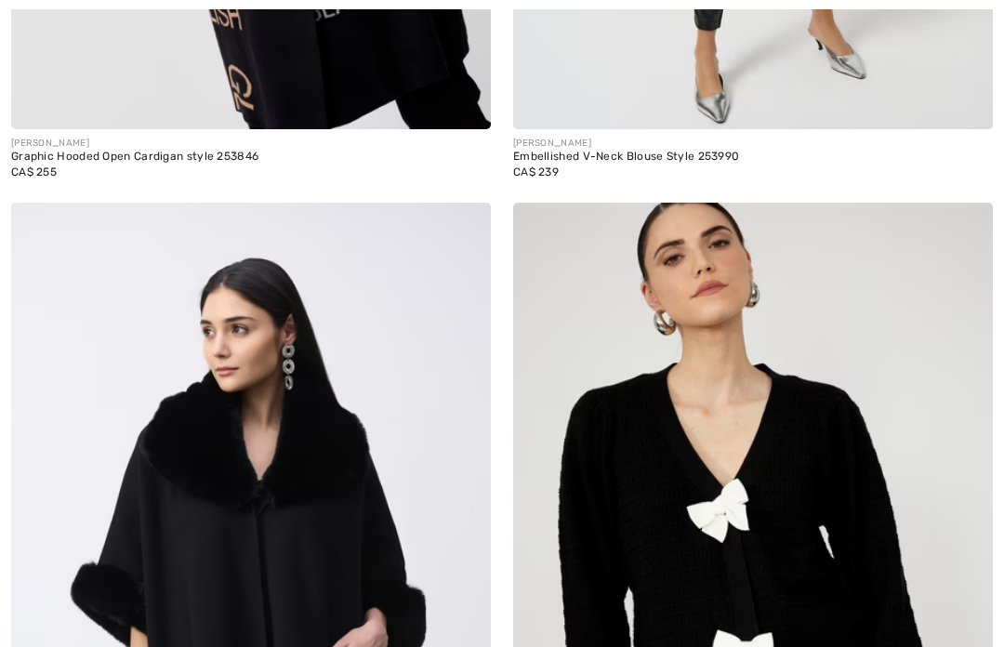
checkbox input "true"
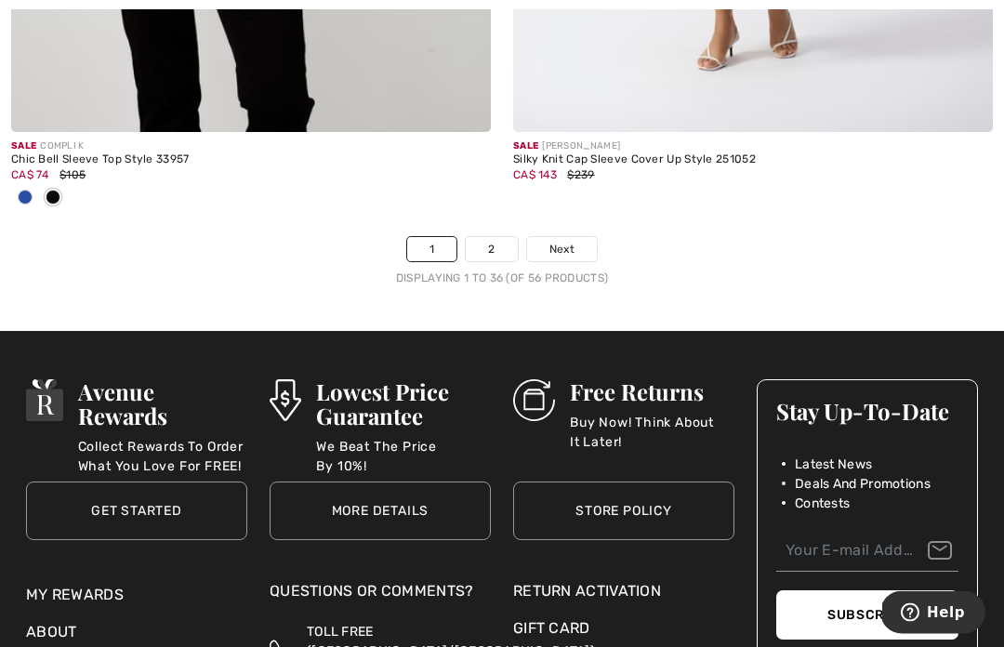
scroll to position [14958, 0]
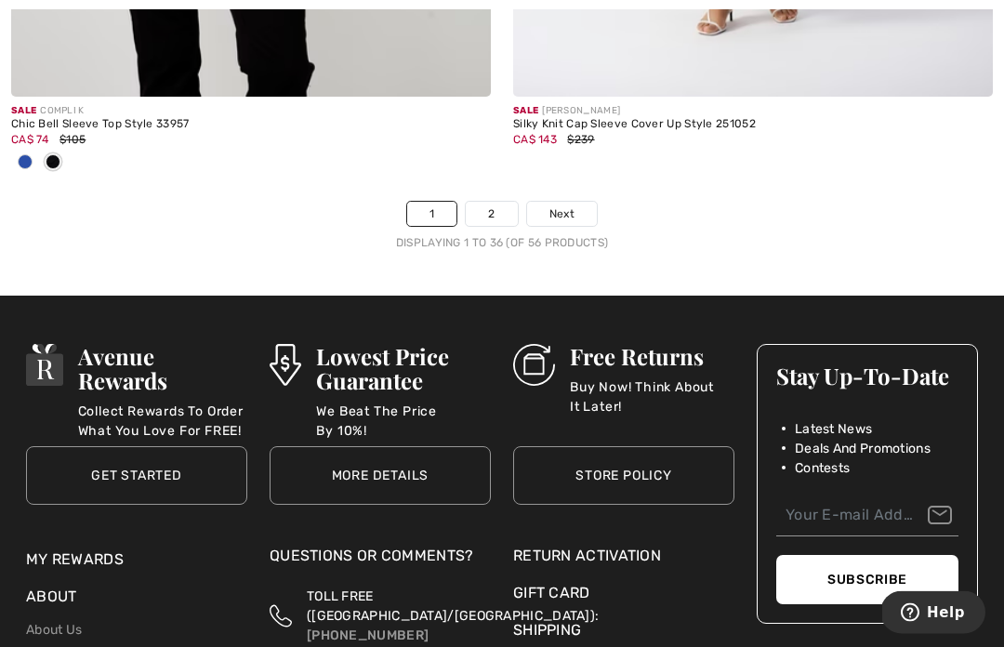
click at [505, 203] on link "2" at bounding box center [491, 215] width 51 height 24
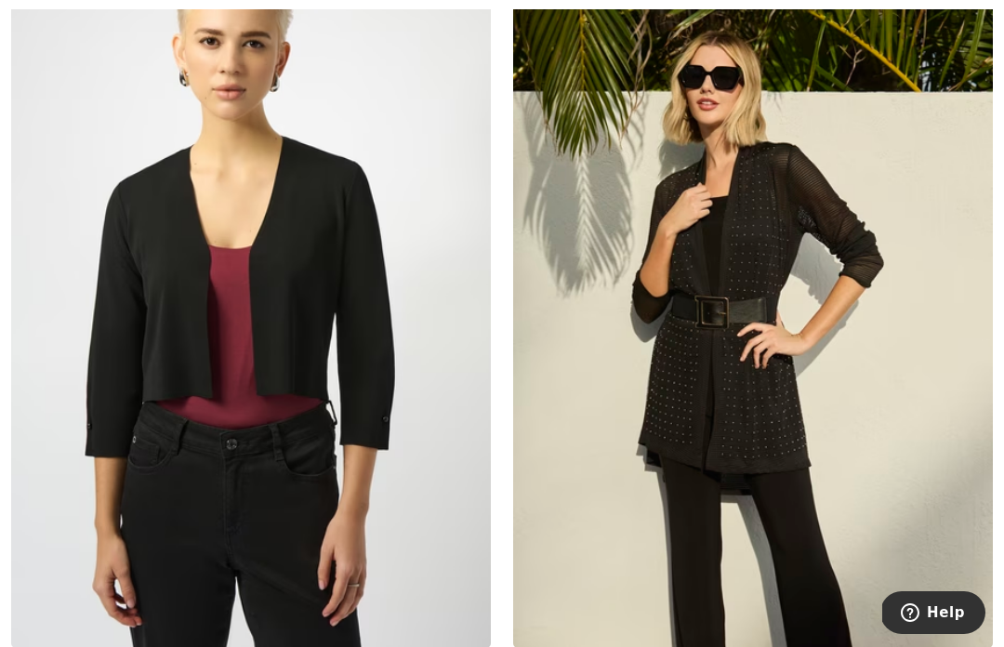
checkbox input "true"
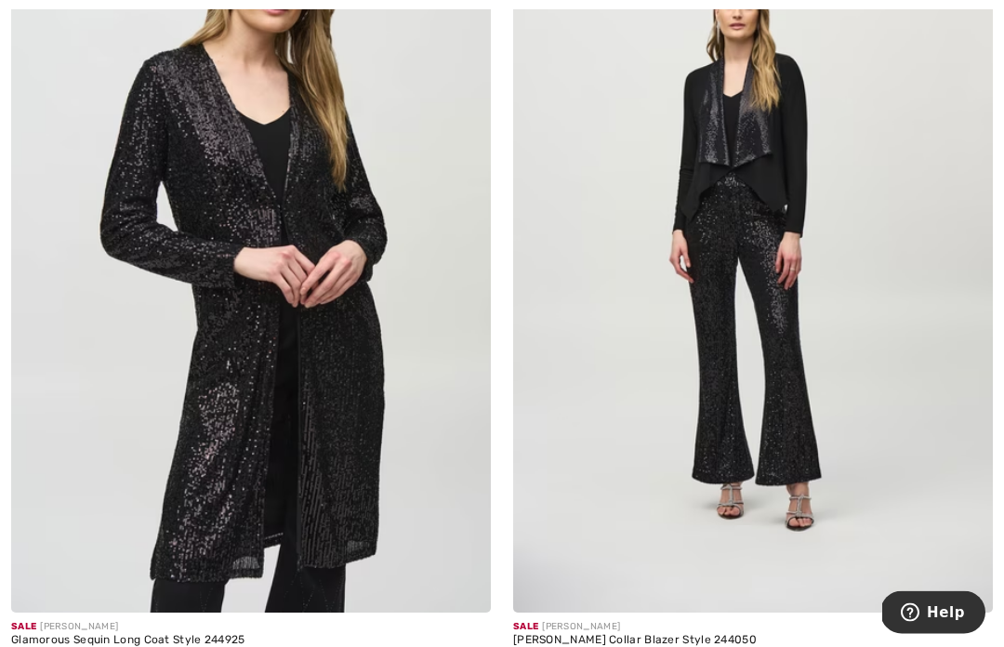
scroll to position [2810, 0]
click at [353, 276] on img at bounding box center [251, 253] width 480 height 720
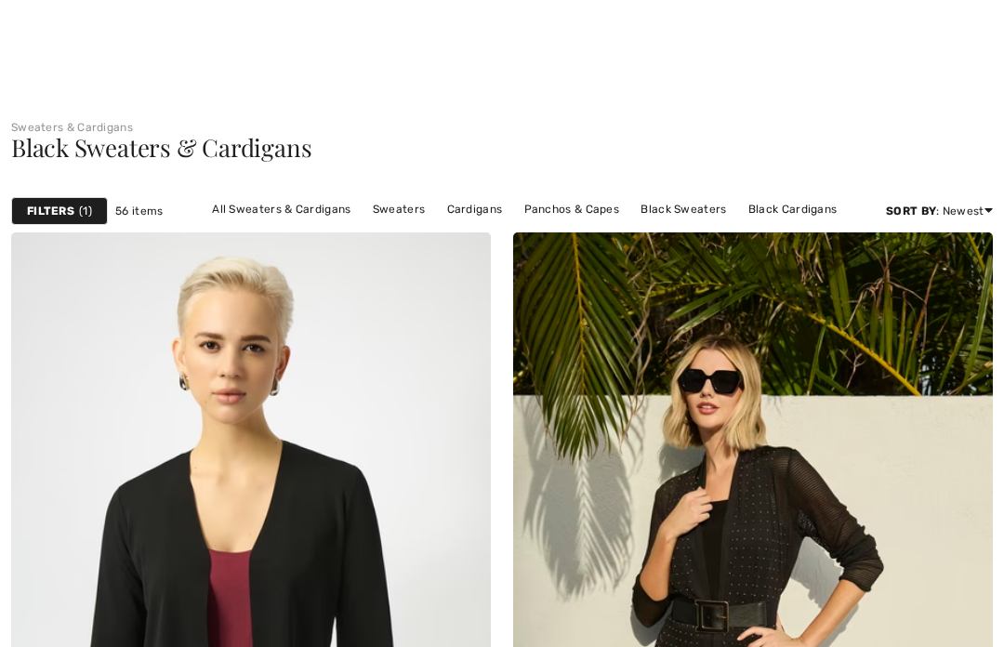
checkbox input "true"
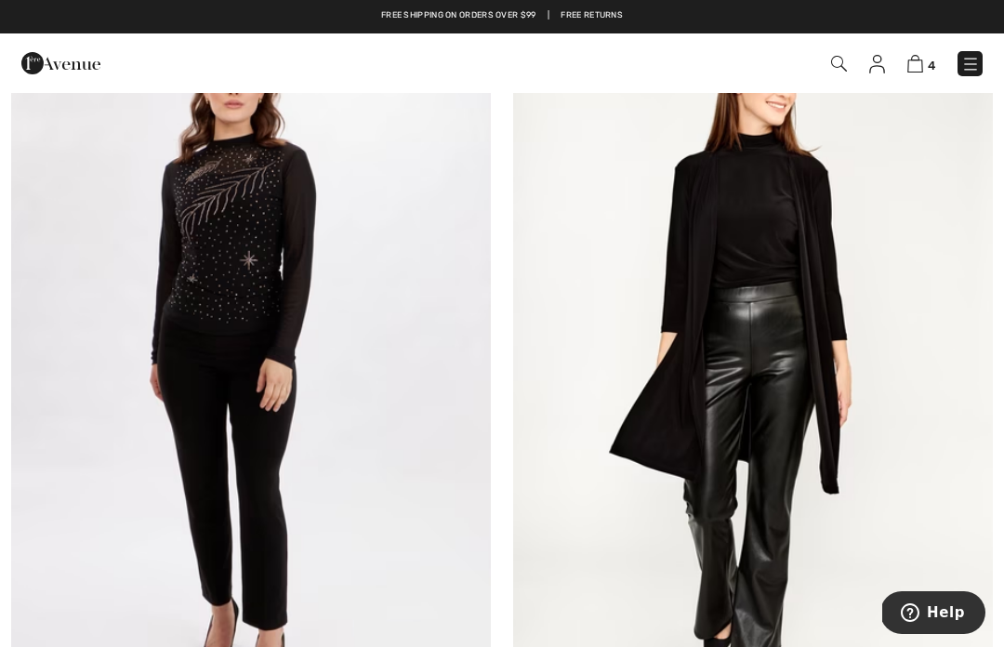
scroll to position [6879, 0]
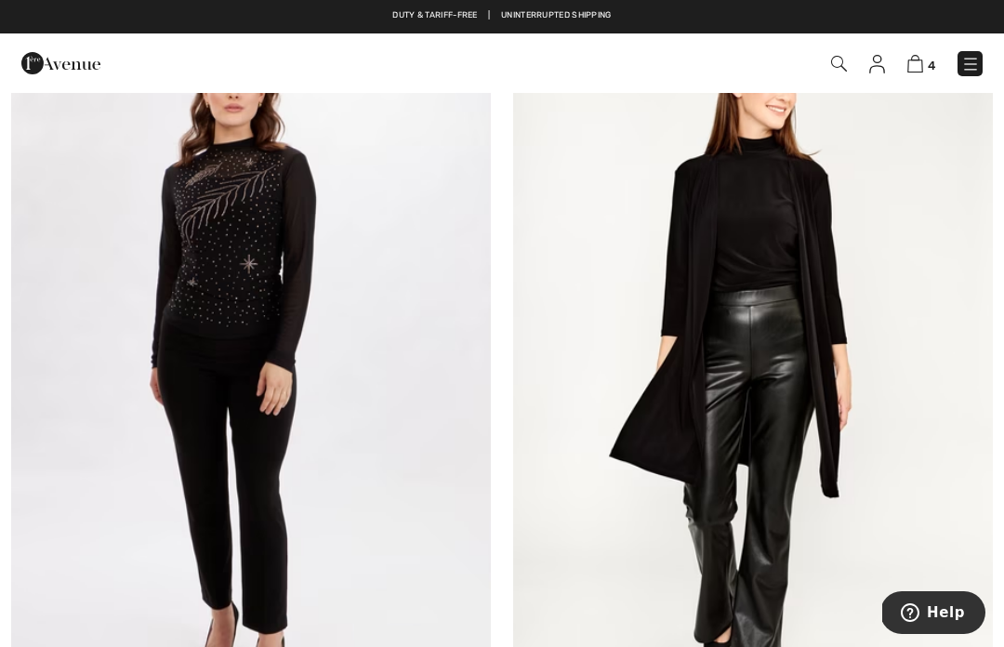
click at [770, 192] on img at bounding box center [753, 369] width 480 height 720
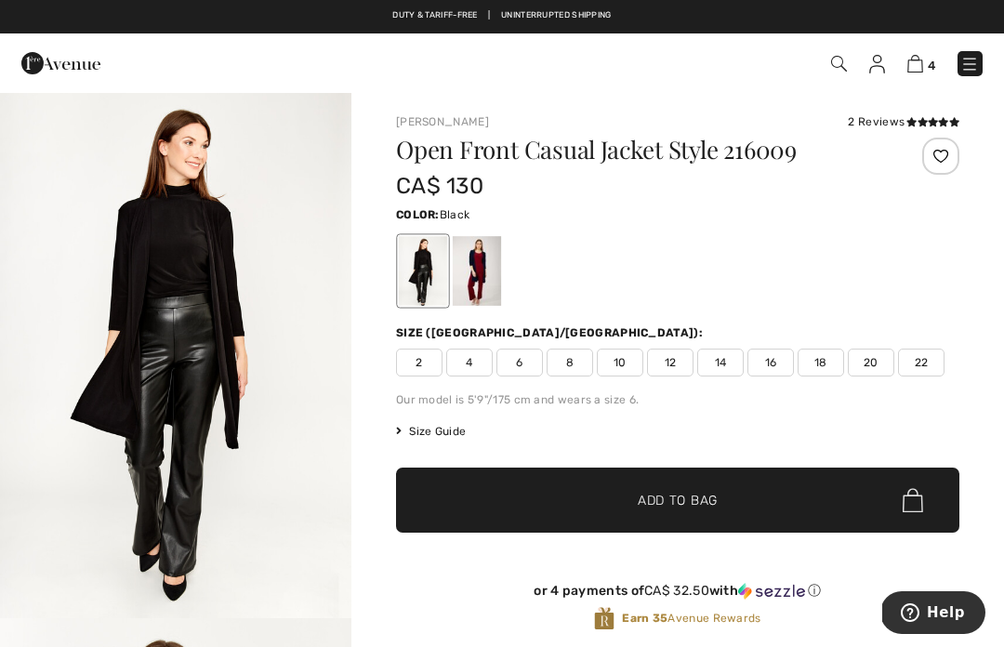
click at [999, 298] on div "Frank Lyman 2 Reviews 2 Reviews Open Front Casual Jacket Style 216009 CA$ 130 C…" at bounding box center [677, 610] width 653 height 1039
click at [490, 281] on div at bounding box center [477, 271] width 48 height 70
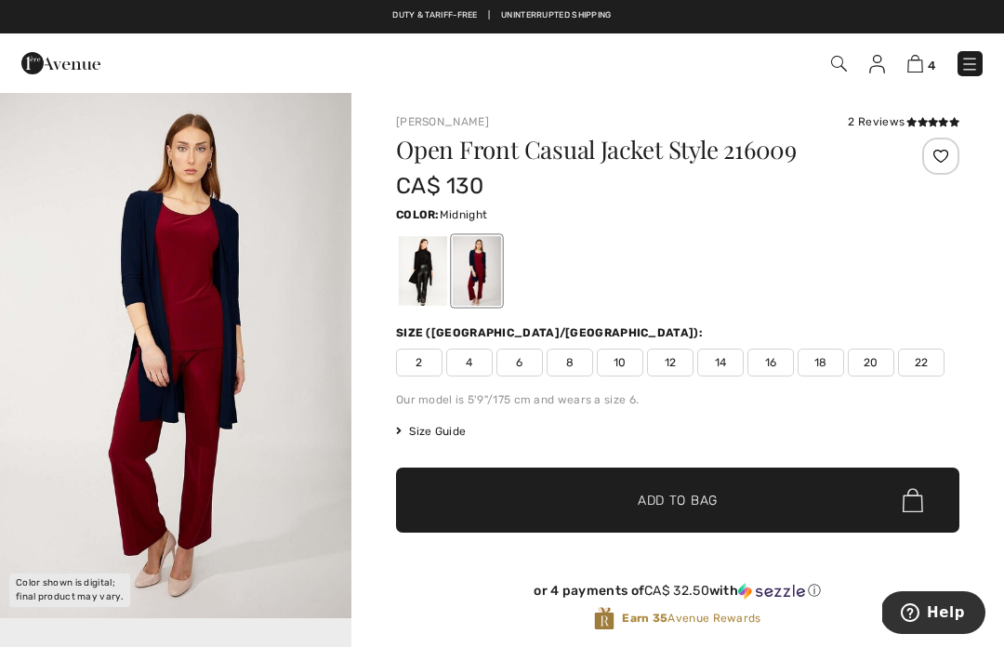
click at [279, 307] on img "1 / 1" at bounding box center [175, 354] width 351 height 527
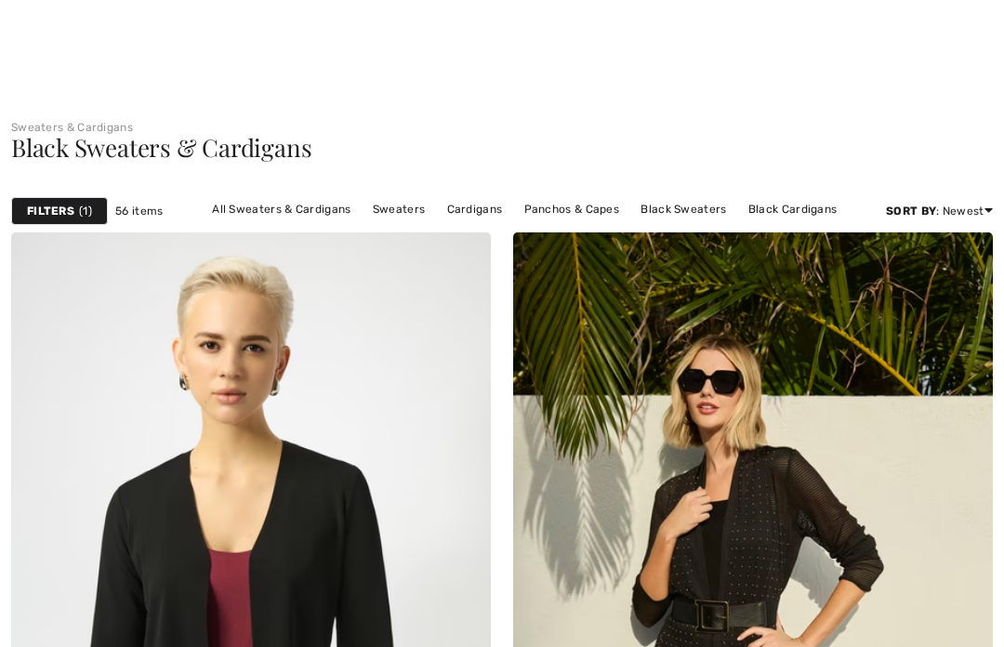
checkbox input "true"
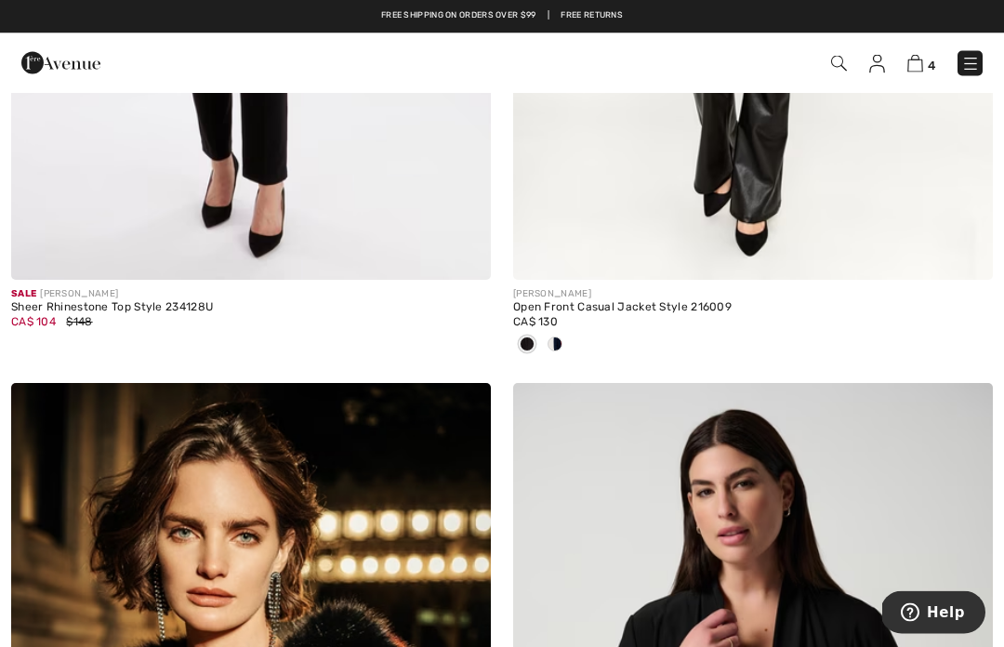
scroll to position [7317, 0]
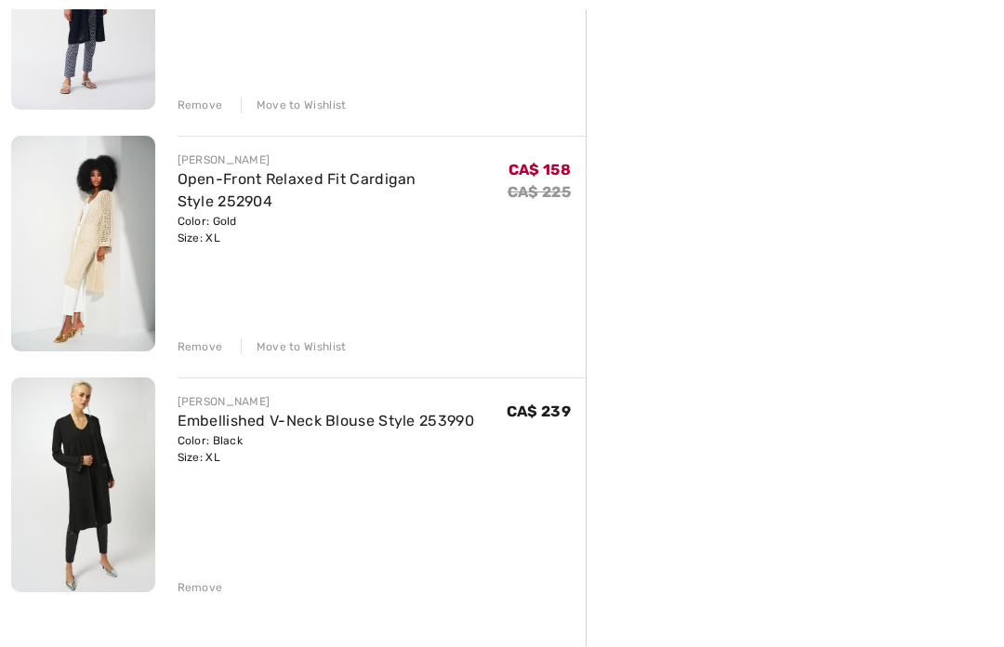
scroll to position [591, 0]
click at [215, 589] on div "Remove" at bounding box center [201, 586] width 46 height 17
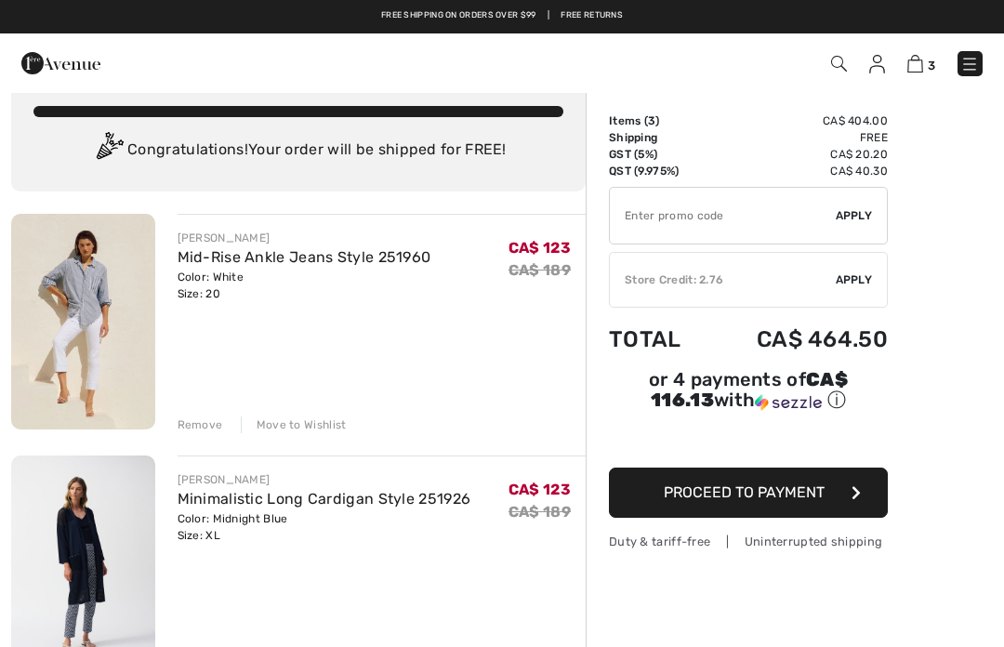
scroll to position [29, 0]
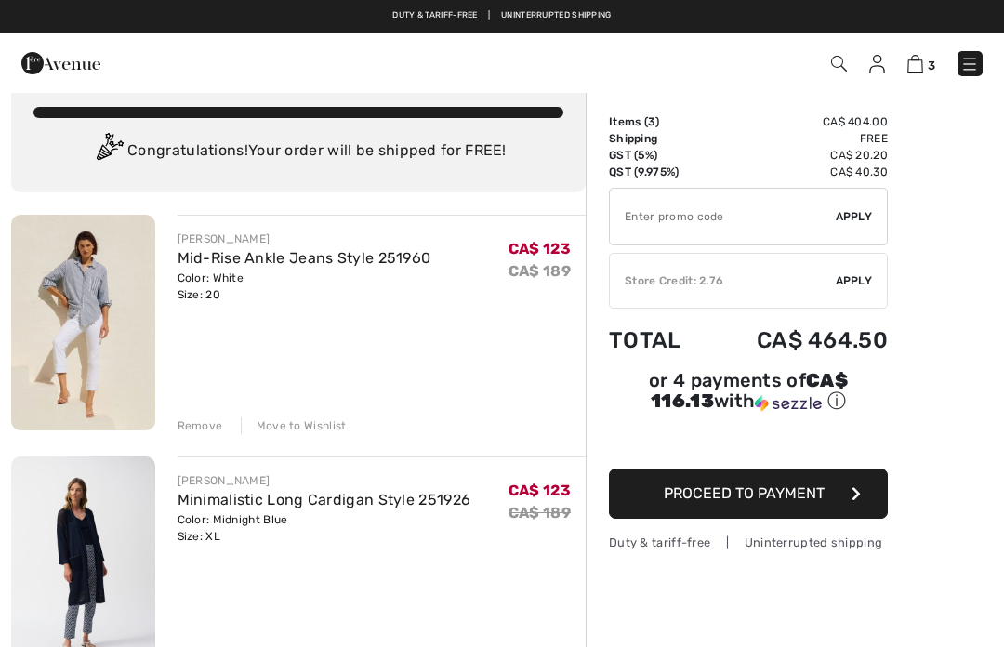
click at [312, 422] on div "Move to Wishlist" at bounding box center [294, 425] width 106 height 17
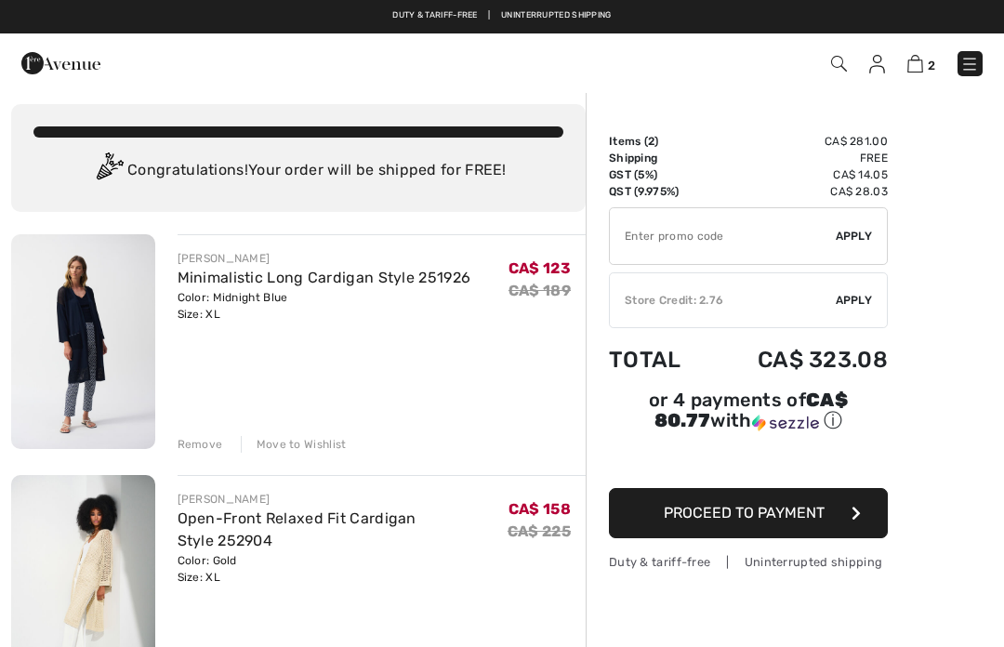
scroll to position [0, 0]
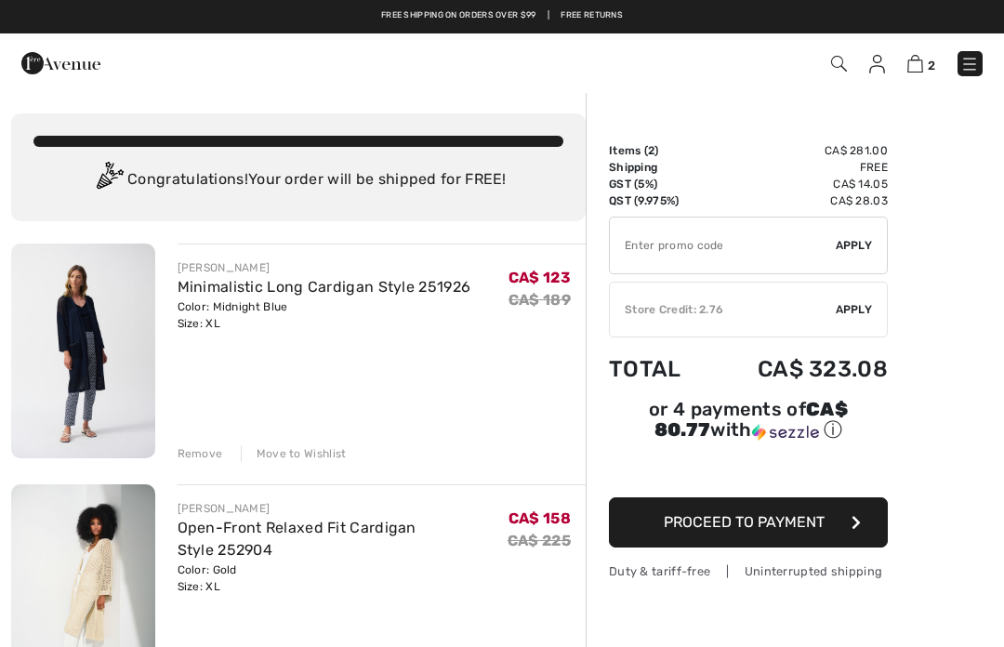
click at [883, 63] on img at bounding box center [877, 64] width 16 height 19
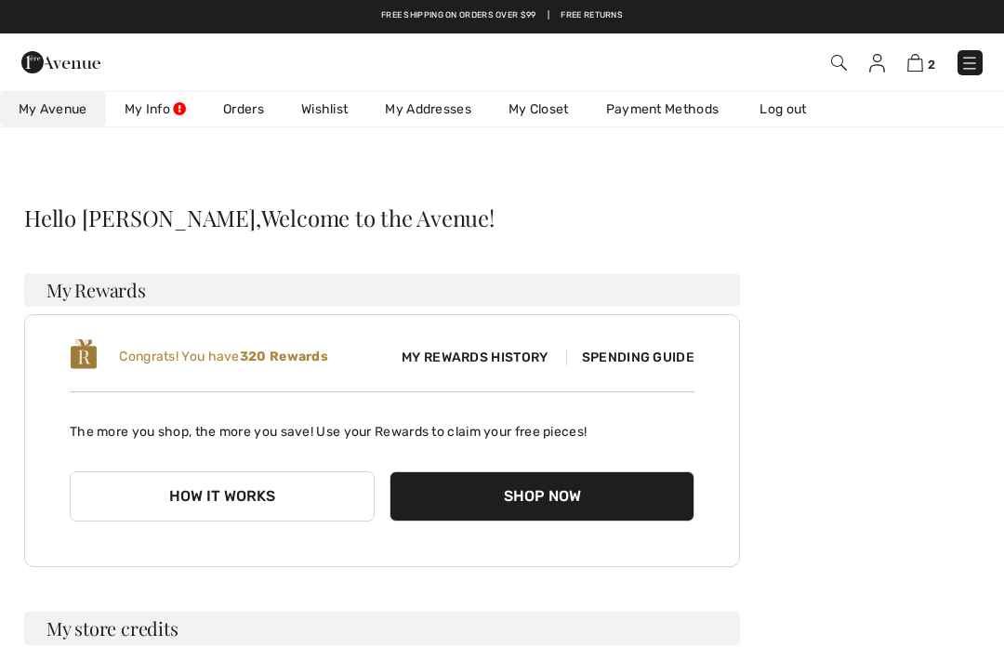
click at [331, 126] on link "Wishlist" at bounding box center [325, 109] width 84 height 34
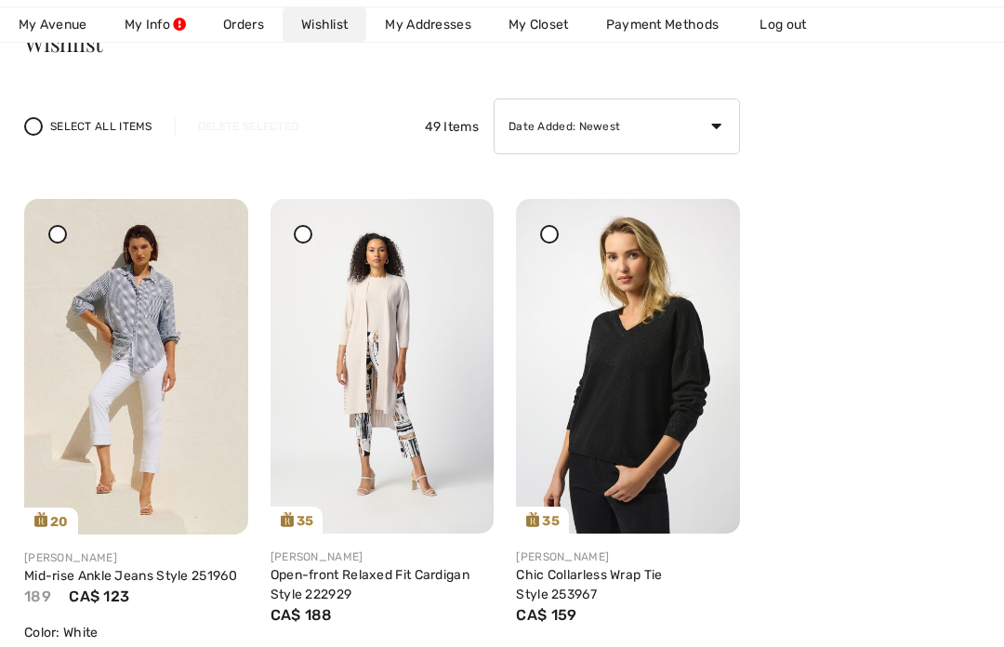
scroll to position [175, 0]
click at [66, 249] on img at bounding box center [136, 367] width 224 height 336
click at [129, 296] on img at bounding box center [136, 367] width 224 height 336
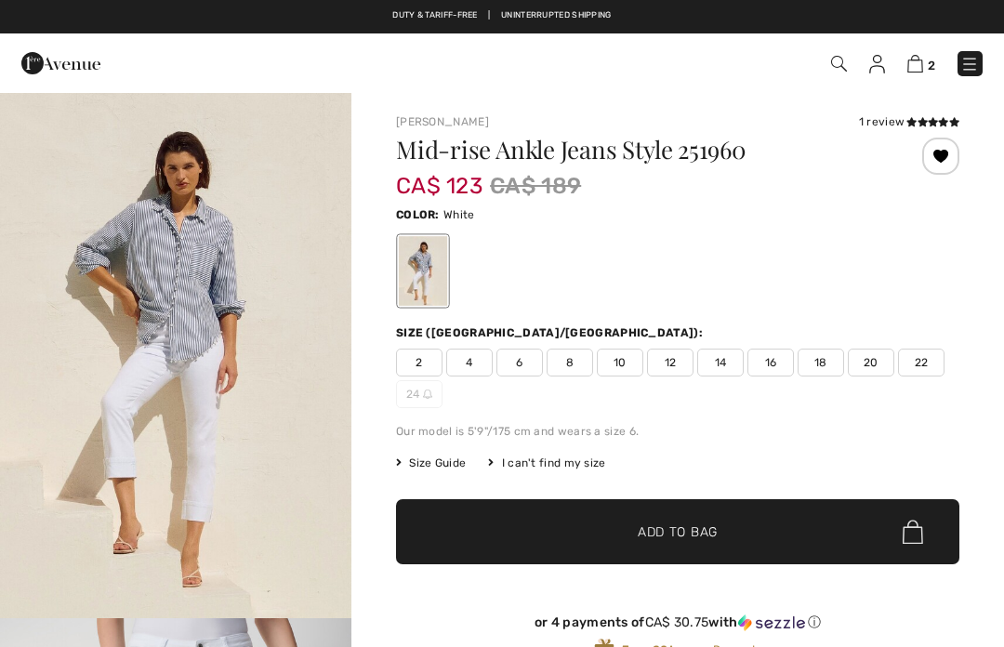
checkbox input "true"
click at [866, 367] on span "20" at bounding box center [871, 363] width 46 height 28
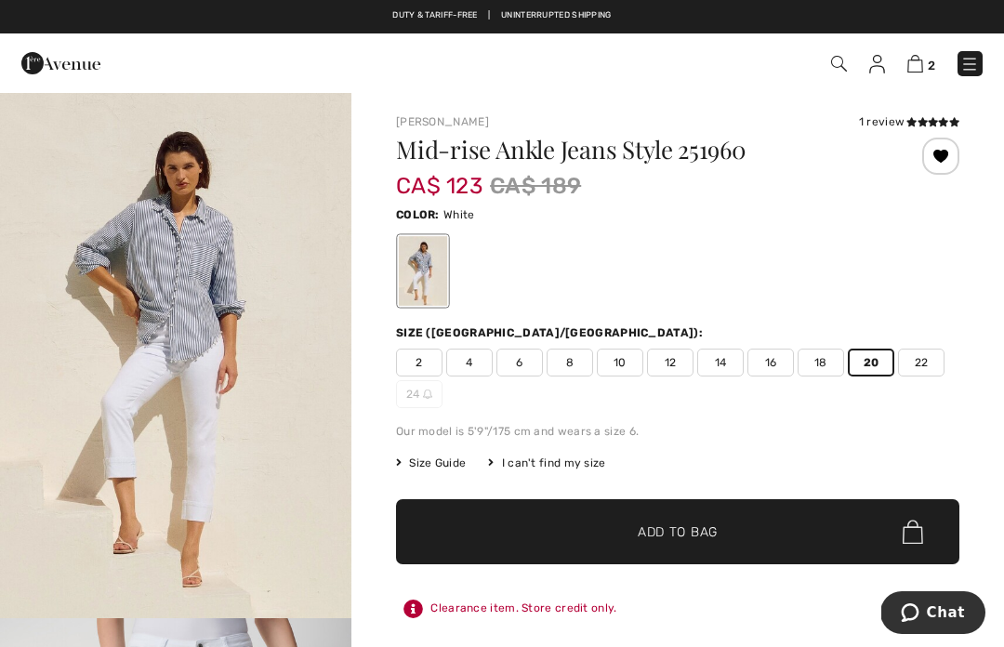
click at [743, 527] on span "✔ Added to Bag Add to Bag" at bounding box center [677, 531] width 563 height 65
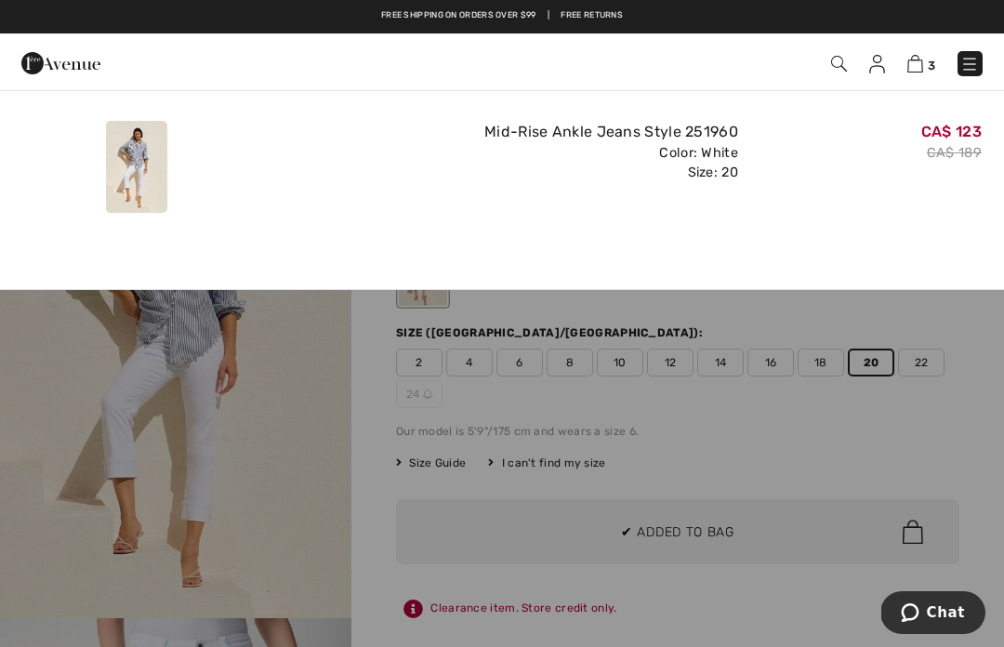
click at [918, 60] on img at bounding box center [915, 64] width 16 height 18
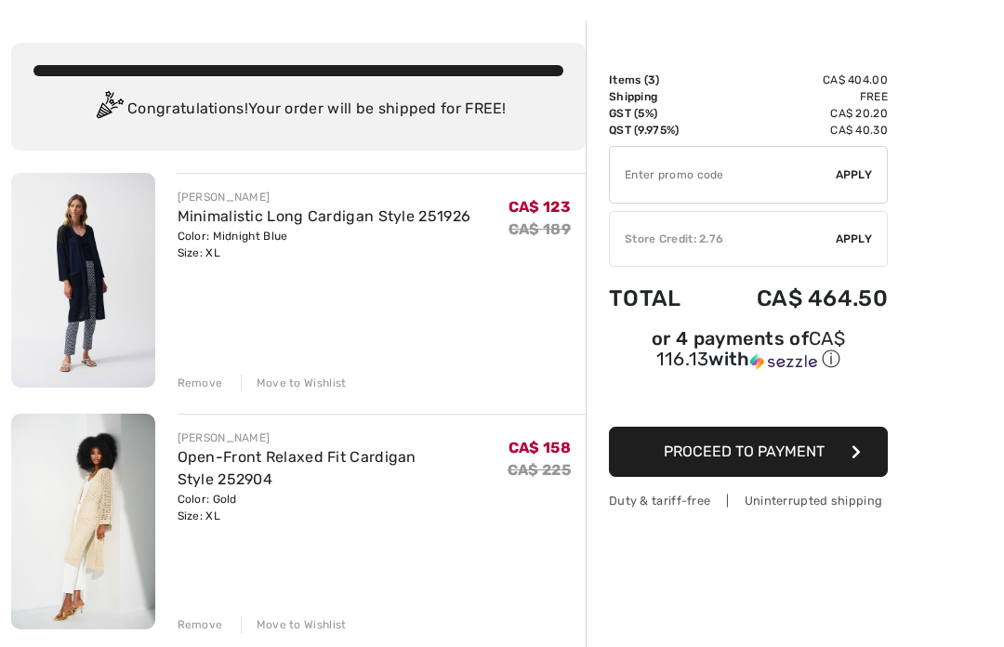
scroll to position [73, 0]
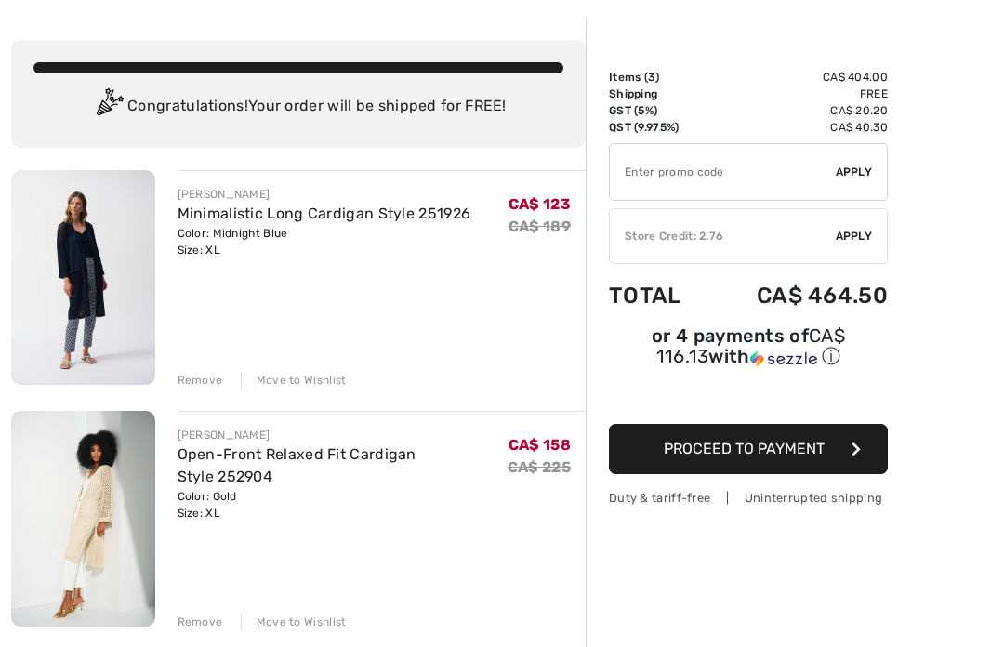
click at [821, 449] on span "Proceed to Payment" at bounding box center [744, 450] width 161 height 18
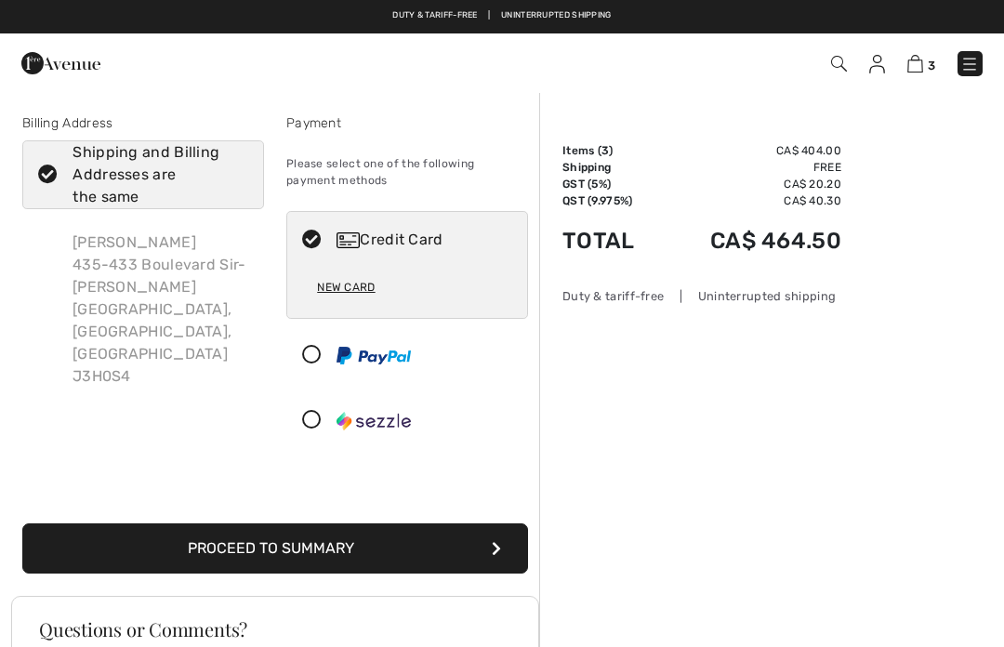
checkbox input "true"
click at [56, 183] on icon at bounding box center [47, 175] width 49 height 20
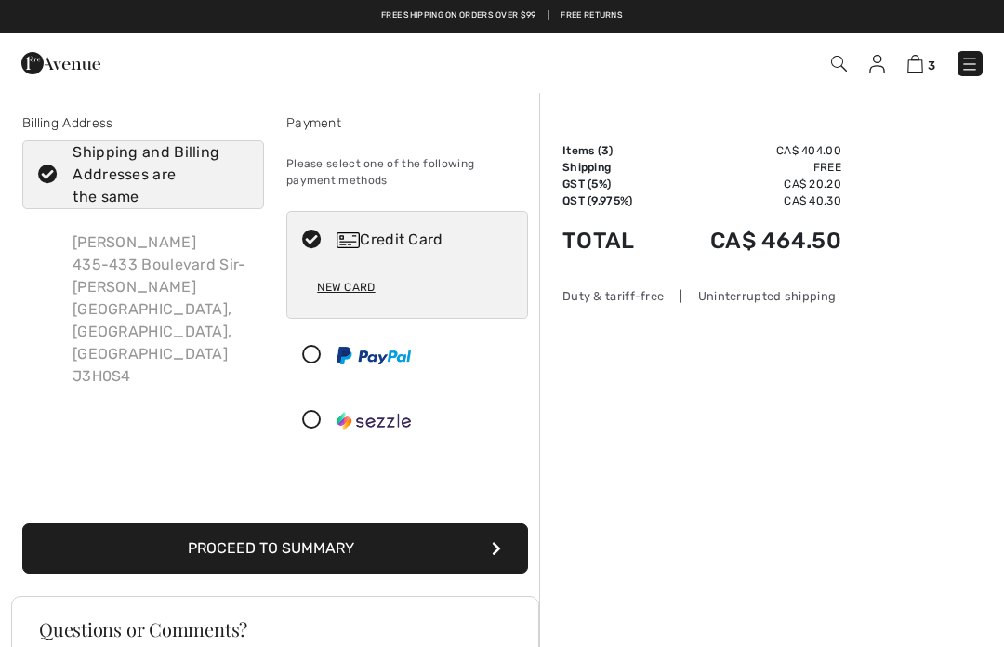
click at [236, 183] on input "Shipping and Billing Addresses are the same" at bounding box center [242, 175] width 12 height 56
checkbox input "false"
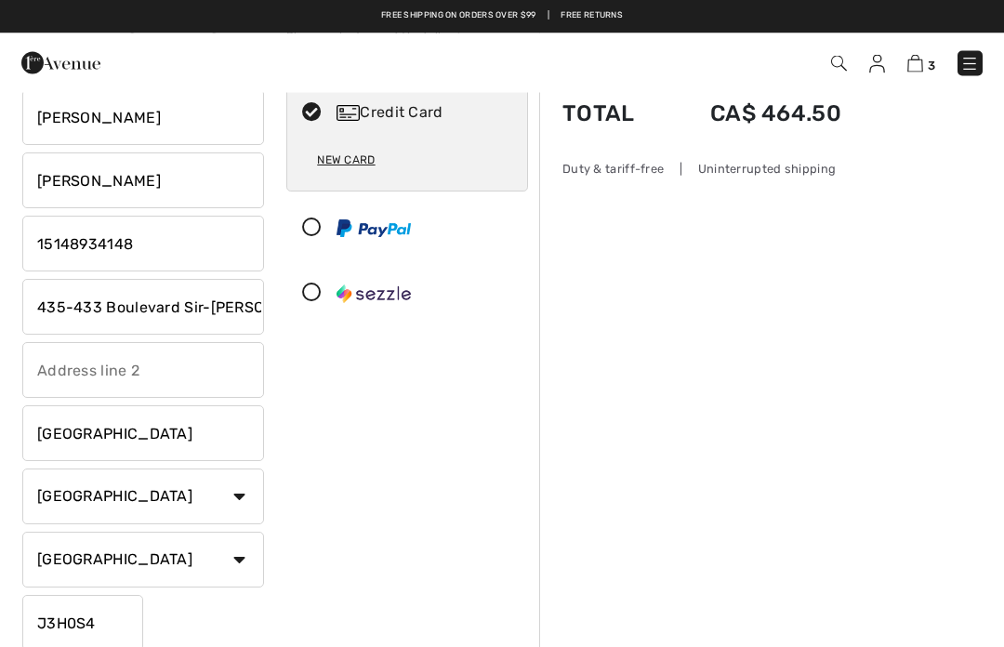
click at [244, 311] on input "435-433 Boulevard Sir-[PERSON_NAME]" at bounding box center [143, 308] width 242 height 56
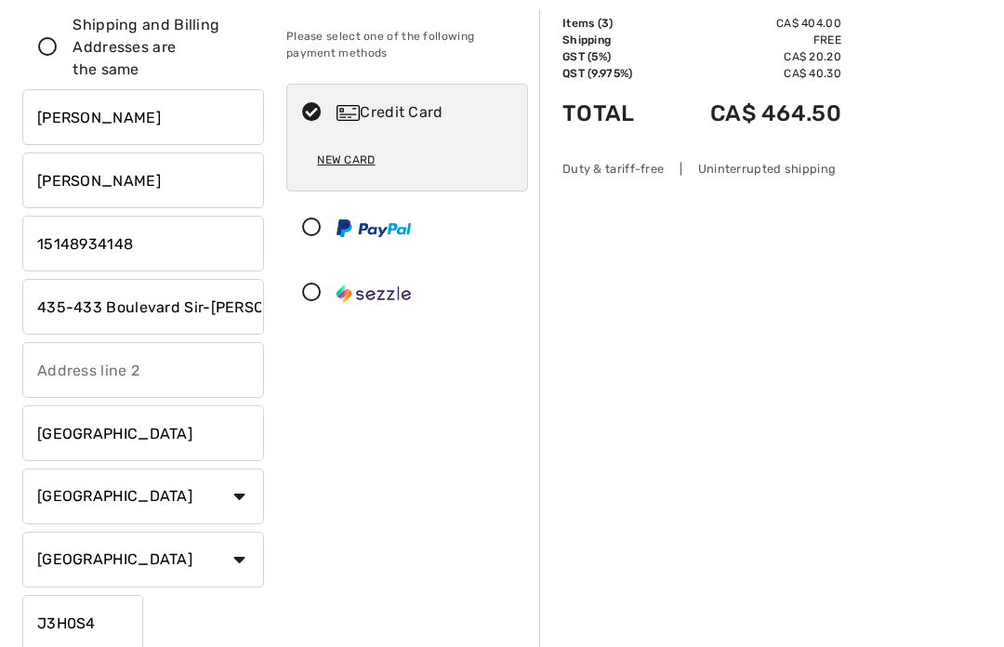
scroll to position [126, 0]
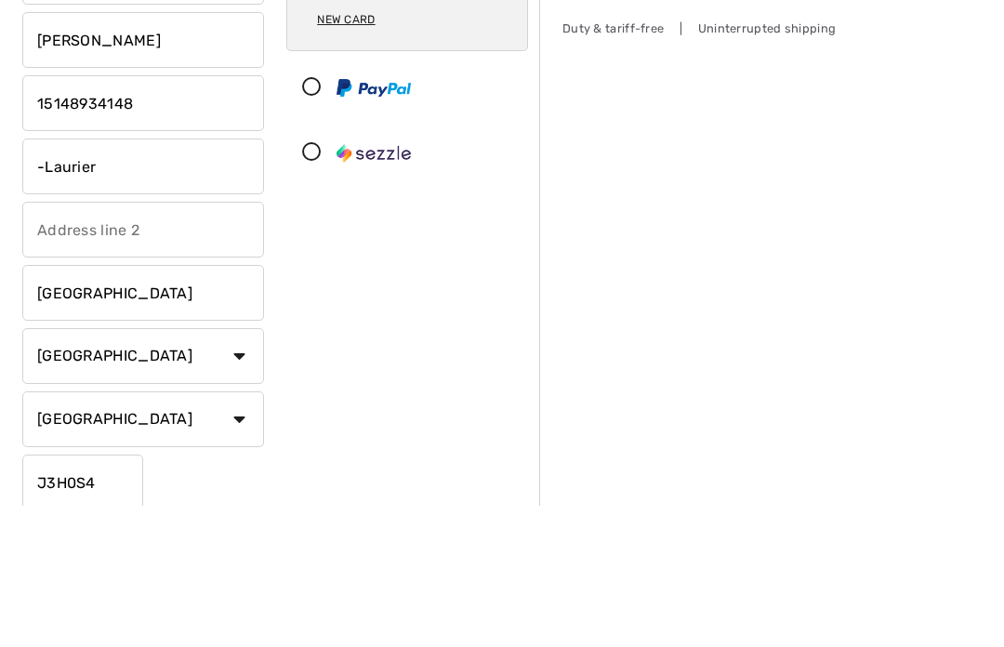
click at [198, 280] on input "-Laurier" at bounding box center [143, 308] width 242 height 56
type input "-"
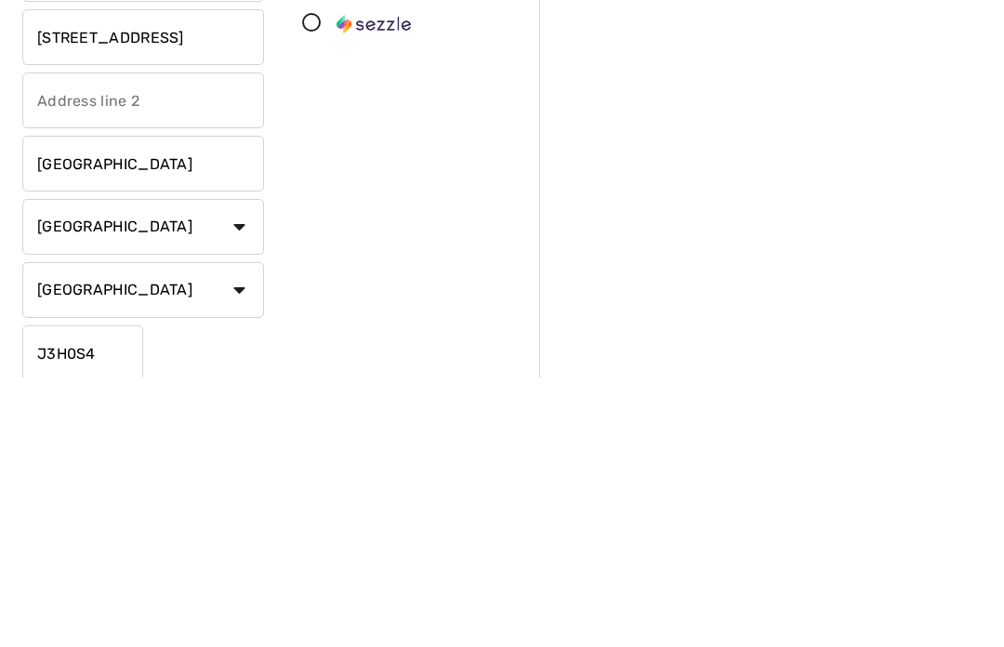
type input "131 rue Grove"
click at [200, 406] on input "[GEOGRAPHIC_DATA]" at bounding box center [143, 434] width 242 height 56
type input "M"
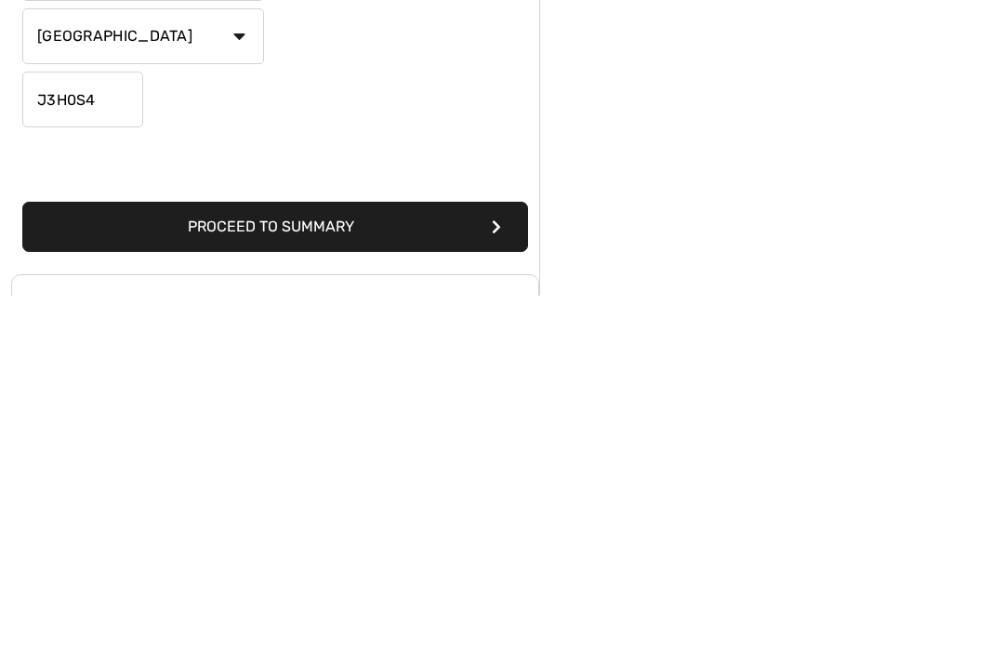
scroll to position [301, 0]
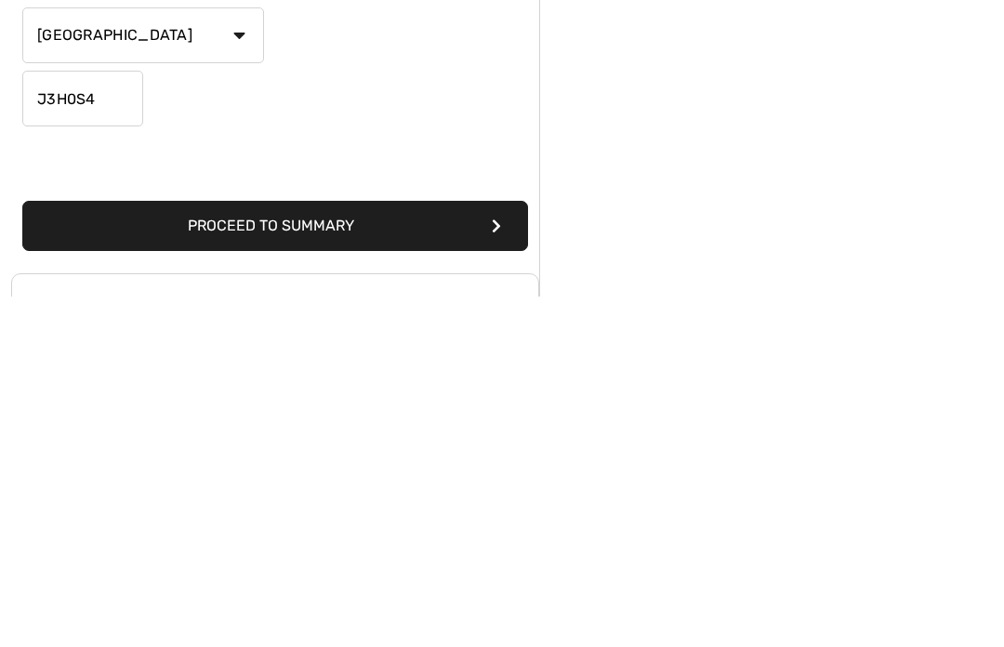
type input "Granby"
click at [125, 421] on input "J3H0S4" at bounding box center [82, 449] width 121 height 56
type input "J2G4M9"
click at [415, 551] on button "Proceed to Summary" at bounding box center [275, 576] width 506 height 50
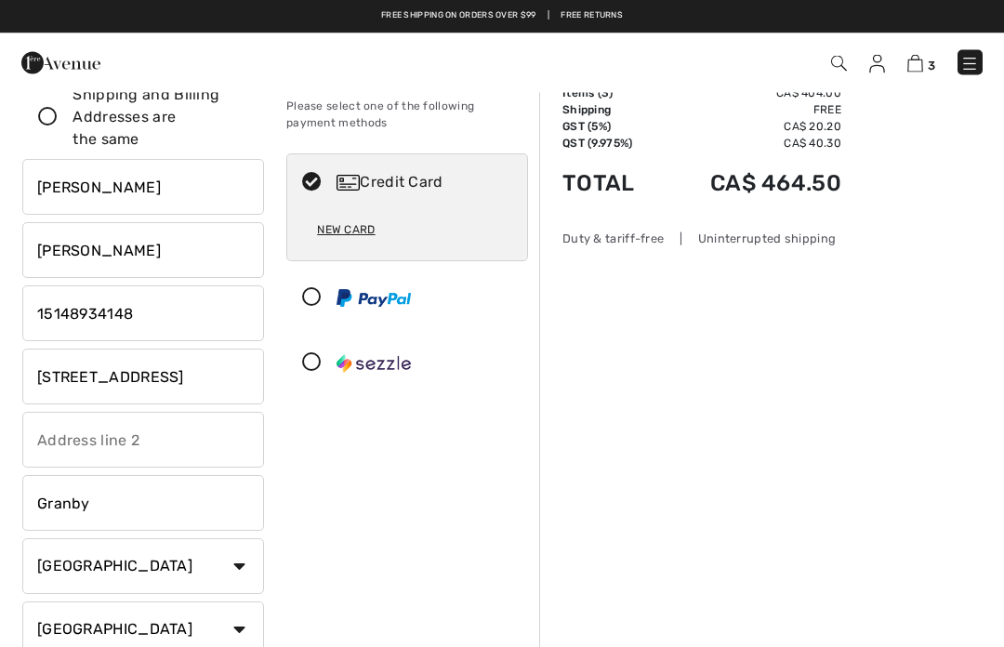
scroll to position [0, 0]
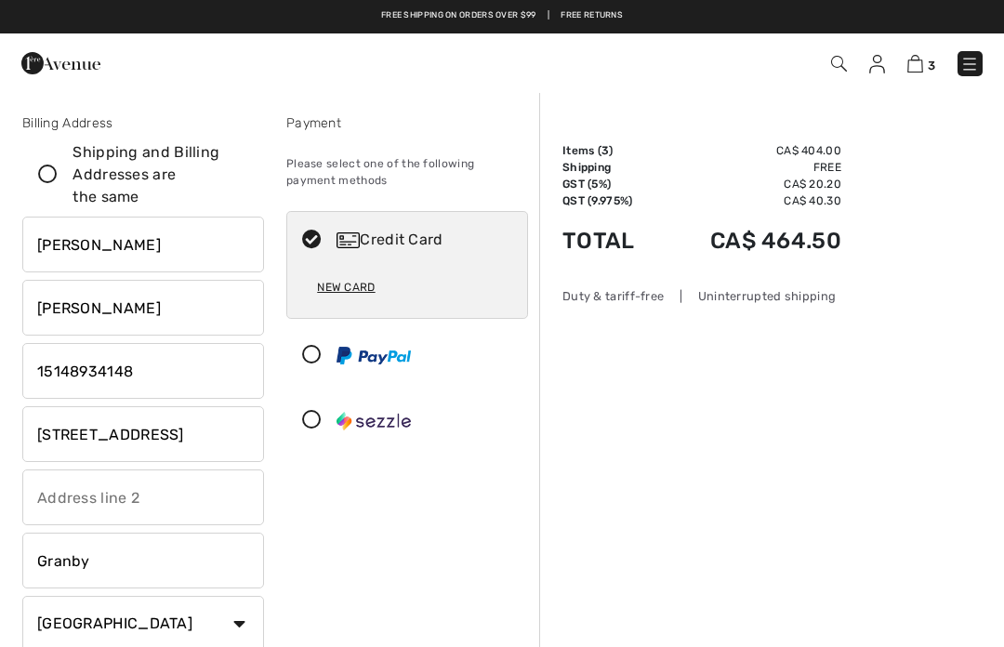
click at [62, 171] on icon at bounding box center [47, 175] width 49 height 20
click at [236, 171] on input "Shipping and Billing Addresses are the same" at bounding box center [242, 175] width 12 height 56
checkbox input "true"
type input "435-433 Boulevard Sir-[PERSON_NAME]"
type input "[GEOGRAPHIC_DATA]"
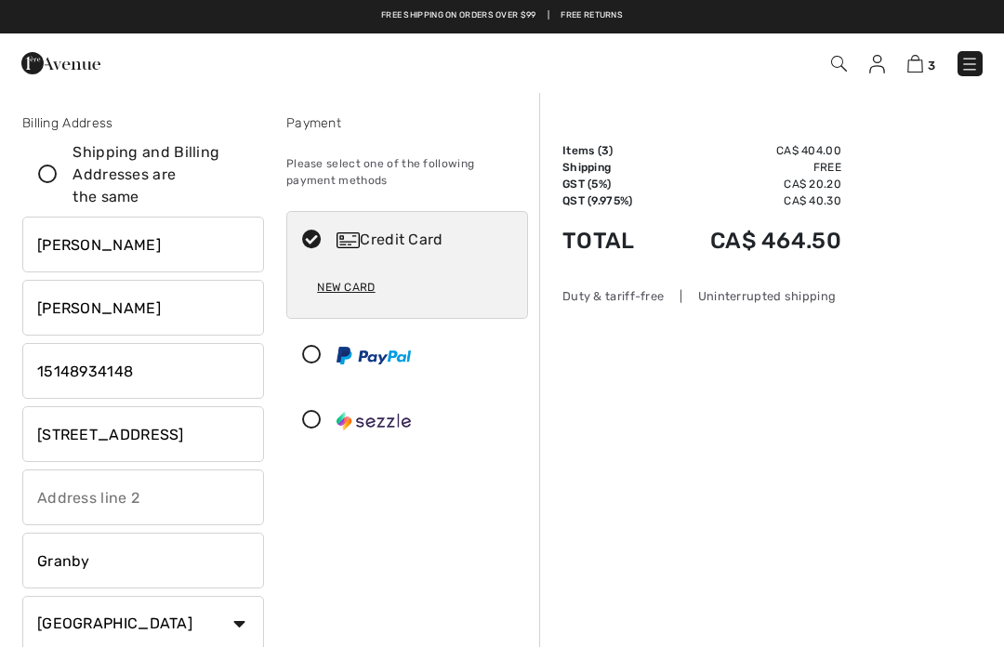
type input "J3H0S4"
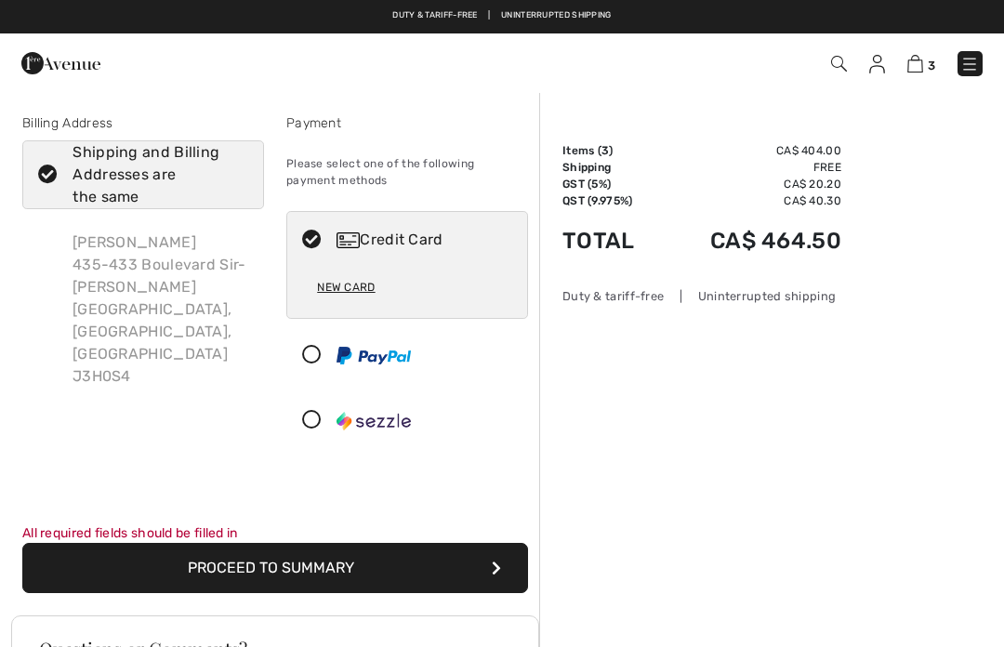
click at [46, 182] on icon at bounding box center [47, 175] width 49 height 20
click at [236, 182] on input "Shipping and Billing Addresses are the same" at bounding box center [242, 175] width 12 height 56
checkbox input "false"
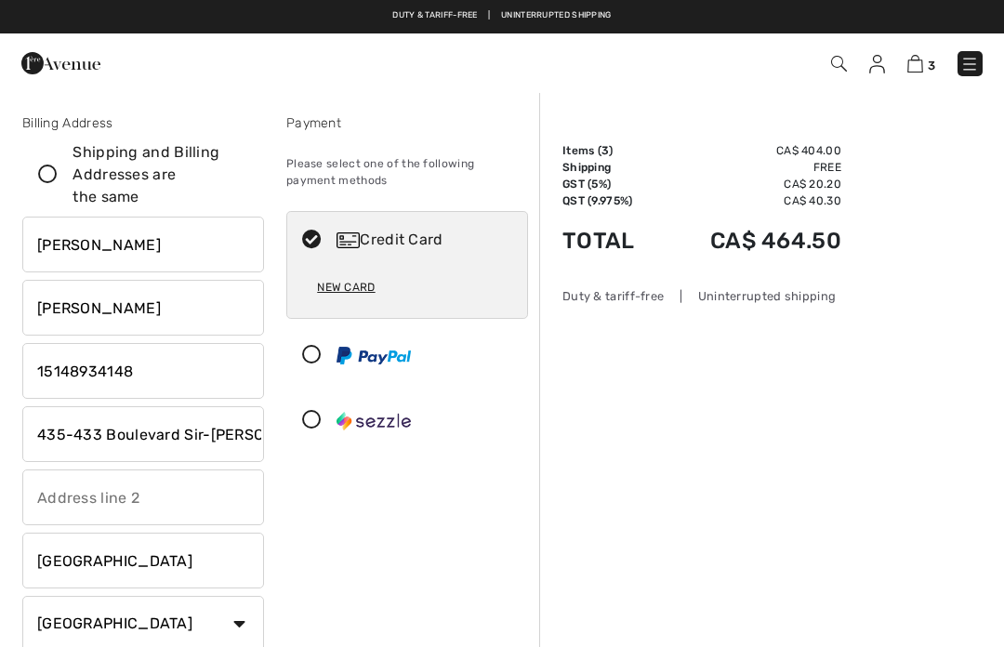
click at [236, 428] on input "435-433 Boulevard Sir-[PERSON_NAME]" at bounding box center [143, 434] width 242 height 56
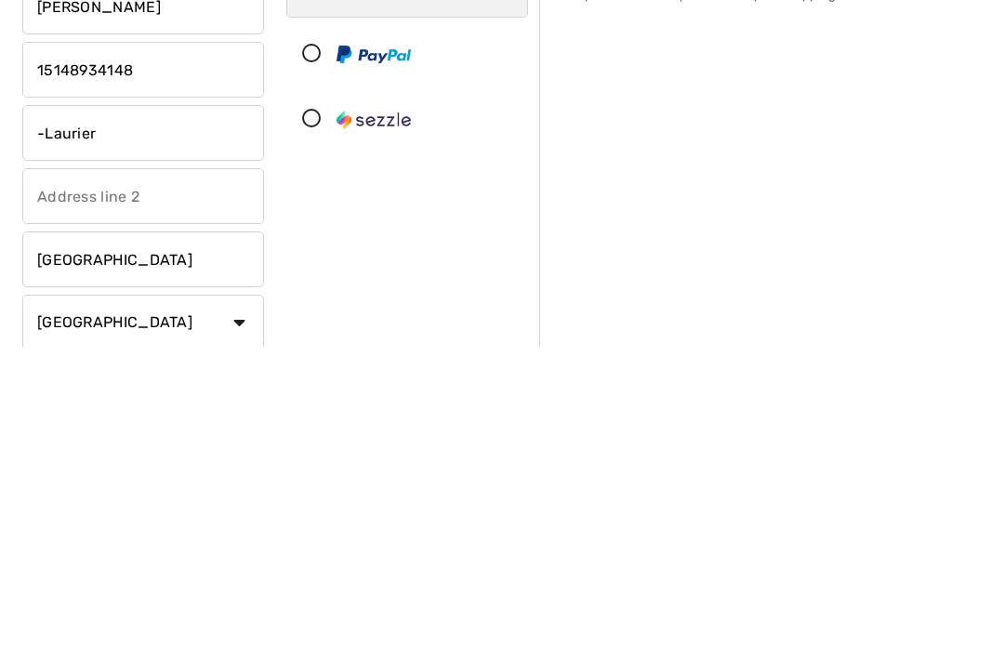
click at [244, 406] on input "-Laurier" at bounding box center [143, 434] width 242 height 56
type input "-"
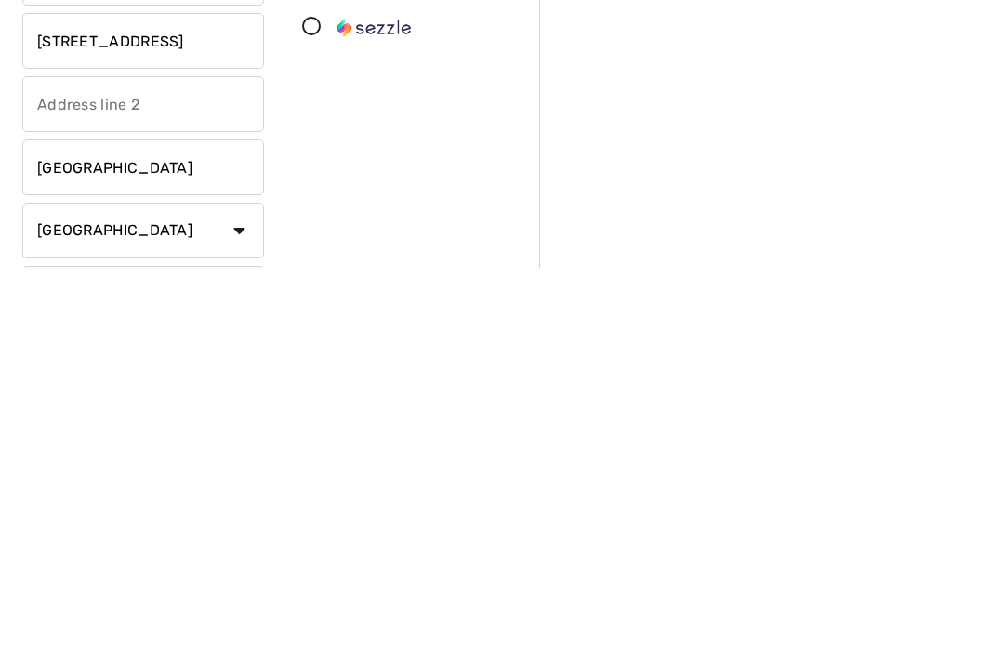
scroll to position [30, 0]
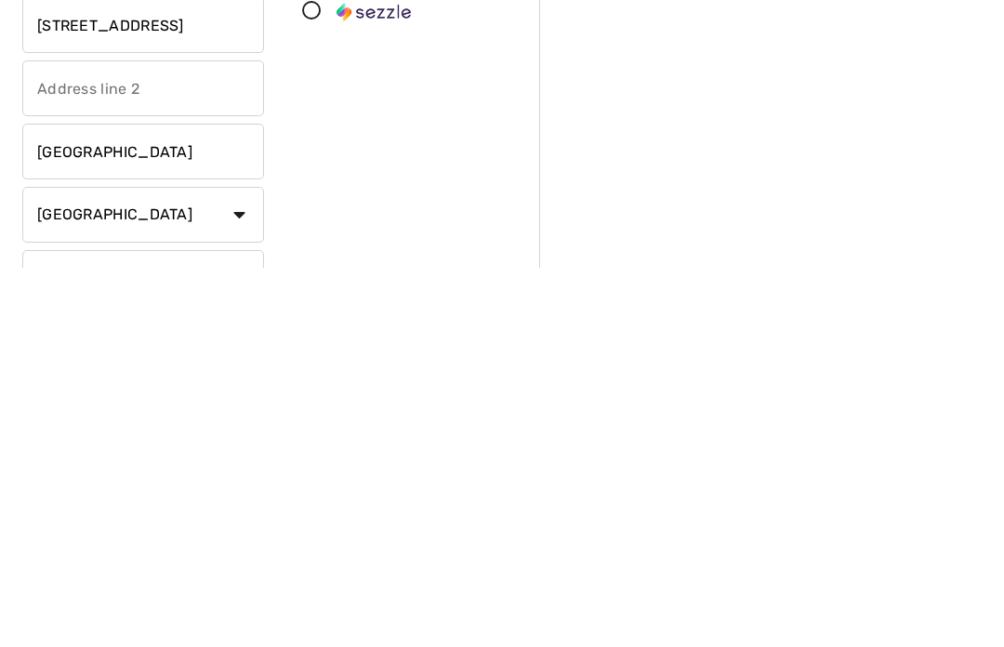
type input "131 rue Grove"
click at [209, 503] on input "[GEOGRAPHIC_DATA]" at bounding box center [143, 531] width 242 height 56
type input "M"
type input "Granby"
click at [242, 566] on select "Country Canada United States Afghanistan Aland Islands Albania Algeria American…" at bounding box center [143, 594] width 242 height 56
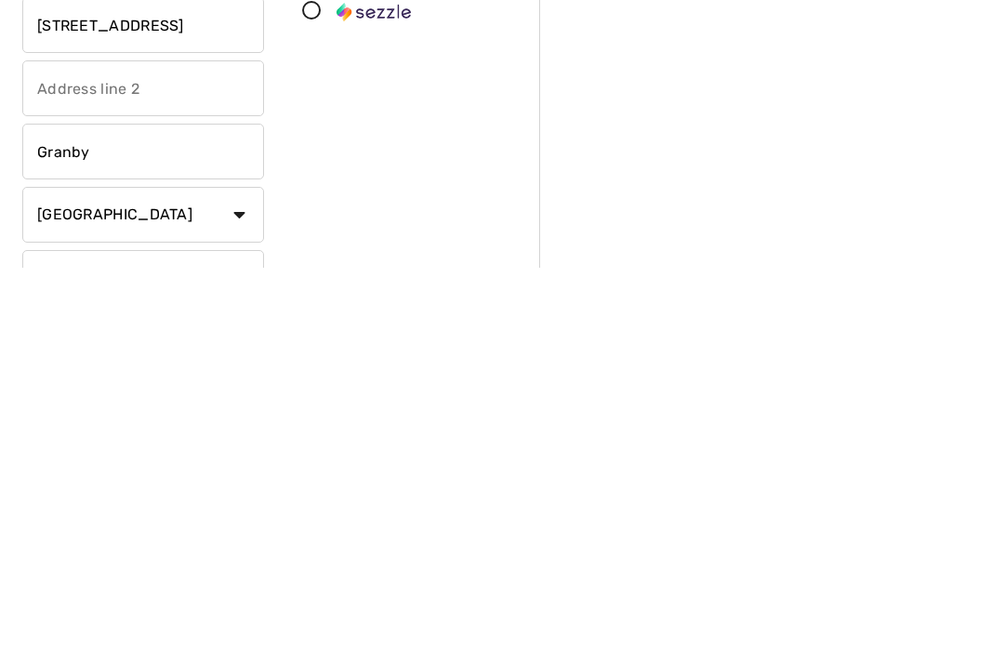
scroll to position [409, 0]
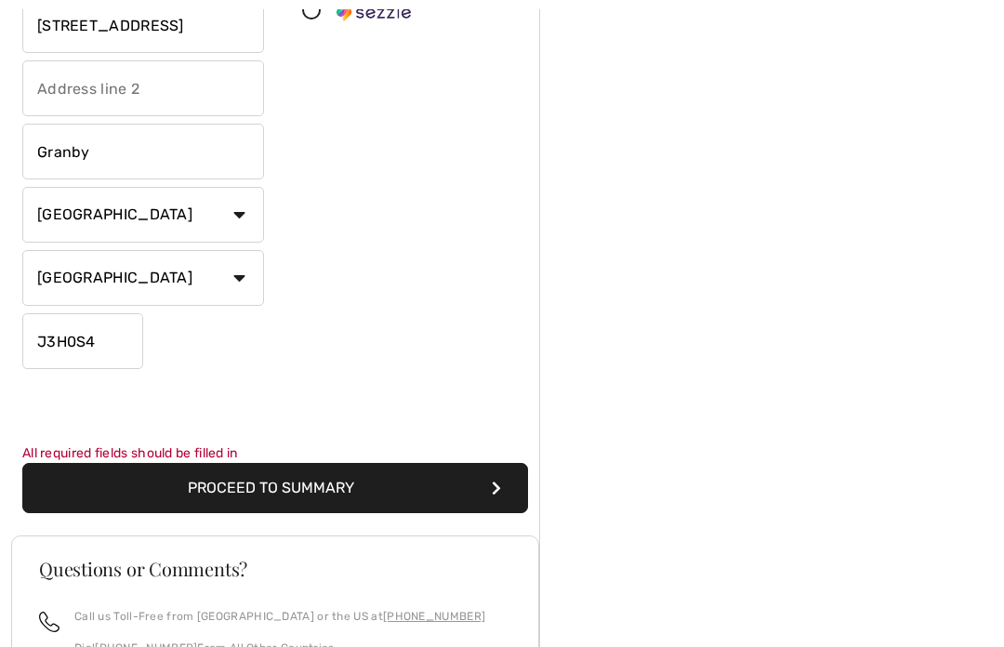
click at [237, 284] on select "State/Province Alberta British Columbia Manitoba New Brunswick Newfoundland and…" at bounding box center [143, 278] width 242 height 56
click at [139, 347] on input "J3H0S4" at bounding box center [82, 341] width 121 height 56
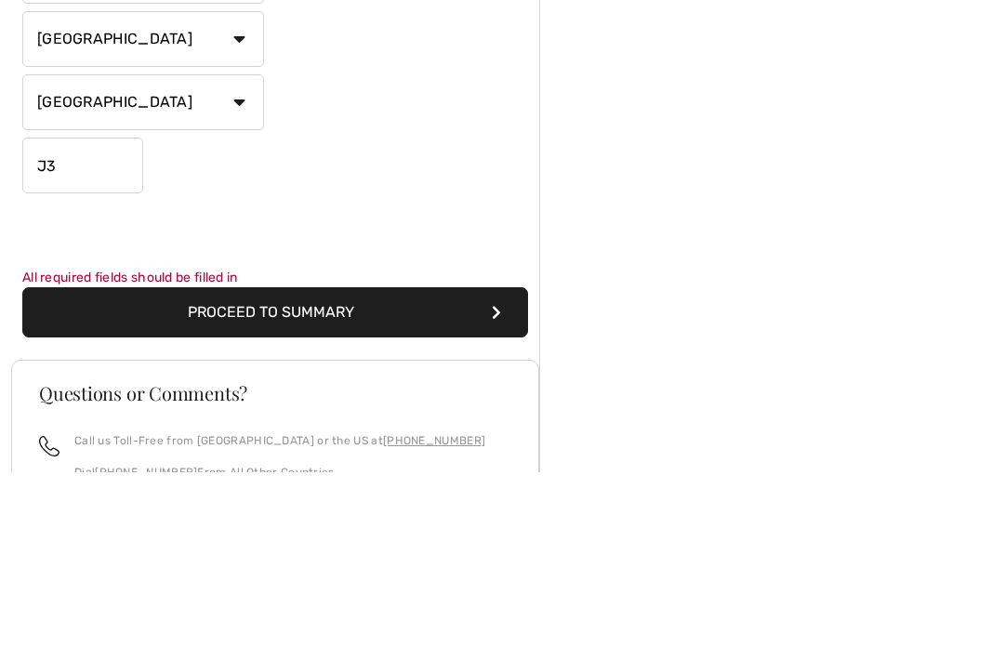
type input "J"
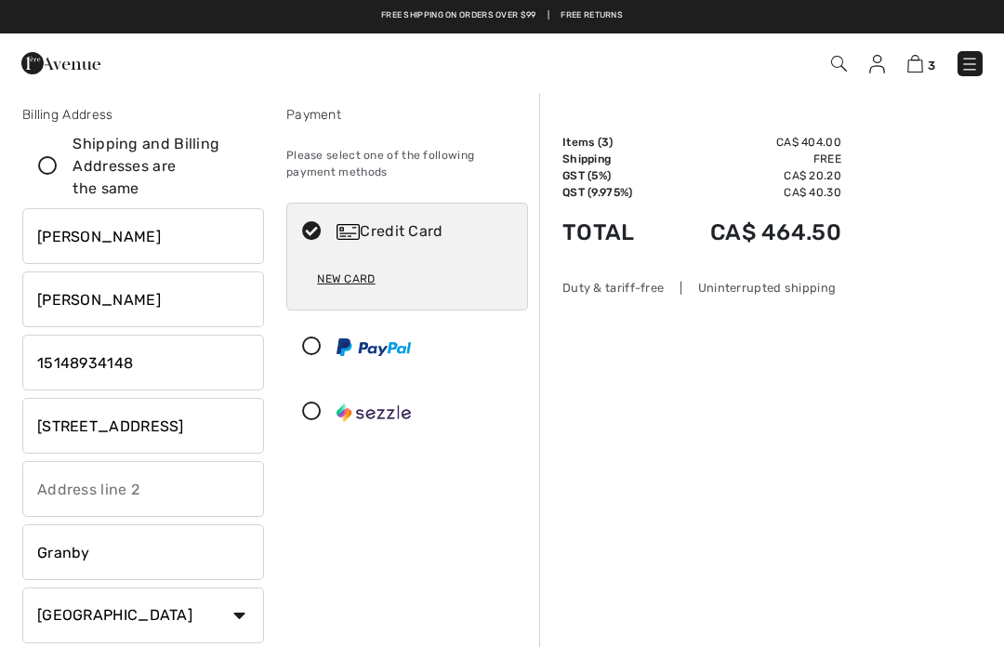
scroll to position [7, 0]
type input "J2G4M9"
click at [320, 234] on icon at bounding box center [311, 233] width 49 height 20
radio input "true"
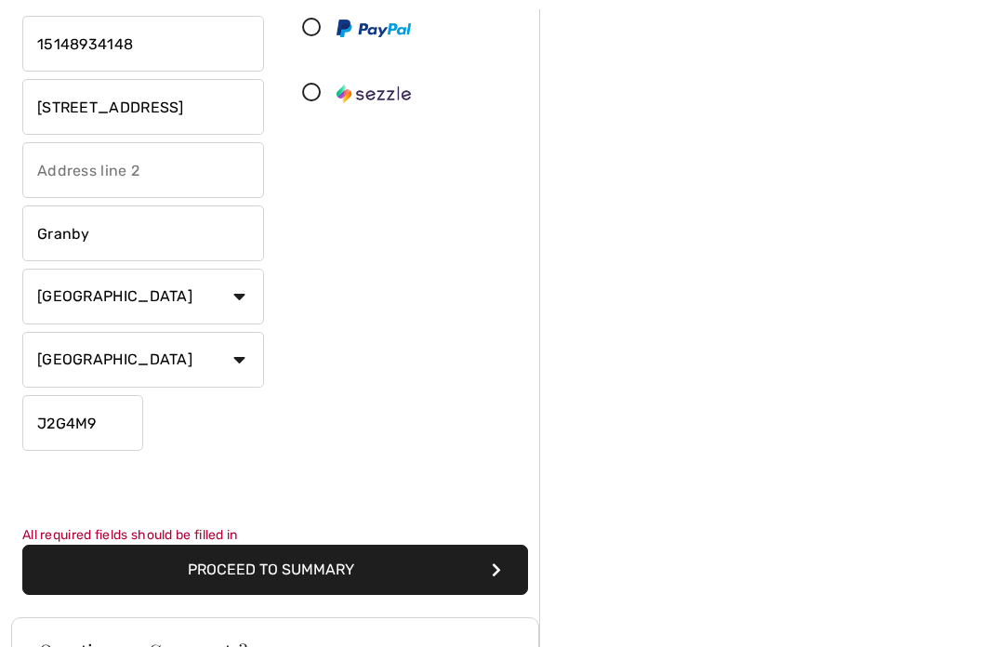
scroll to position [339, 0]
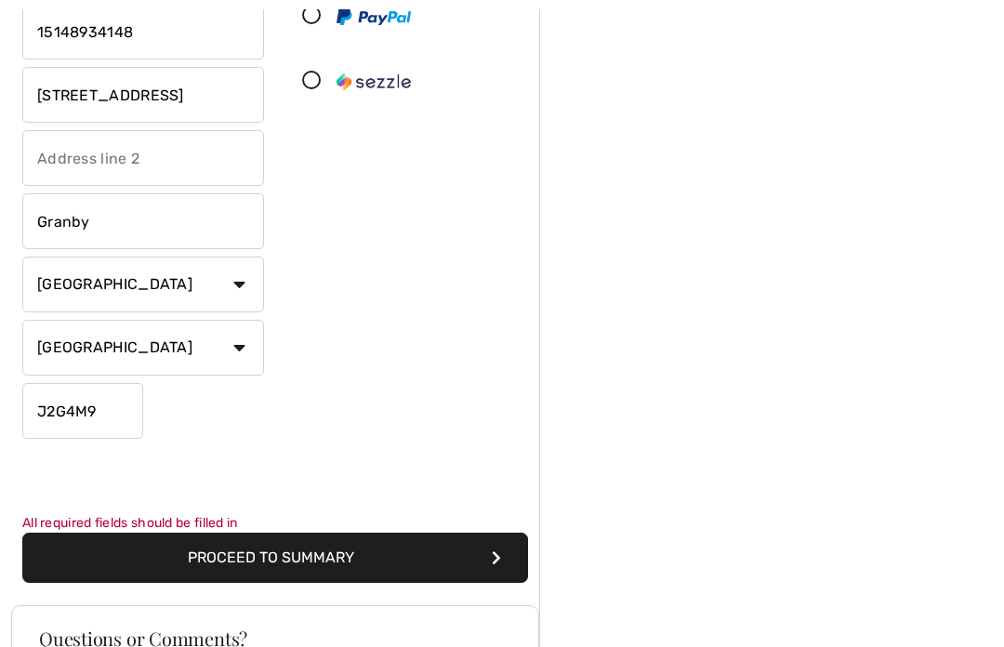
click at [207, 533] on button "Proceed to Summary" at bounding box center [275, 558] width 506 height 50
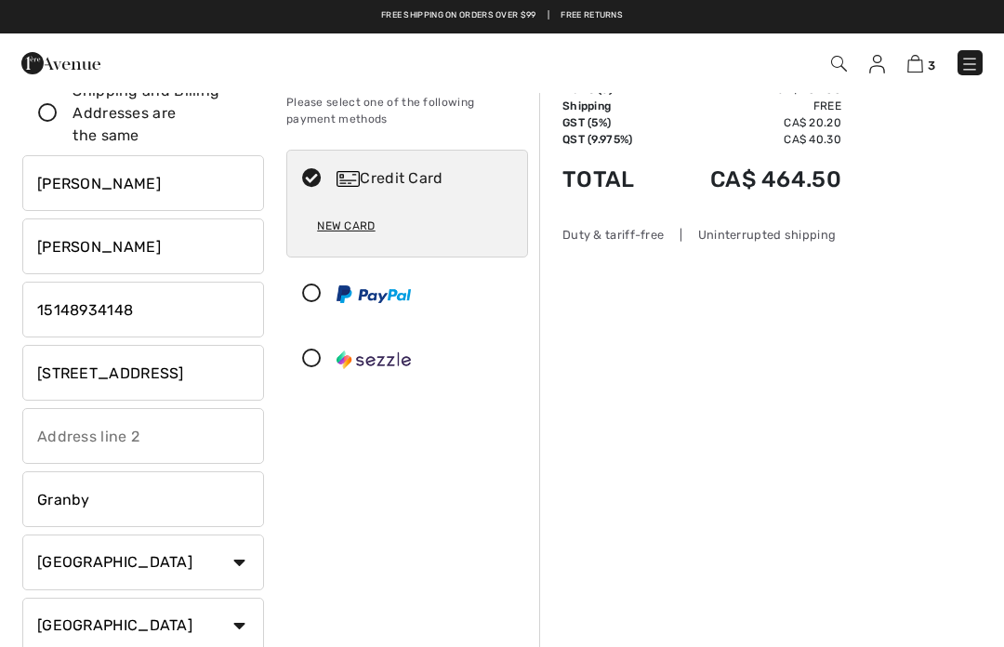
scroll to position [26, 0]
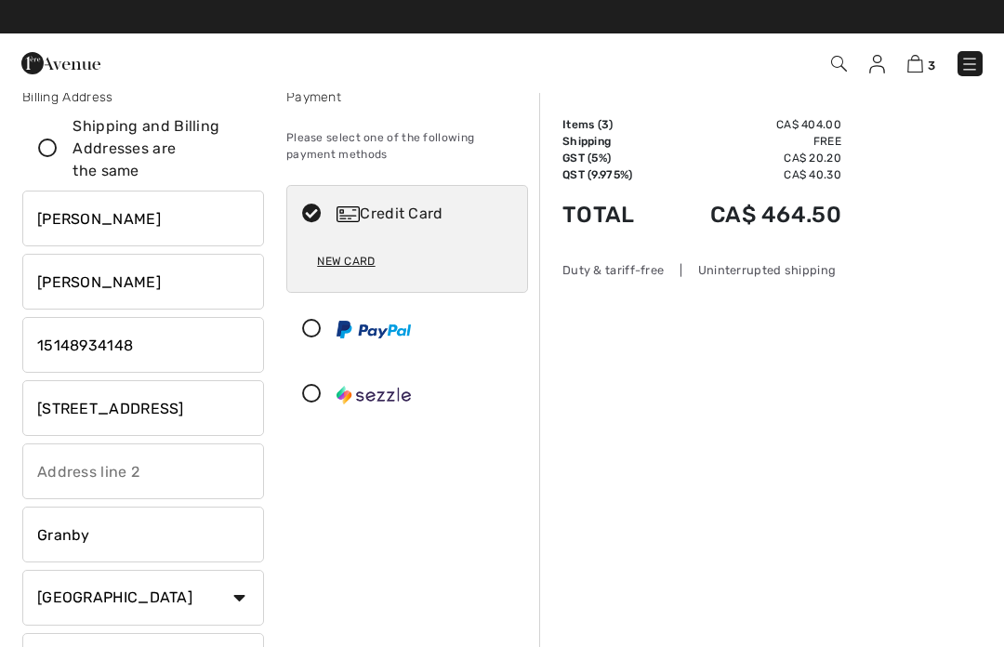
click at [57, 156] on icon at bounding box center [47, 149] width 49 height 20
click at [236, 156] on input "Shipping and Billing Addresses are the same" at bounding box center [242, 149] width 12 height 56
checkbox input "true"
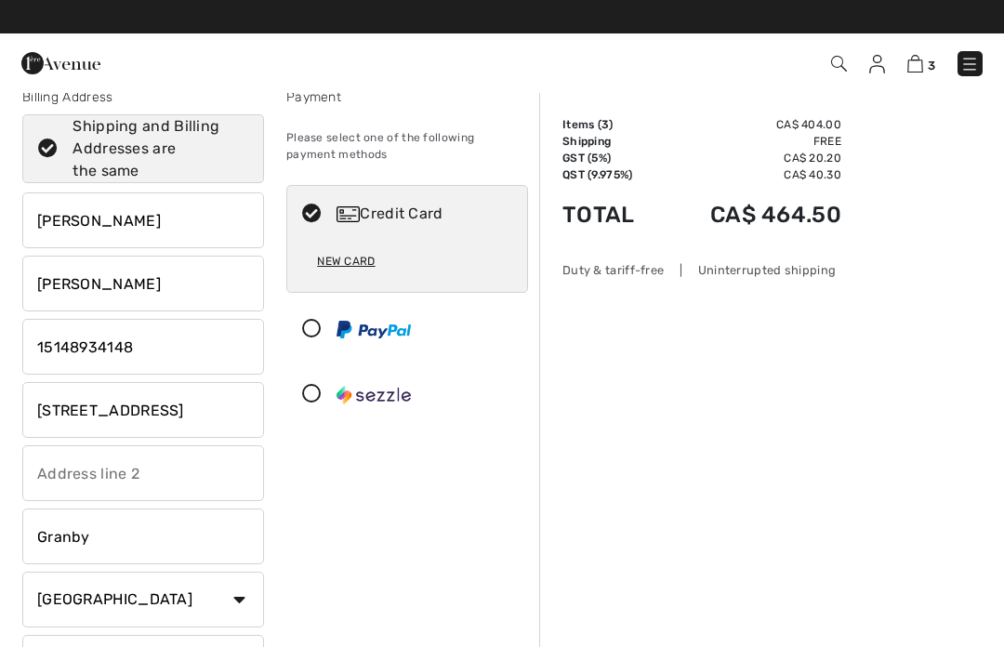
type input "435-433 Boulevard Sir-[PERSON_NAME]"
type input "[GEOGRAPHIC_DATA]"
type input "J3H0S4"
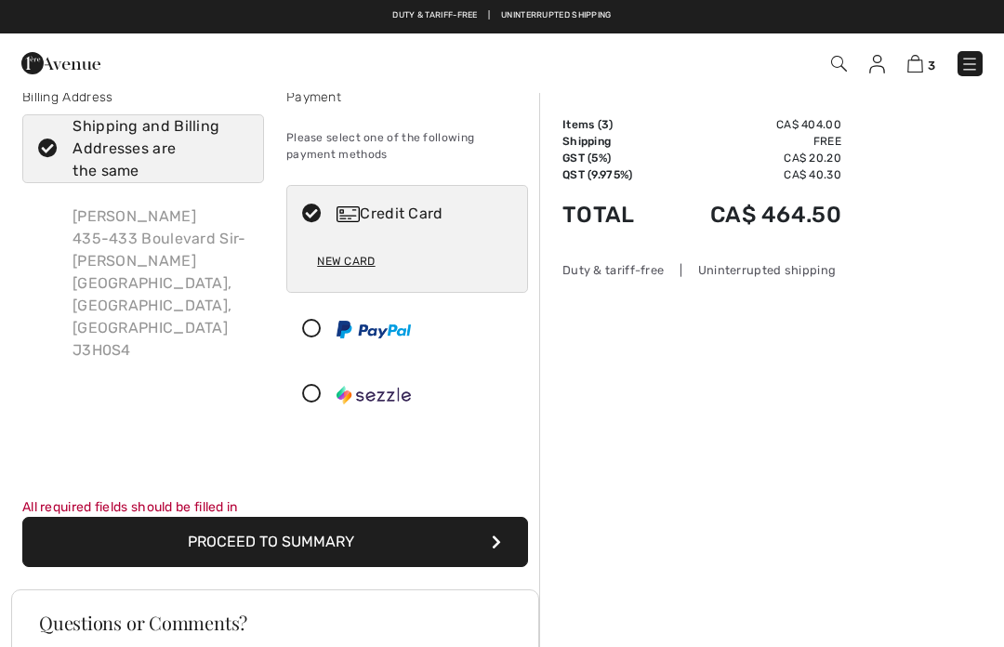
scroll to position [0, 0]
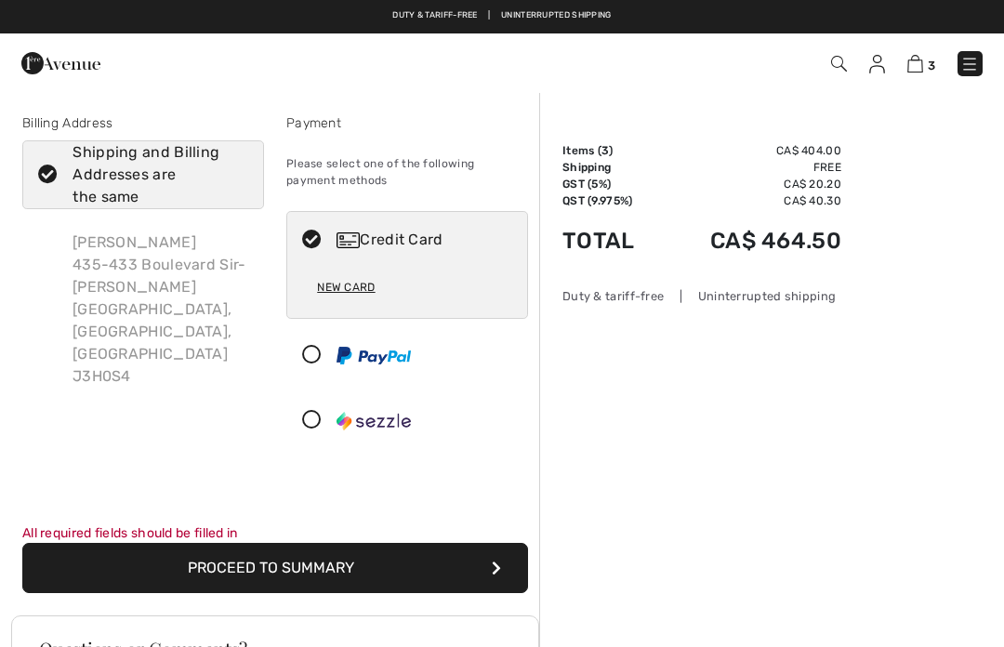
click at [871, 66] on img at bounding box center [877, 64] width 16 height 19
click at [878, 72] on img at bounding box center [877, 64] width 16 height 19
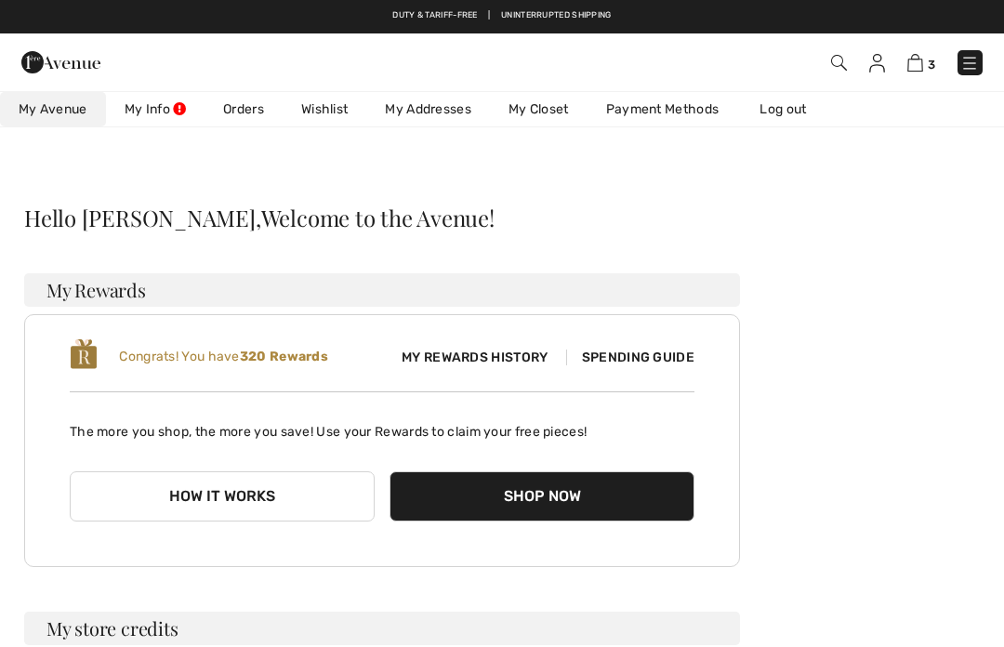
click at [451, 116] on link "My Addresses" at bounding box center [428, 109] width 124 height 34
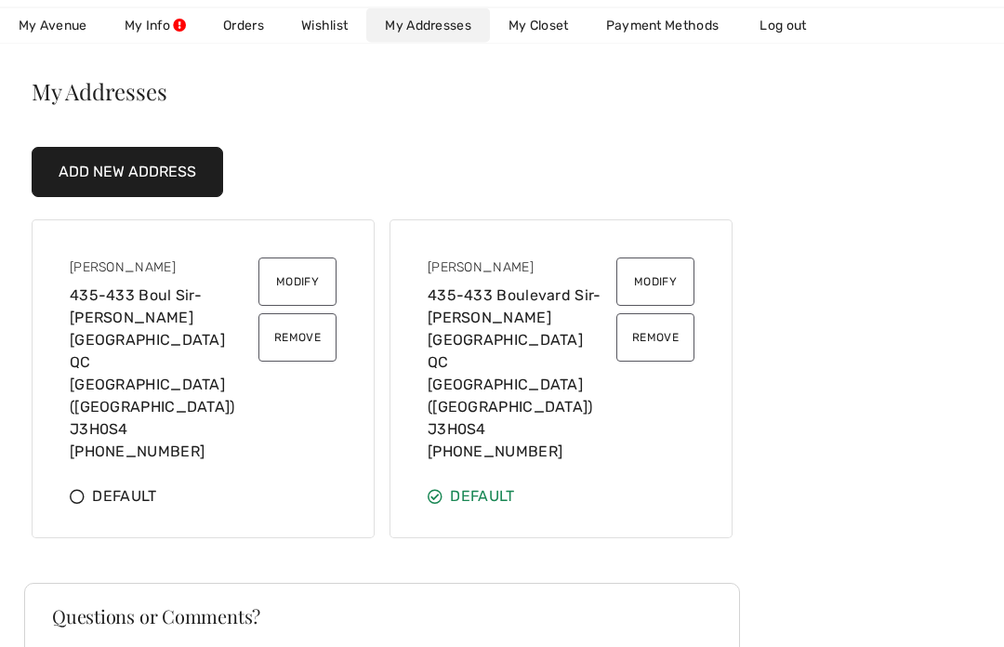
scroll to position [126, 0]
click at [323, 334] on button "Remove" at bounding box center [297, 337] width 78 height 48
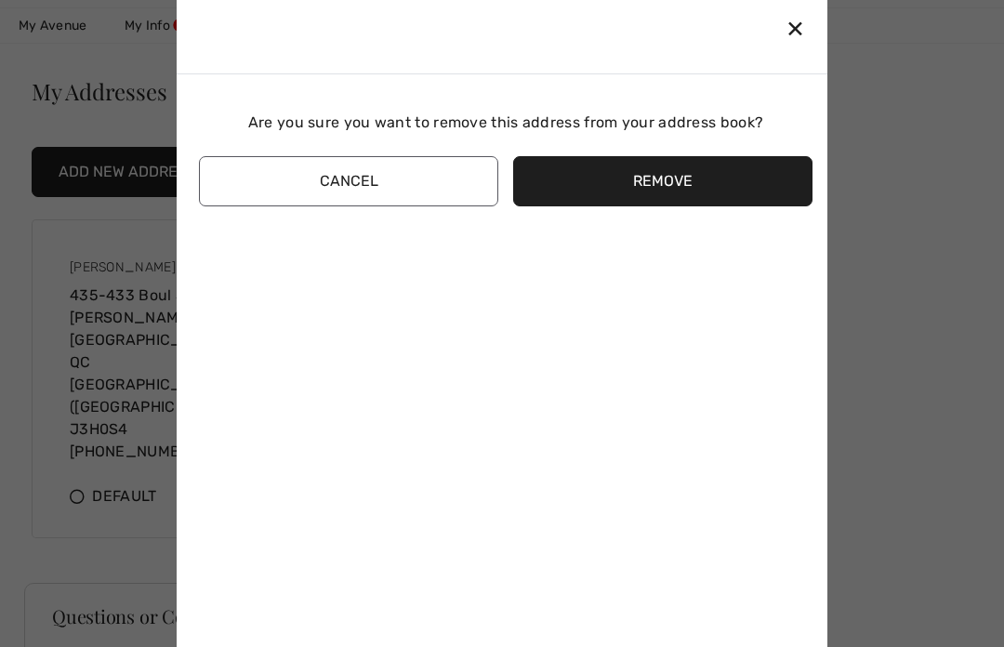
click at [634, 206] on button "Remove" at bounding box center [662, 181] width 299 height 50
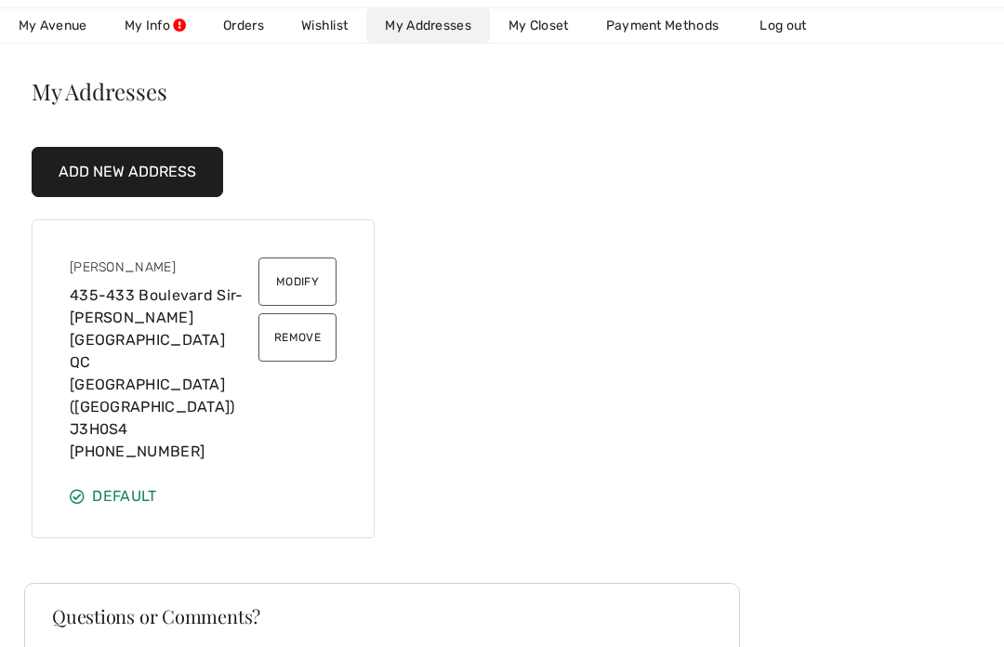
click at [307, 351] on button "Remove" at bounding box center [297, 337] width 78 height 48
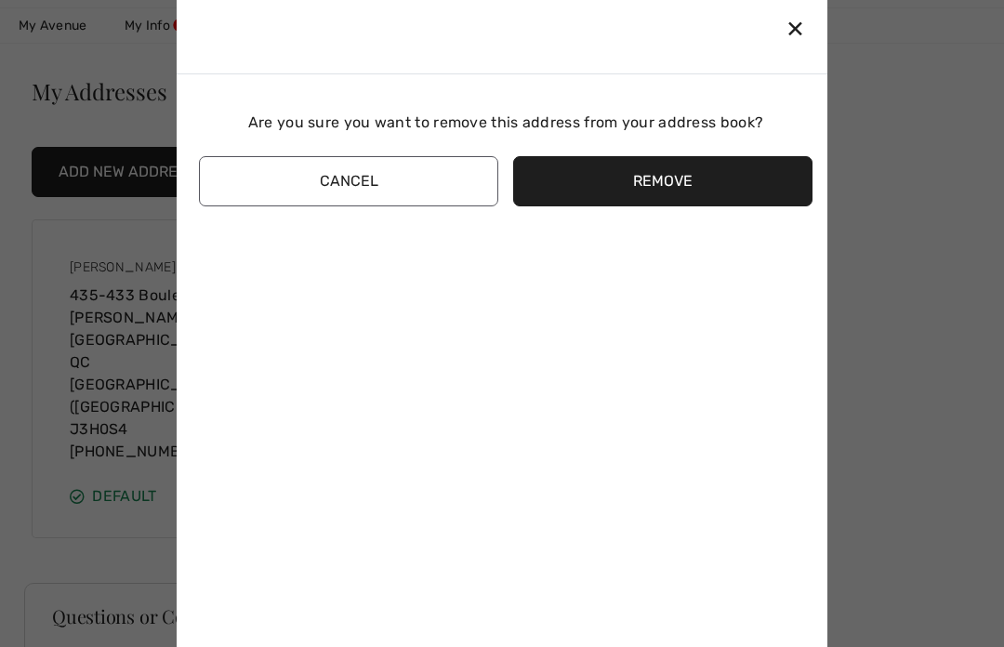
click at [708, 206] on button "Remove" at bounding box center [662, 181] width 299 height 50
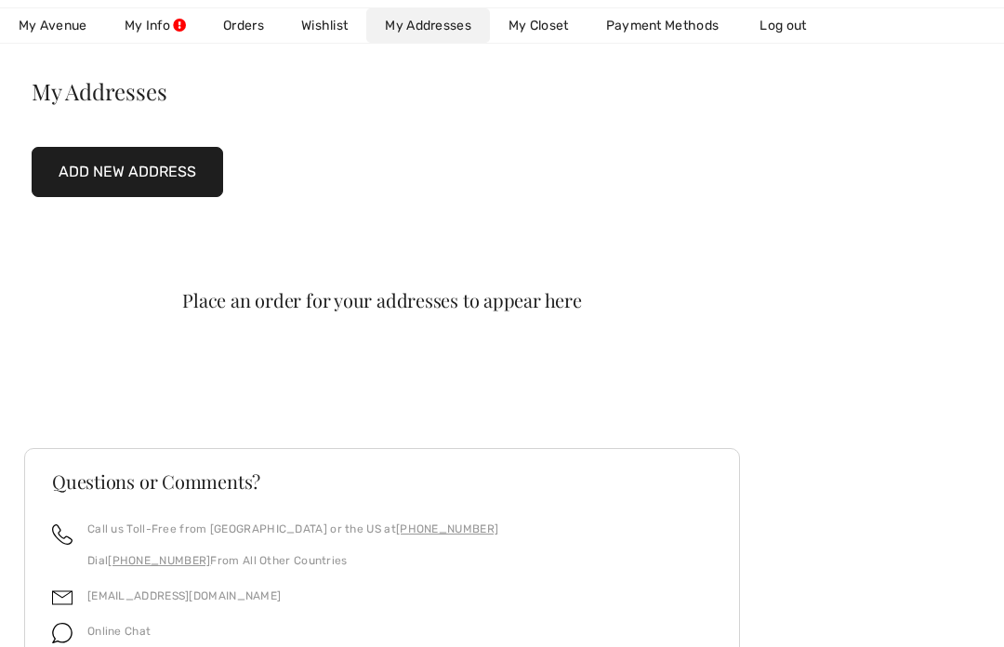
click at [174, 176] on button "Add New Address" at bounding box center [128, 172] width 192 height 50
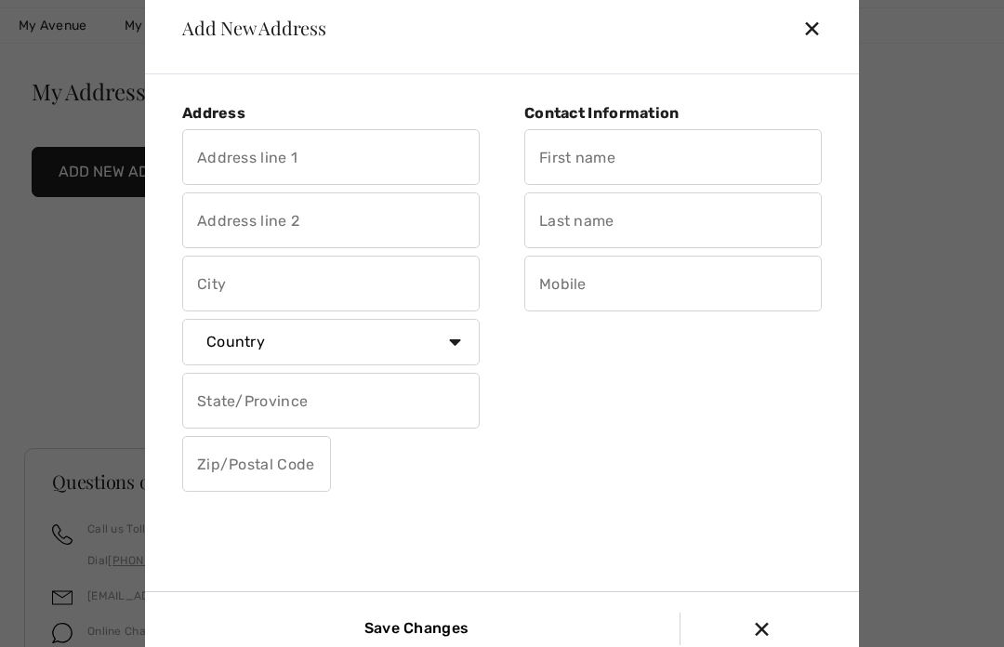
click at [336, 185] on input "text" at bounding box center [331, 157] width 298 height 56
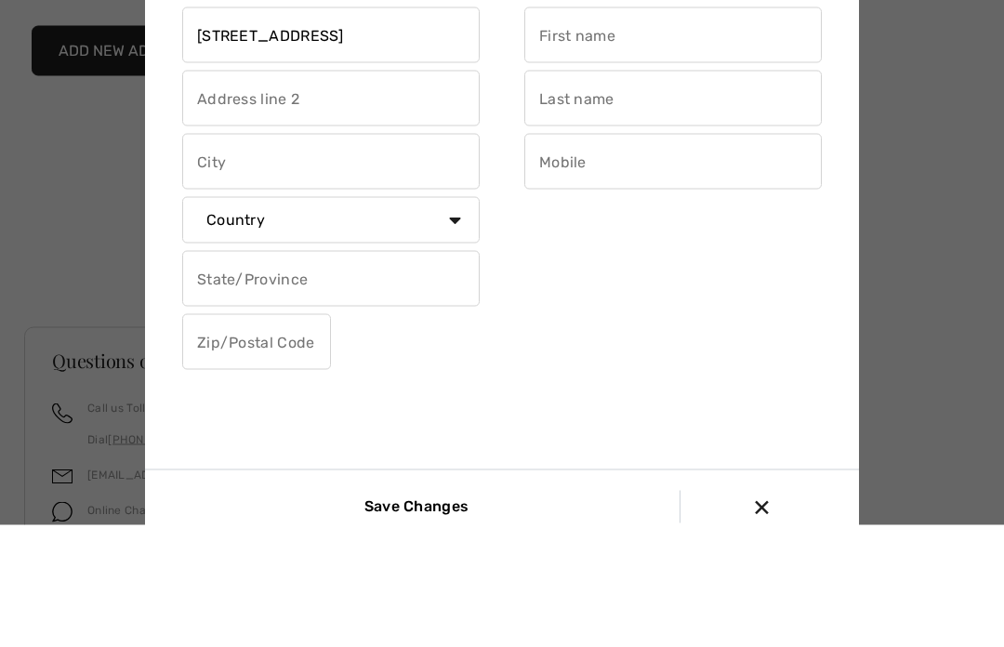
type input "131 rue Grove"
click at [416, 256] on input "text" at bounding box center [331, 284] width 298 height 56
type input "Granby"
click at [431, 319] on select "Country Canada United States Afghanistan Aland Islands Albania Algeria American…" at bounding box center [331, 342] width 298 height 46
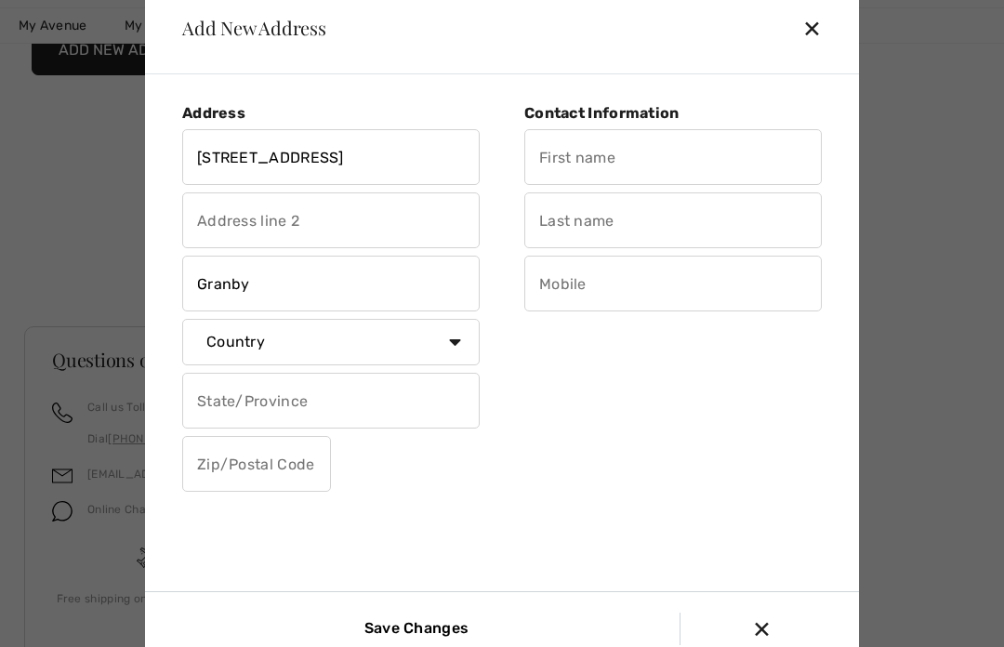
select select "CA"
click at [448, 419] on select "State/Province Alberta British Columbia Manitoba New Brunswick Newfoundland and…" at bounding box center [331, 396] width 298 height 46
select select "QC"
click at [305, 483] on input "text" at bounding box center [256, 455] width 149 height 56
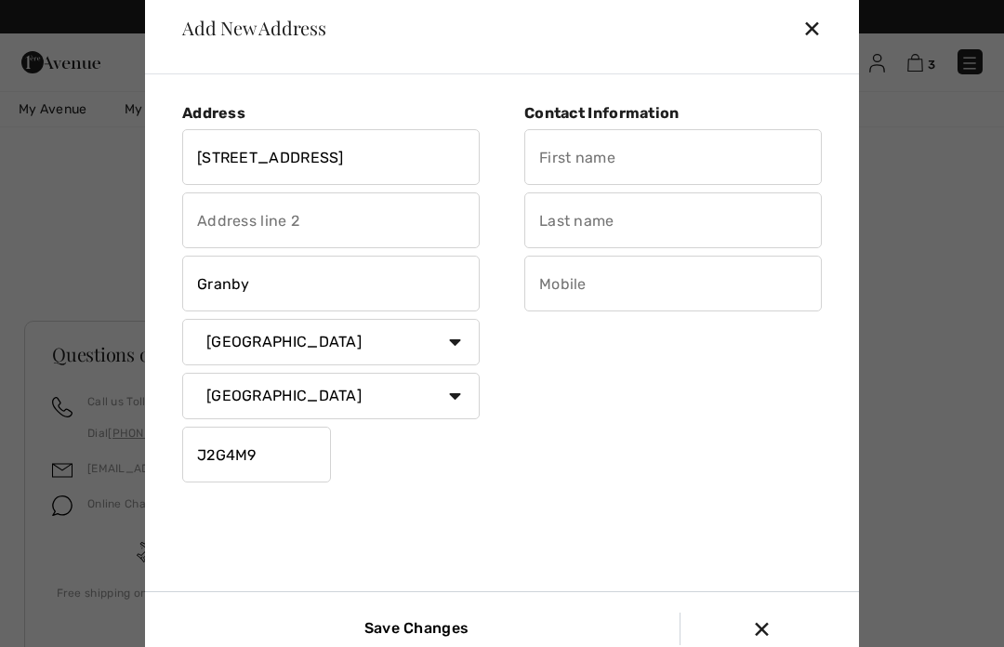
type input "J2G4M9"
click at [709, 176] on input "text" at bounding box center [673, 157] width 298 height 56
click at [640, 245] on input "text" at bounding box center [673, 220] width 298 height 56
type input "[PERSON_NAME]"
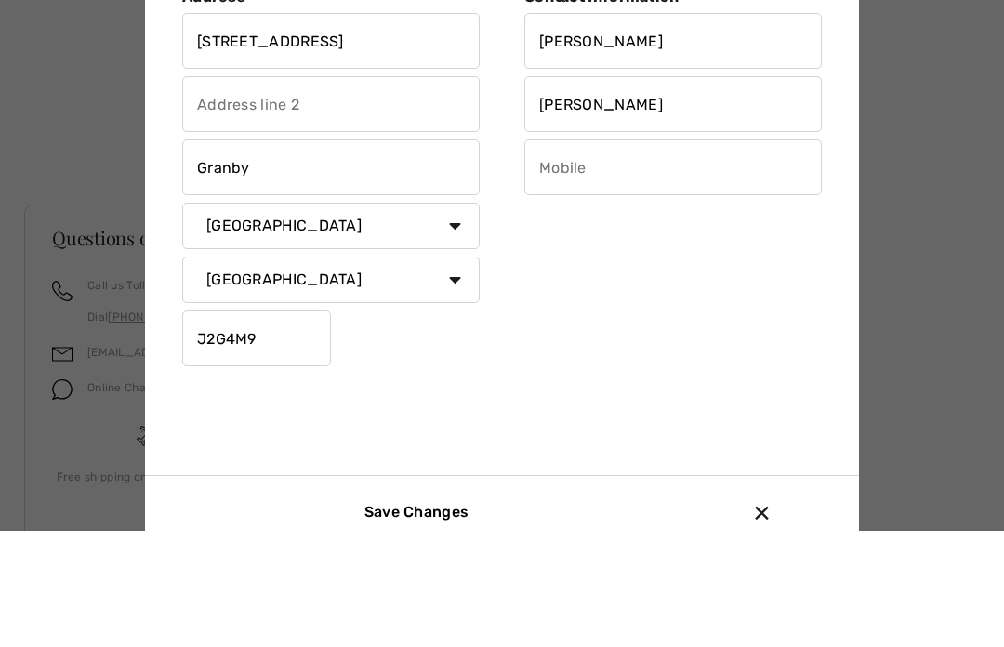
click at [701, 256] on input "text" at bounding box center [673, 284] width 298 height 56
type input "[PERSON_NAME]"
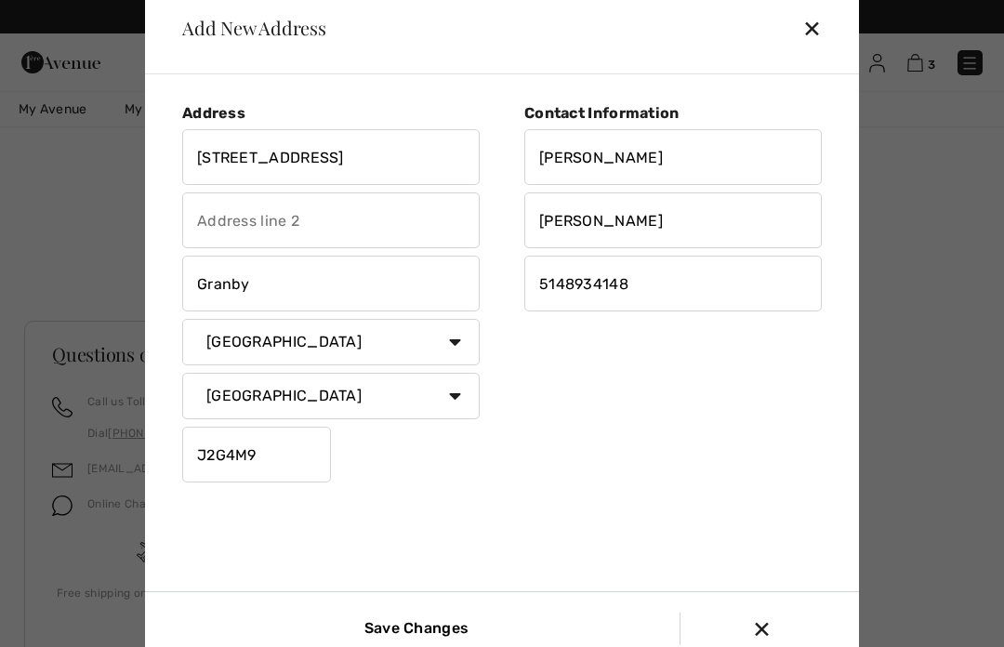
type input "5148934148"
click at [430, 645] on input "Save Changes" at bounding box center [413, 629] width 125 height 33
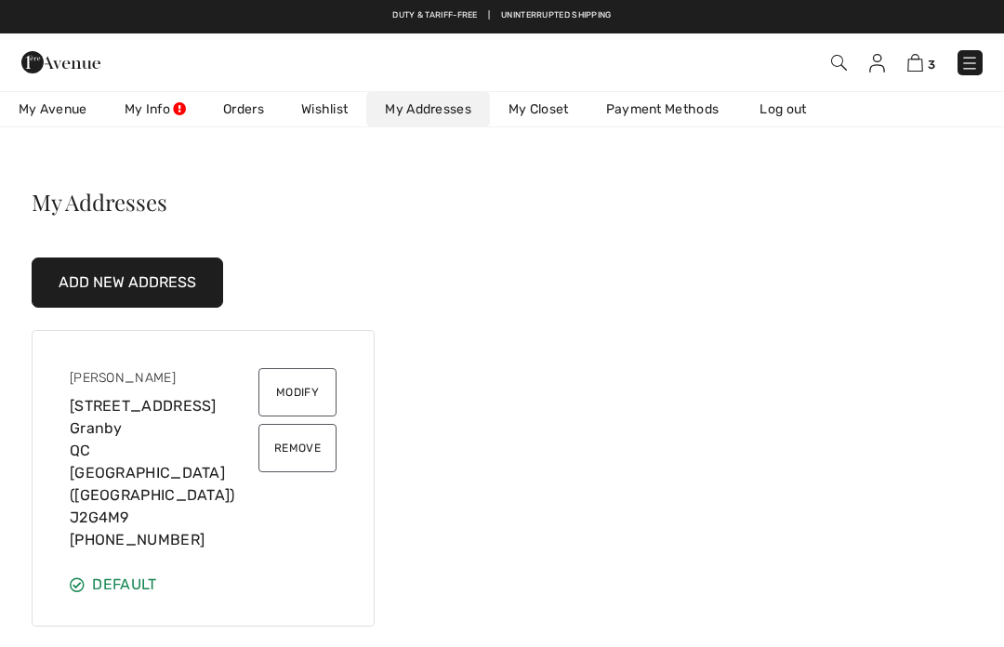
scroll to position [0, 0]
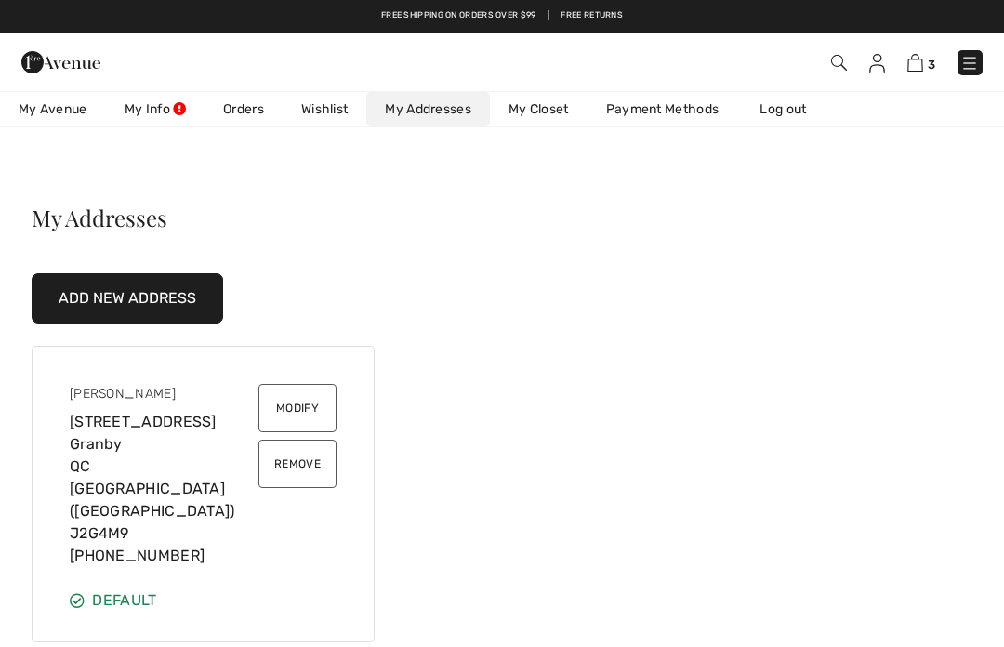
click at [920, 70] on img at bounding box center [915, 63] width 16 height 18
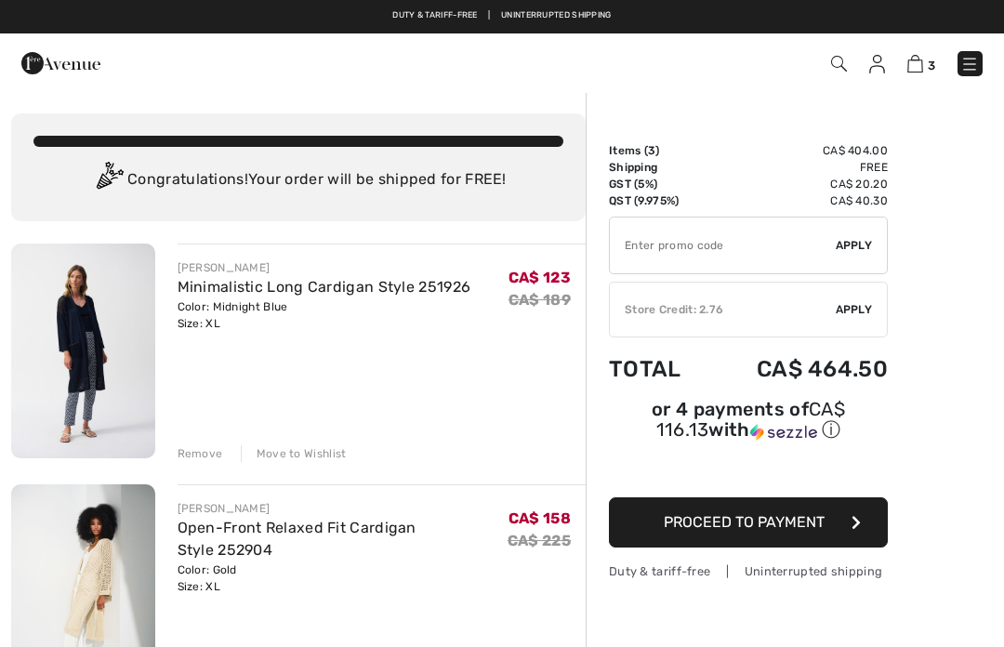
click at [823, 536] on button "Proceed to Payment" at bounding box center [748, 522] width 279 height 50
click at [755, 515] on button "Proceed to Payment" at bounding box center [748, 522] width 279 height 50
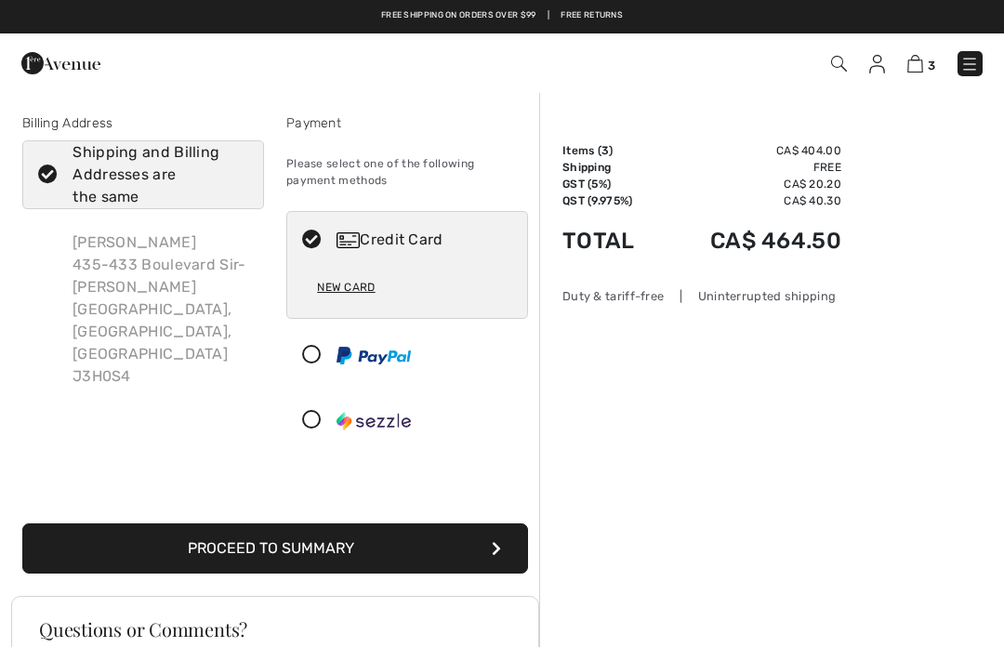
click at [46, 183] on icon at bounding box center [47, 175] width 49 height 20
click at [236, 183] on input "Shipping and Billing Addresses are the same" at bounding box center [242, 175] width 12 height 56
checkbox input "false"
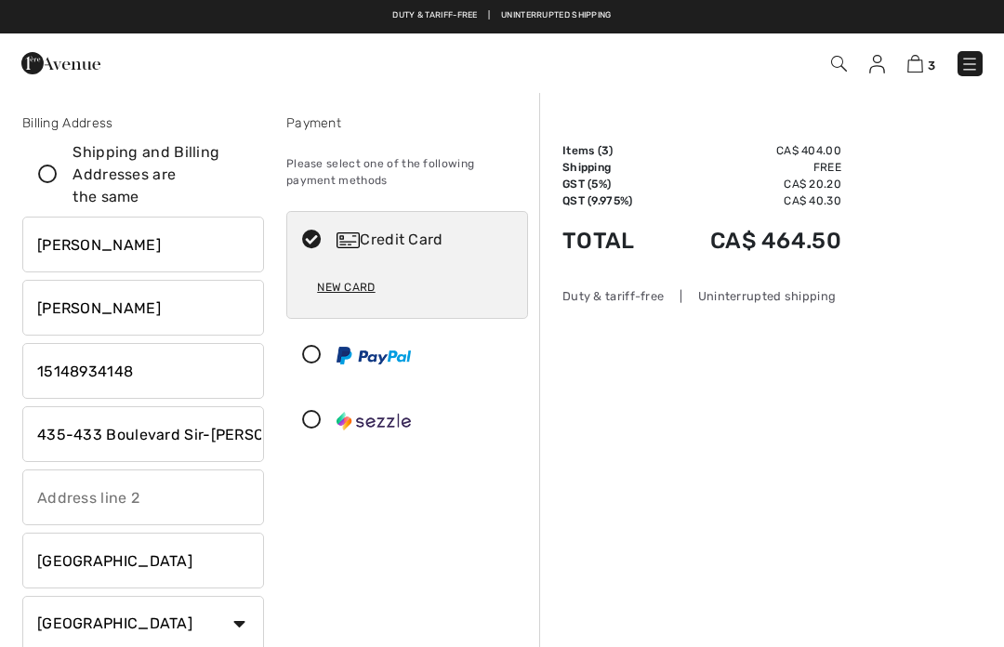
click at [877, 65] on img at bounding box center [877, 64] width 16 height 19
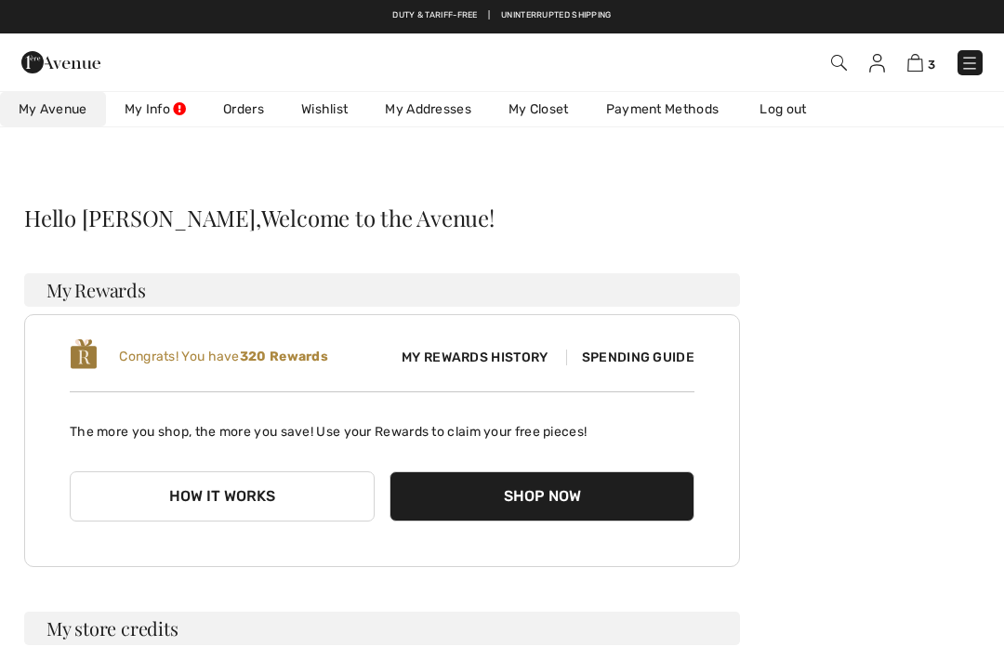
click at [425, 112] on link "My Addresses" at bounding box center [428, 109] width 124 height 34
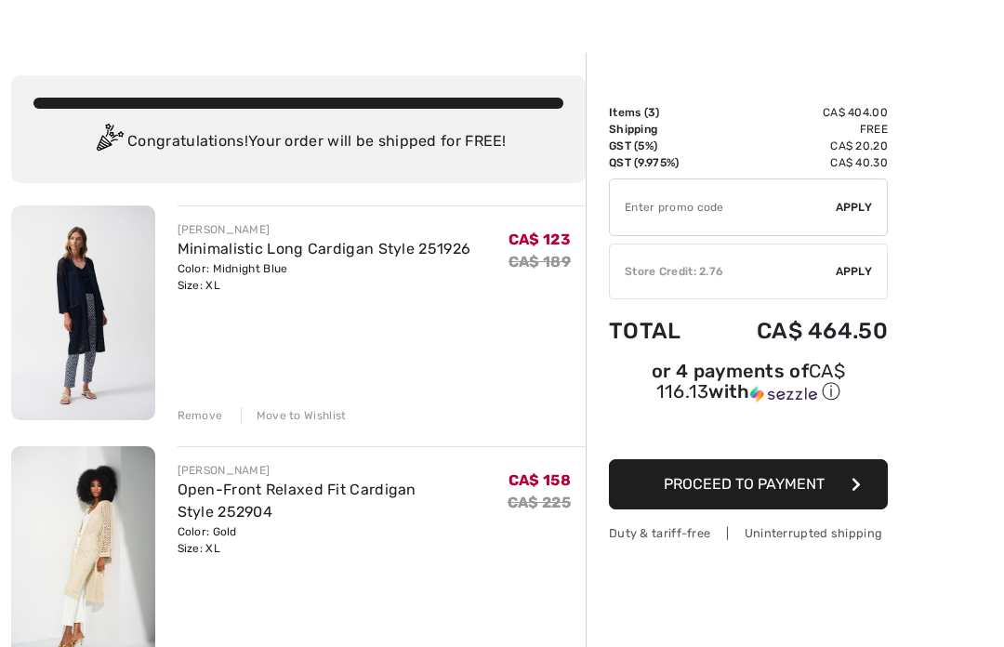
scroll to position [43, 0]
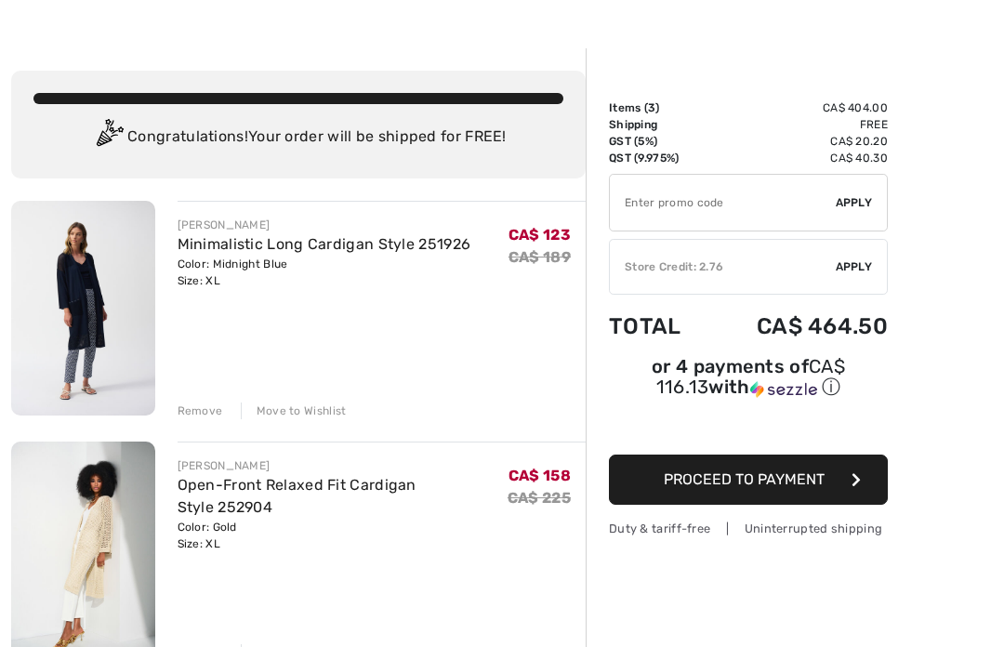
click at [860, 494] on button "Proceed to Payment" at bounding box center [748, 480] width 279 height 50
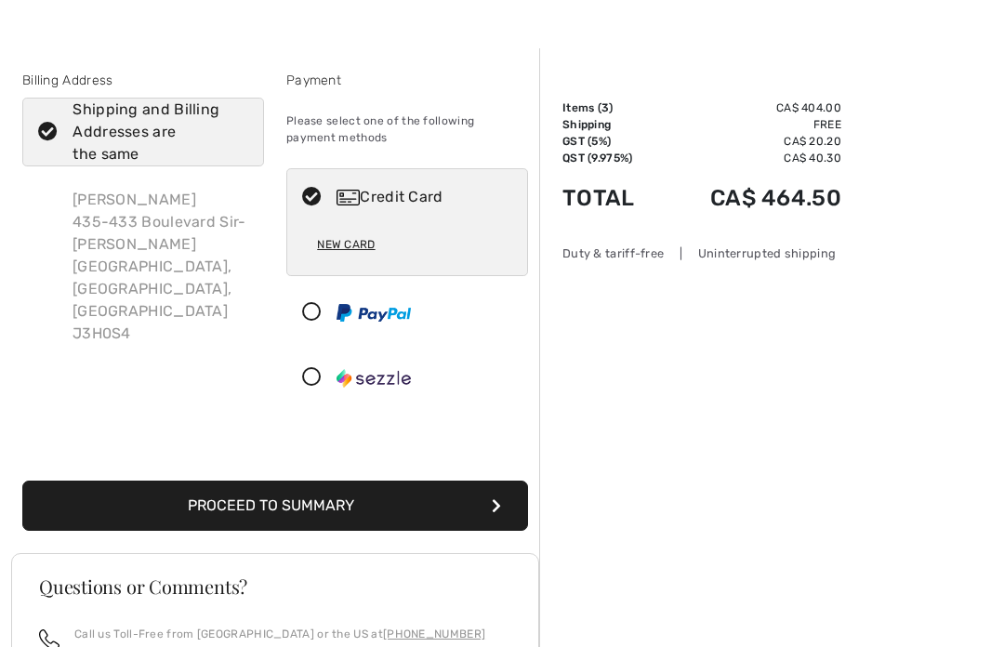
scroll to position [46, 0]
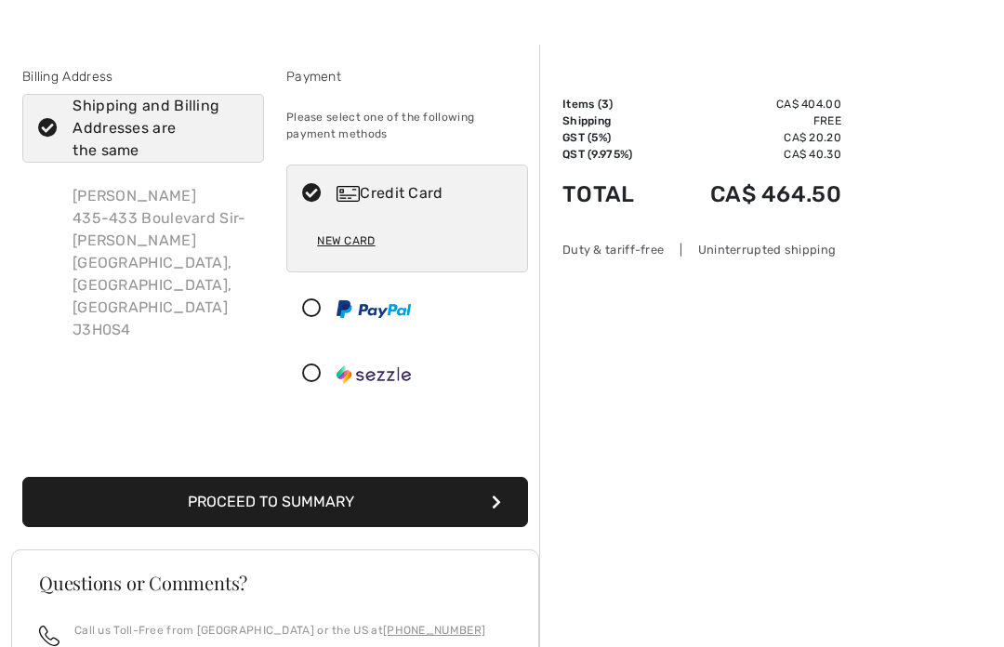
click at [46, 128] on icon at bounding box center [47, 129] width 49 height 20
click at [236, 128] on input "Shipping and Billing Addresses are the same" at bounding box center [242, 128] width 12 height 56
checkbox input "false"
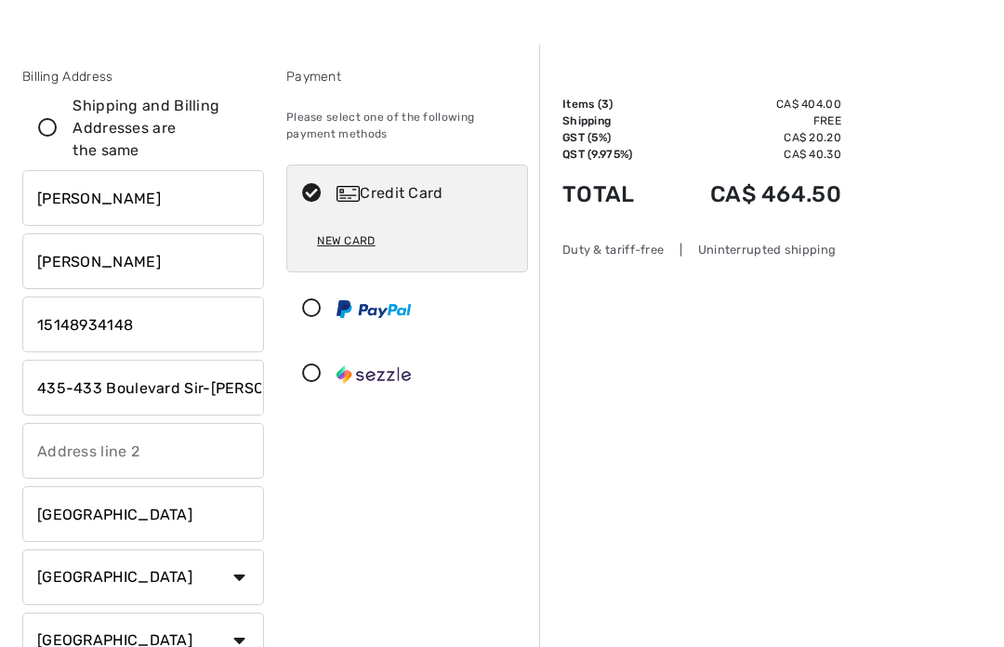
click at [309, 189] on icon at bounding box center [311, 194] width 49 height 20
click at [319, 208] on div "Credit Card" at bounding box center [407, 193] width 240 height 56
click at [346, 198] on img at bounding box center [348, 194] width 23 height 16
radio input "true"
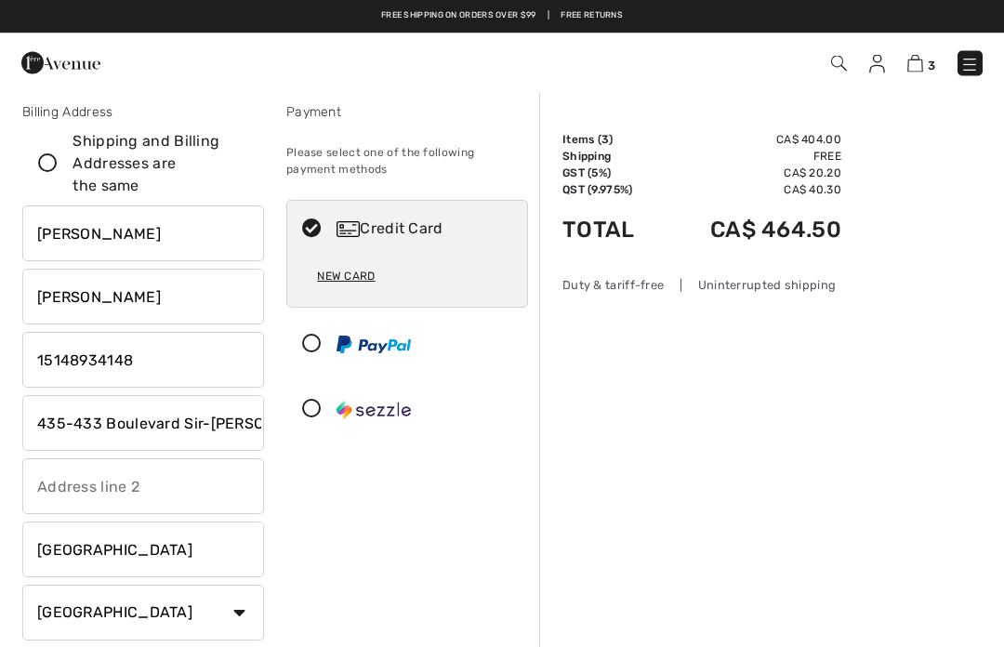
scroll to position [0, 0]
